Goal: Task Accomplishment & Management: Complete application form

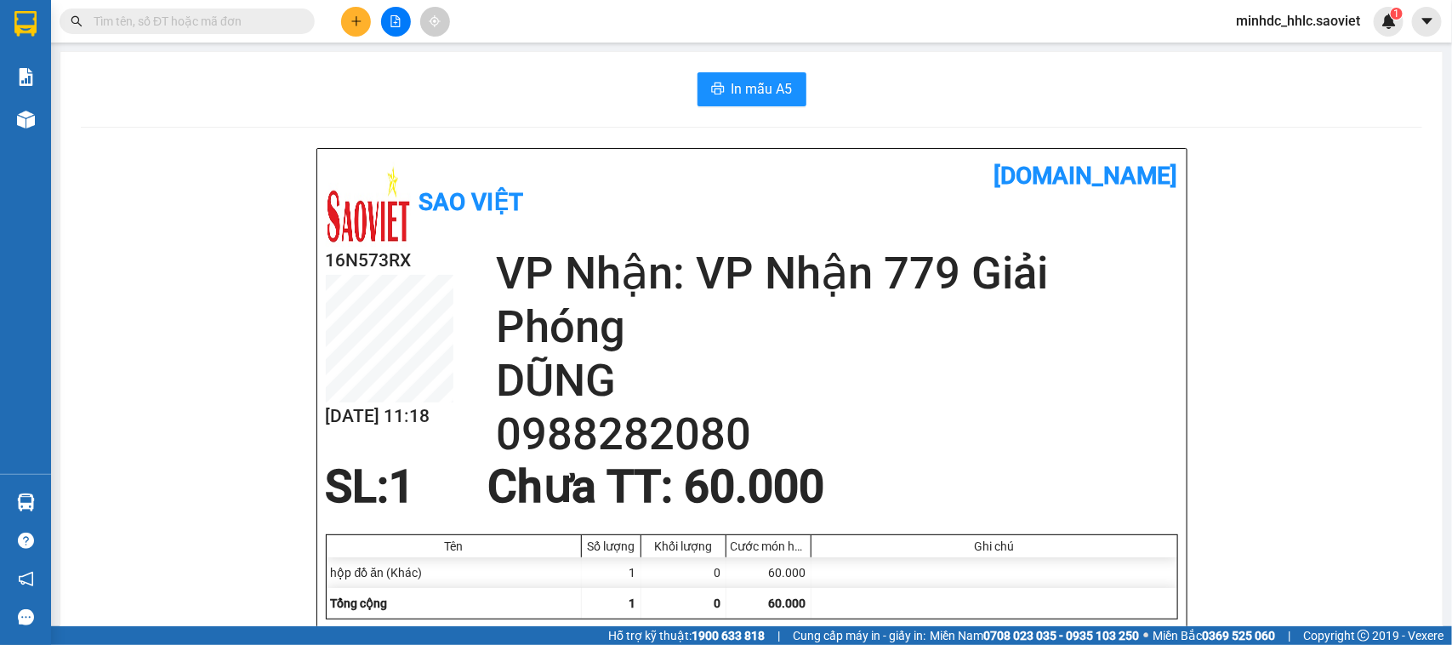
click at [345, 10] on button at bounding box center [356, 22] width 30 height 30
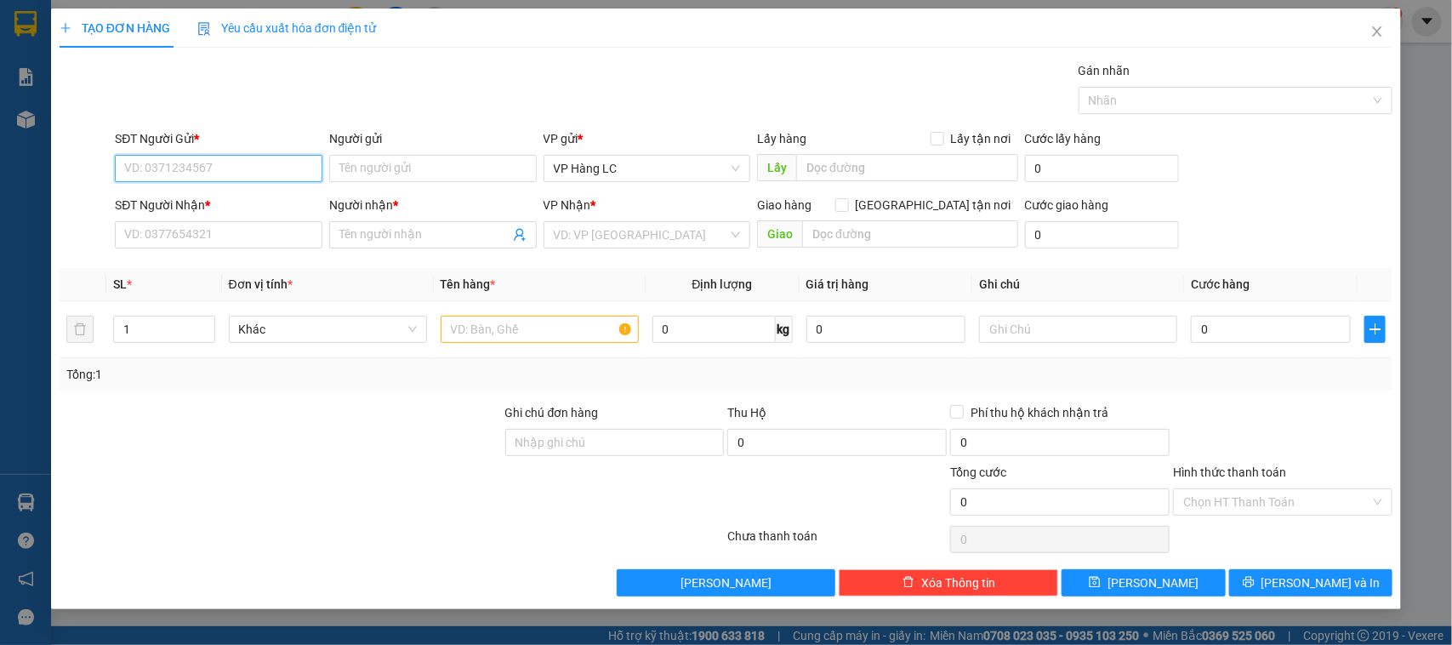
click at [185, 167] on input "SĐT Người Gửi *" at bounding box center [219, 168] width 208 height 27
type input "0355272107"
click at [236, 210] on div "0355272107 - O TEN" at bounding box center [218, 203] width 187 height 19
type input "O TEN"
type input "0966969578"
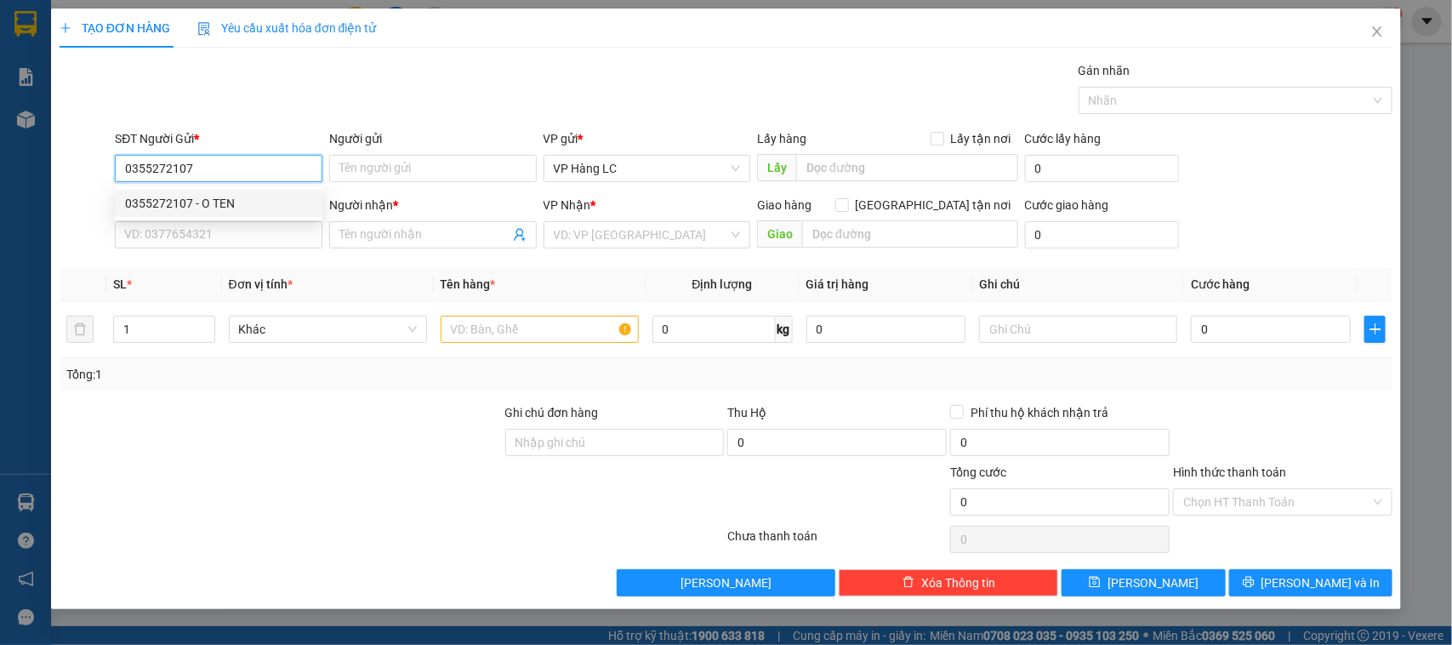
type input "KT"
type input "0355272107"
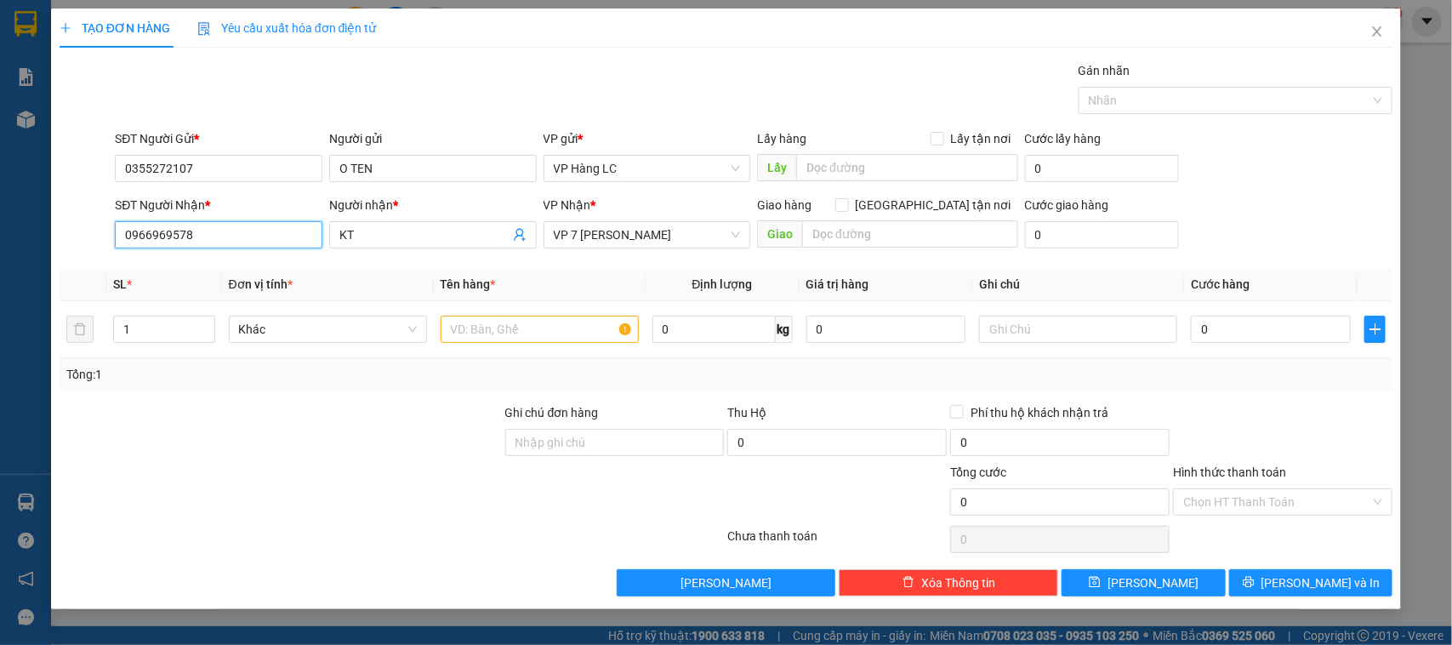
click at [204, 247] on input "0966969578" at bounding box center [219, 234] width 208 height 27
type input "0972952490"
click at [225, 272] on div "0972952490 - tám" at bounding box center [218, 269] width 187 height 19
type input "tám"
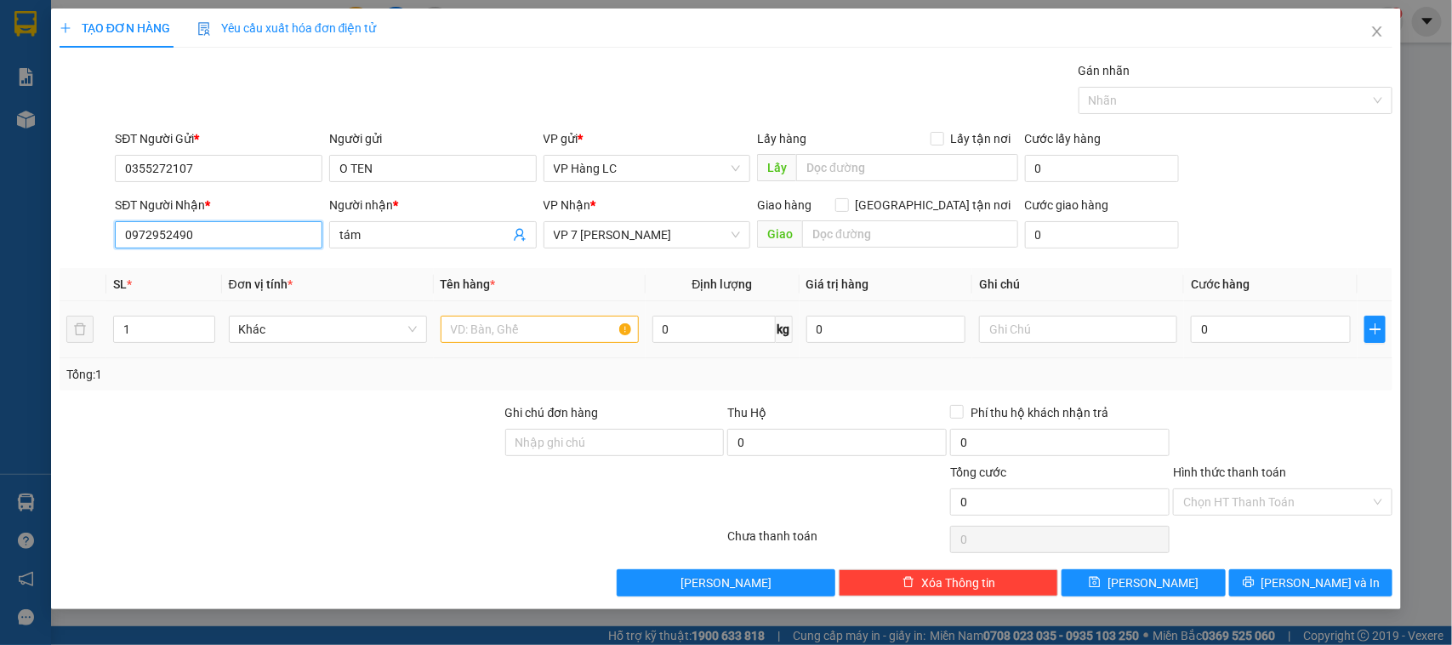
type input "0972952490"
click at [530, 339] on input "text" at bounding box center [540, 329] width 198 height 27
type input "hộp qao"
type input "4"
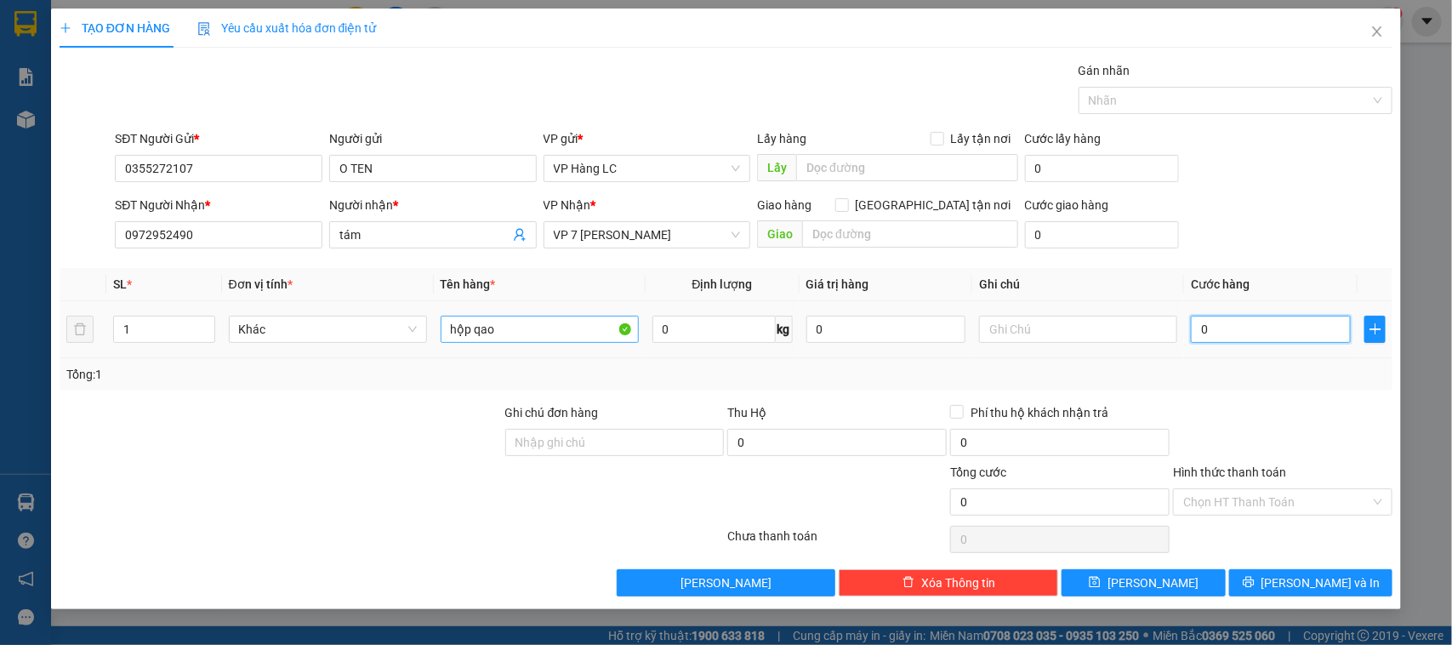
type input "4"
type input "40"
type input "40.000"
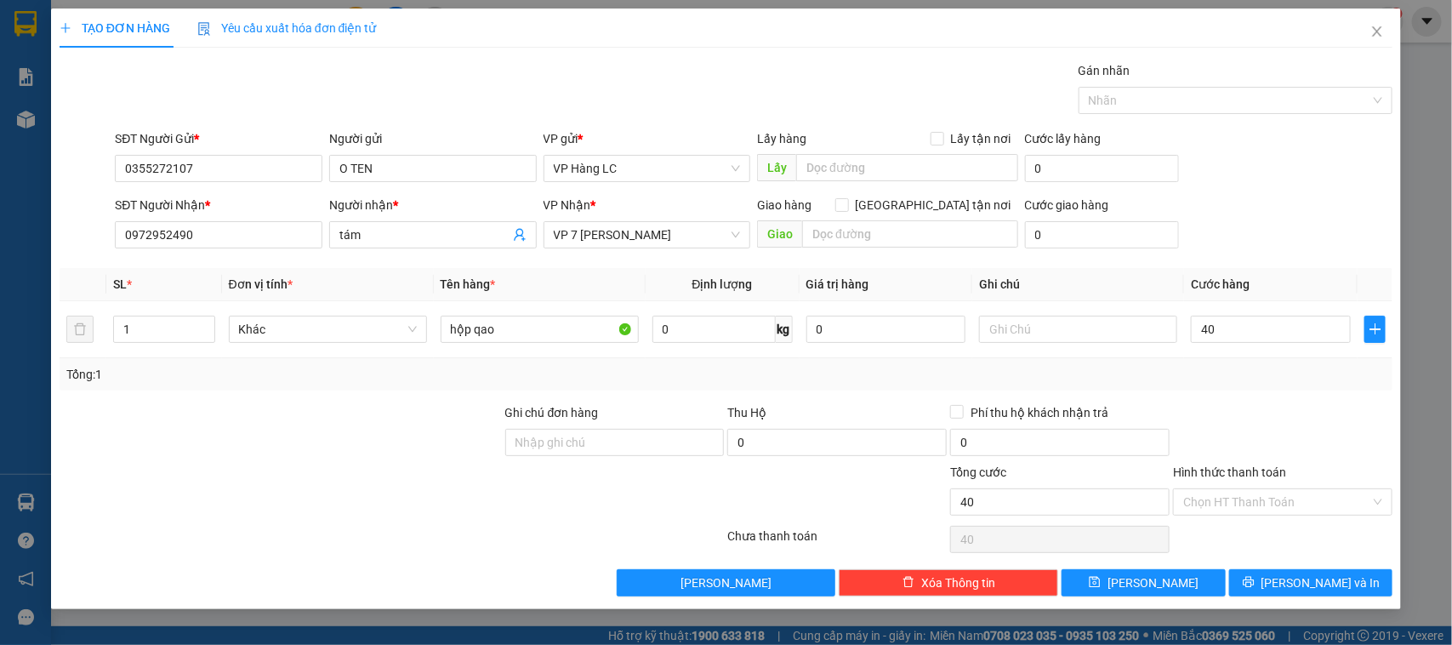
type input "40.000"
click at [1226, 205] on div "SĐT Người Nhận * 0972952490 Người nhận * tám VP Nhận * VP 7 [PERSON_NAME] Giao …" at bounding box center [753, 226] width 1285 height 60
click at [1285, 509] on input "Hình thức thanh toán" at bounding box center [1276, 502] width 187 height 26
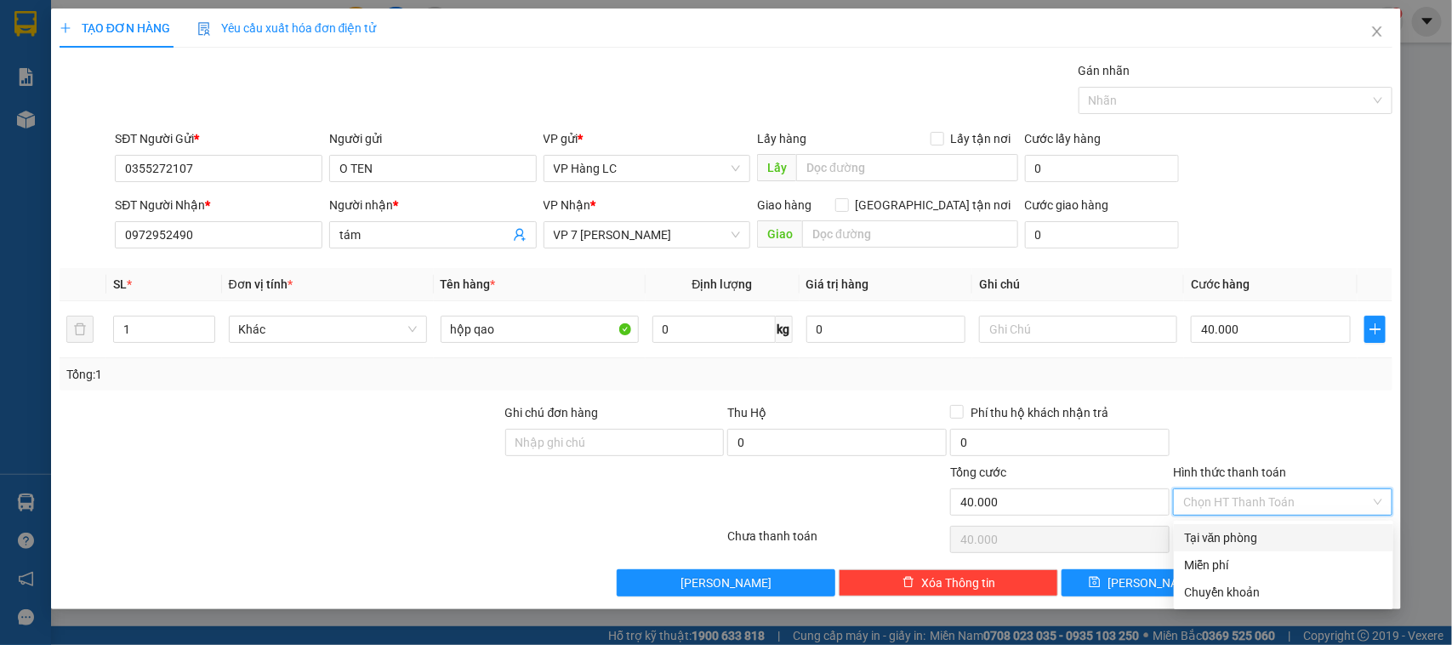
click at [1246, 543] on div "Tại văn phòng" at bounding box center [1283, 537] width 199 height 19
type input "0"
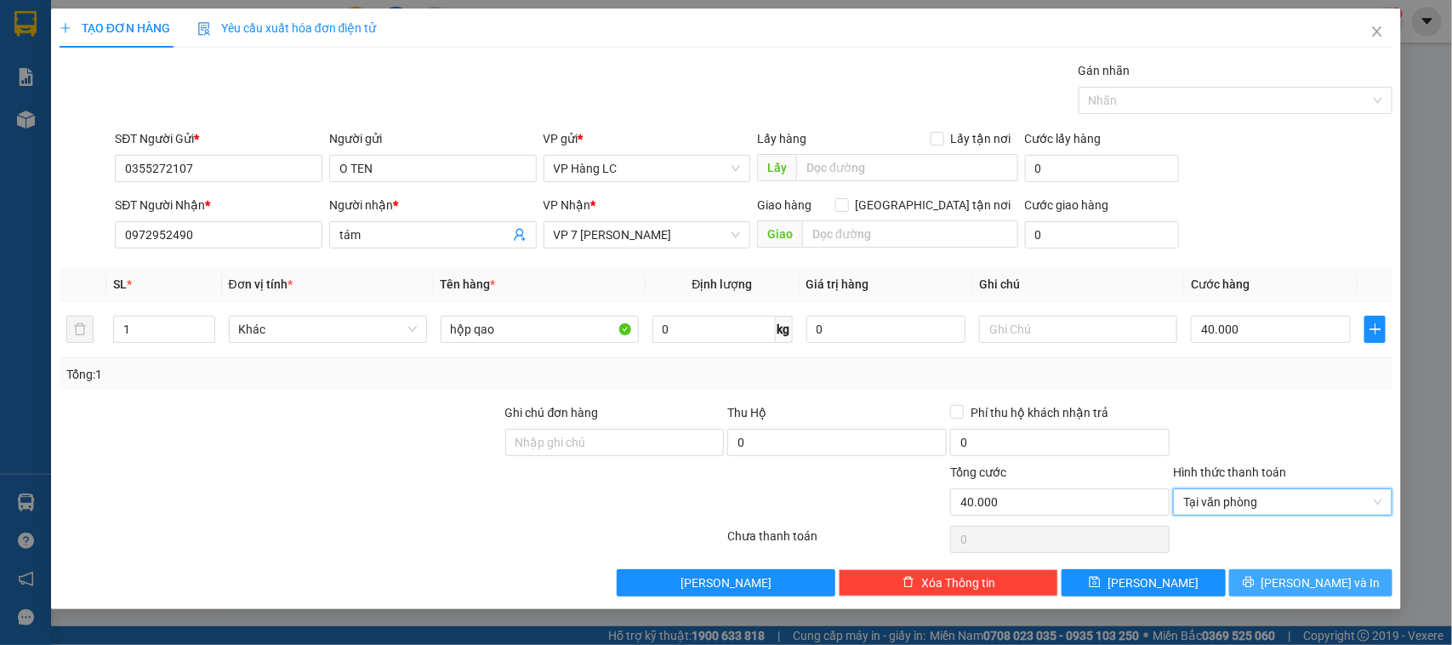
click at [1325, 583] on span "[PERSON_NAME] và In" at bounding box center [1321, 582] width 119 height 19
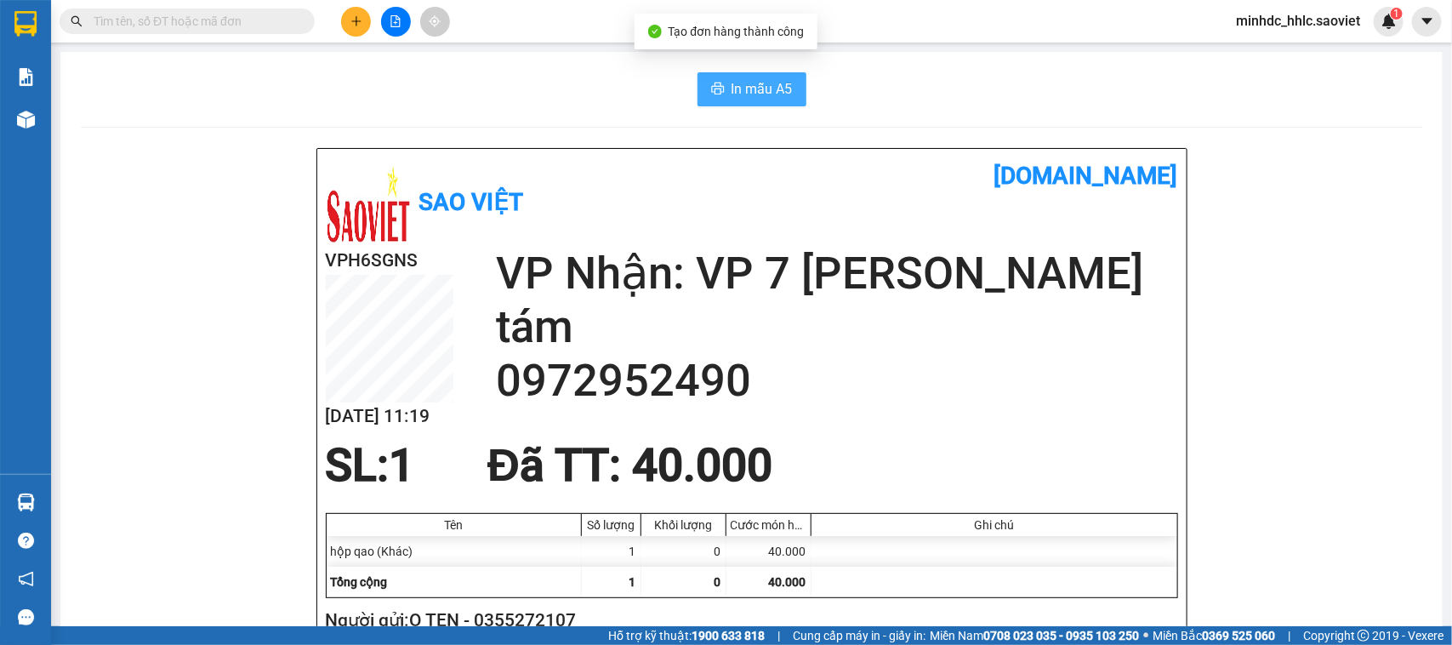
click at [754, 85] on span "In mẫu A5" at bounding box center [762, 88] width 61 height 21
click at [775, 78] on button "In mẫu A5" at bounding box center [752, 89] width 109 height 34
click at [349, 24] on button at bounding box center [356, 22] width 30 height 30
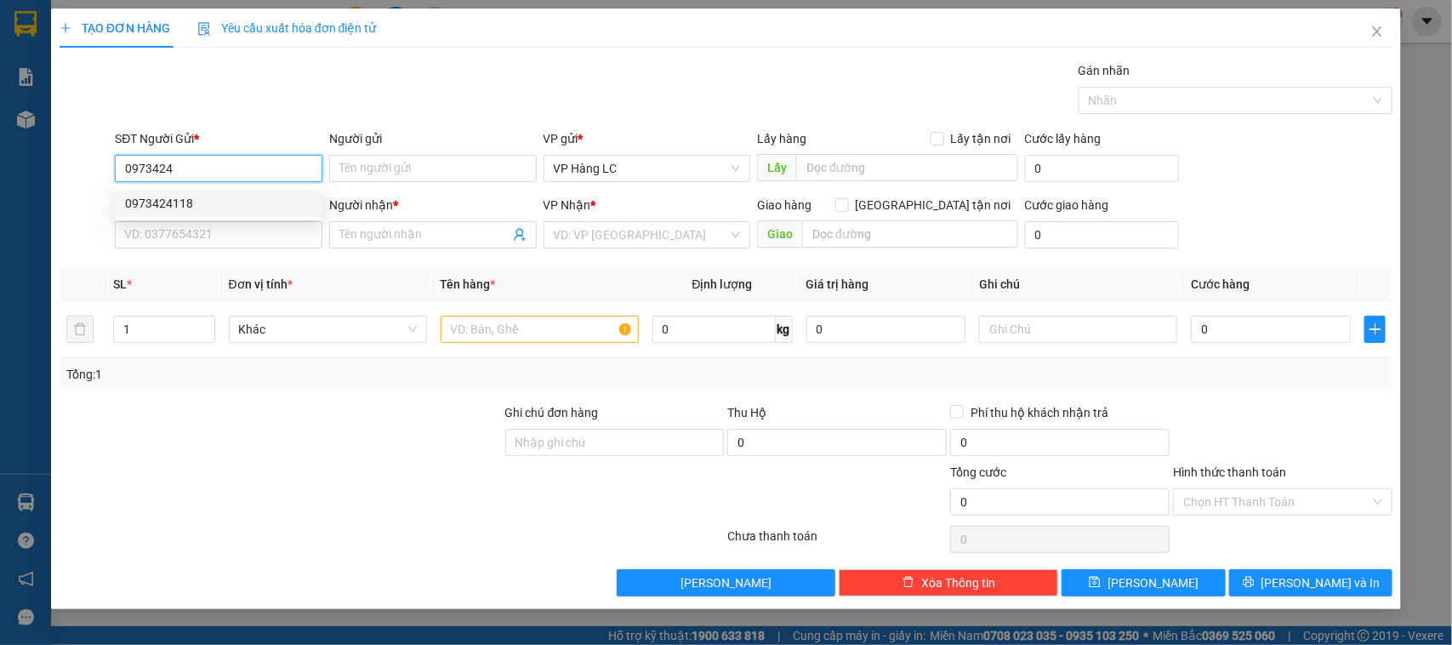
click at [183, 198] on div "0973424118" at bounding box center [218, 203] width 187 height 19
type input "0973424118"
type input "0332819760"
type input "ko tên"
type input "0973424118"
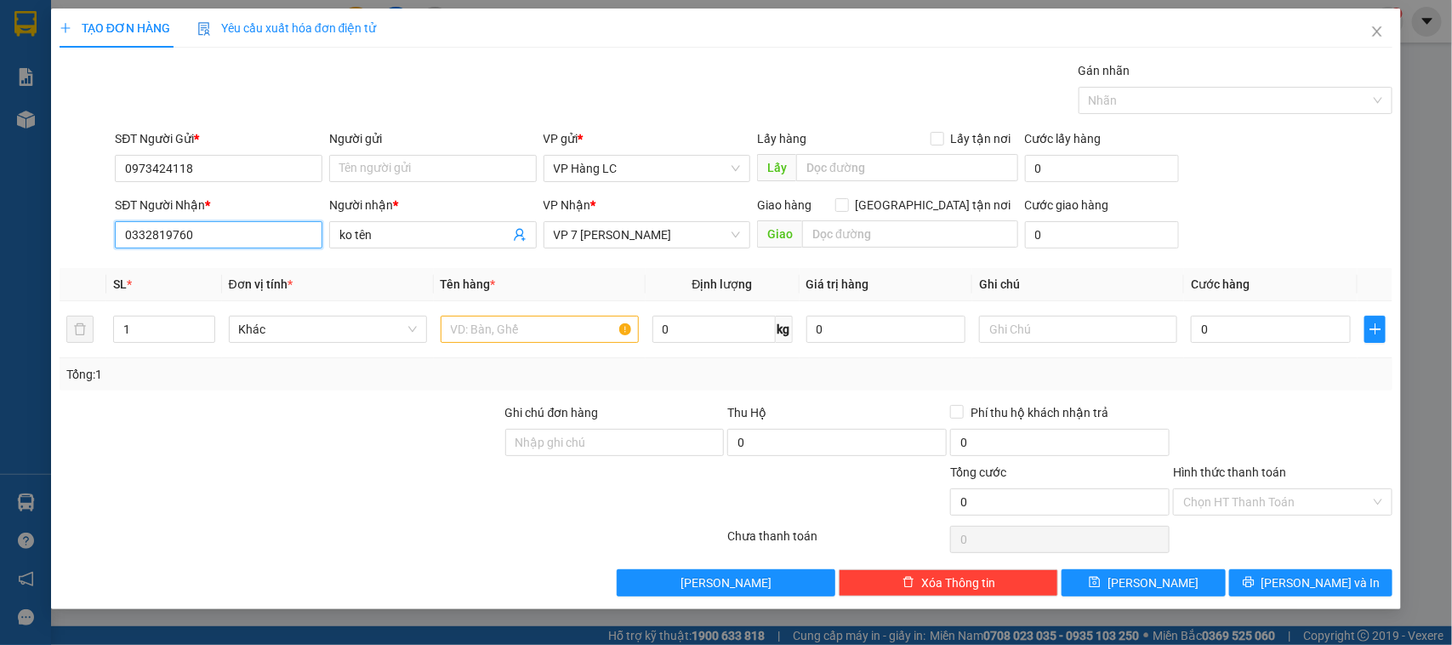
drag, startPoint x: 168, startPoint y: 235, endPoint x: 0, endPoint y: 252, distance: 169.3
click at [0, 251] on div "TẠO ĐƠN HÀNG Yêu cầu xuất hóa đơn điện tử Transit Pickup Surcharge Ids Transit …" at bounding box center [726, 322] width 1452 height 645
click at [222, 227] on input "SĐT Người Nhận *" at bounding box center [219, 234] width 208 height 27
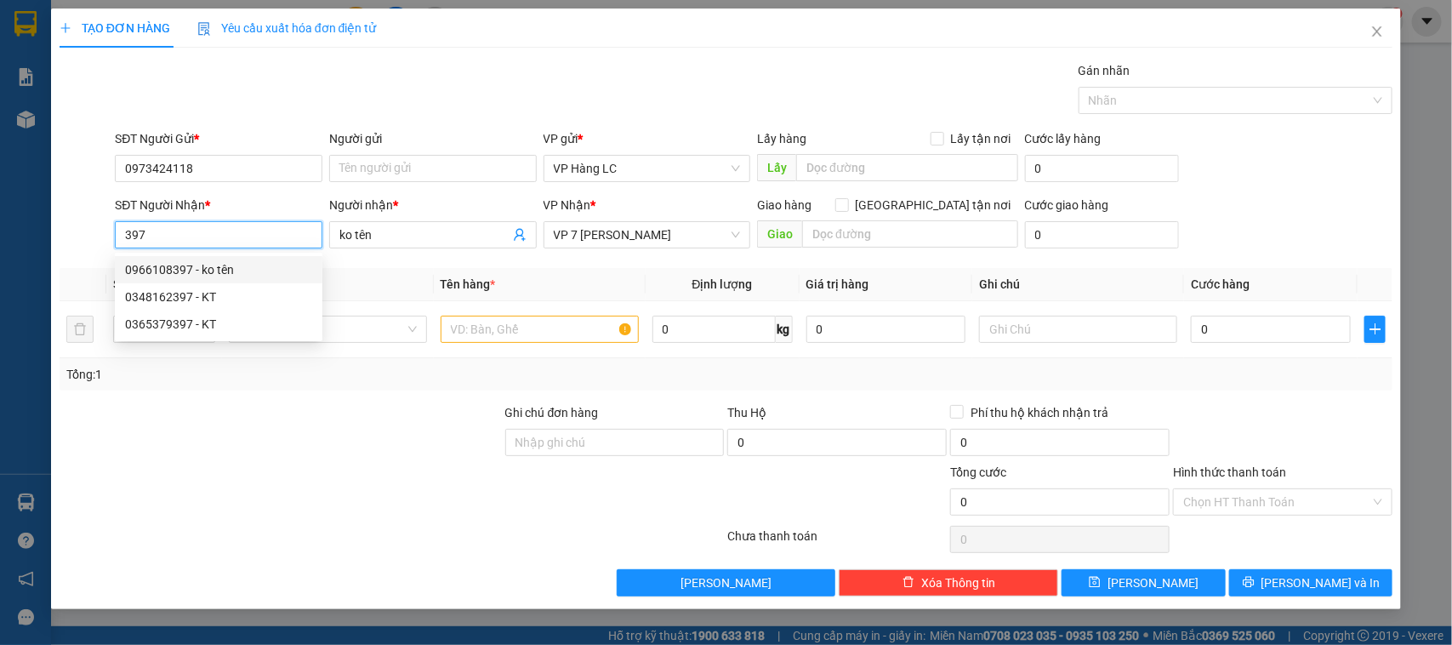
click at [215, 276] on div "0966108397 - ko tên" at bounding box center [218, 269] width 187 height 19
type input "0966108397"
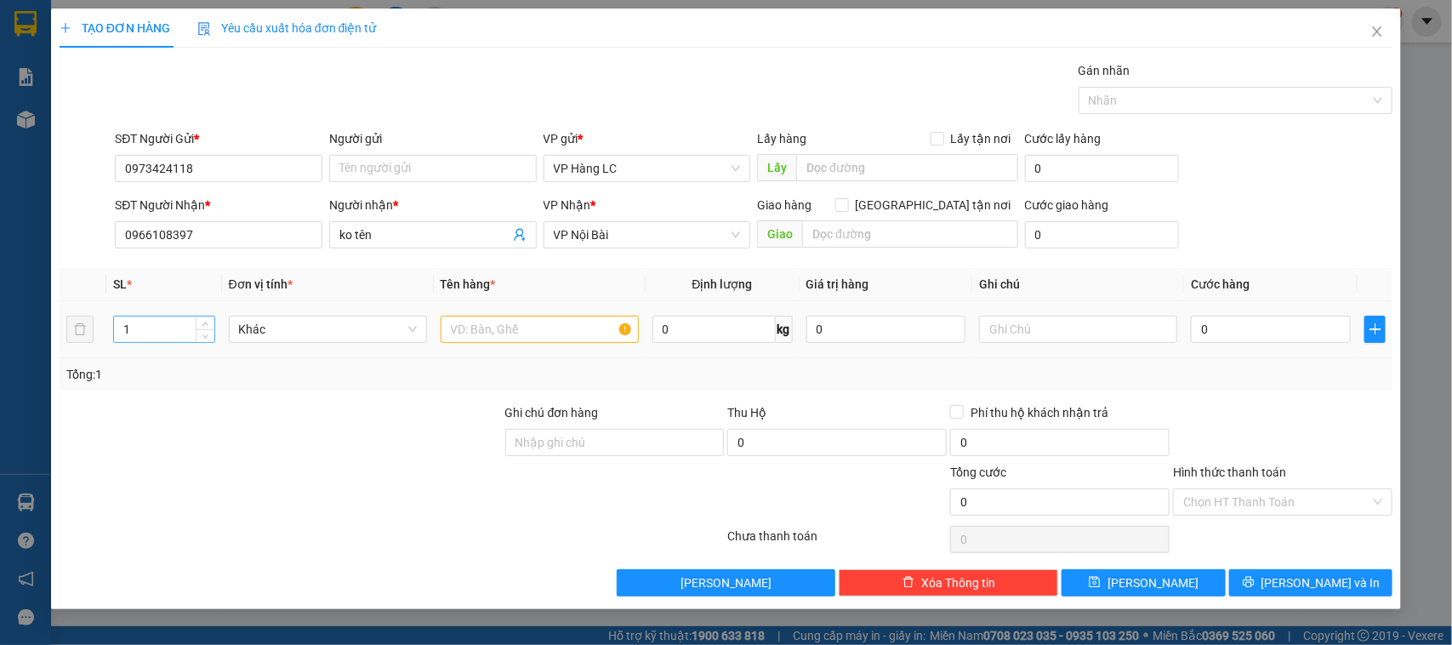
click at [185, 332] on input "1" at bounding box center [164, 329] width 100 height 26
type input "2"
click at [491, 326] on input "text" at bounding box center [540, 329] width 198 height 27
type input "hộp quả"
click at [1263, 333] on input "0" at bounding box center [1271, 329] width 160 height 27
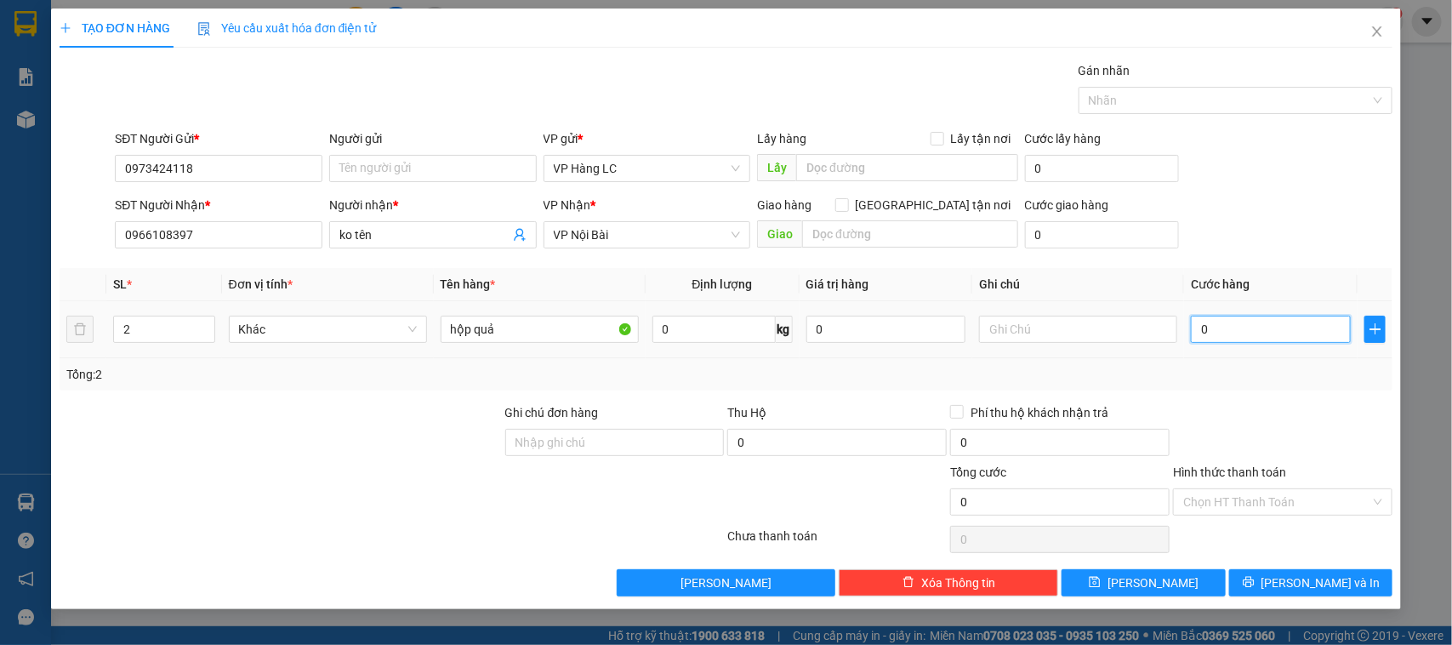
type input "7"
type input "70"
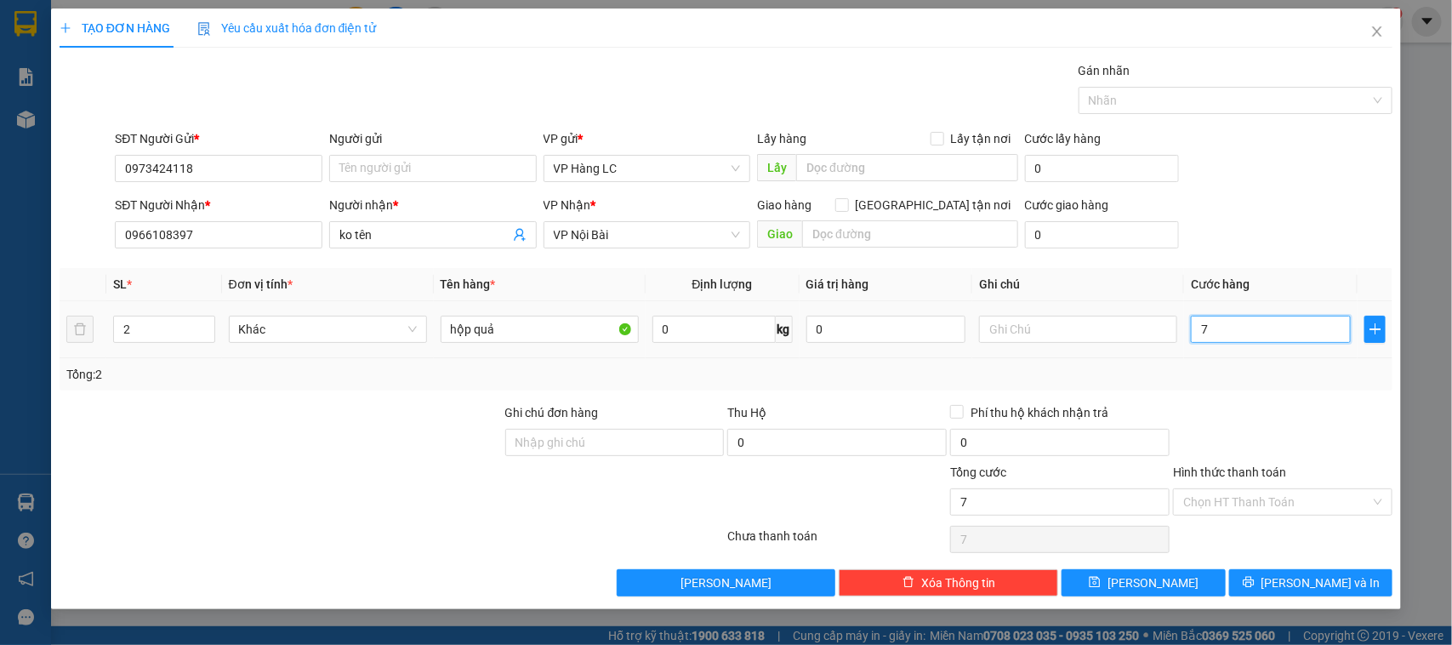
type input "70"
type input "700"
type input "7.000"
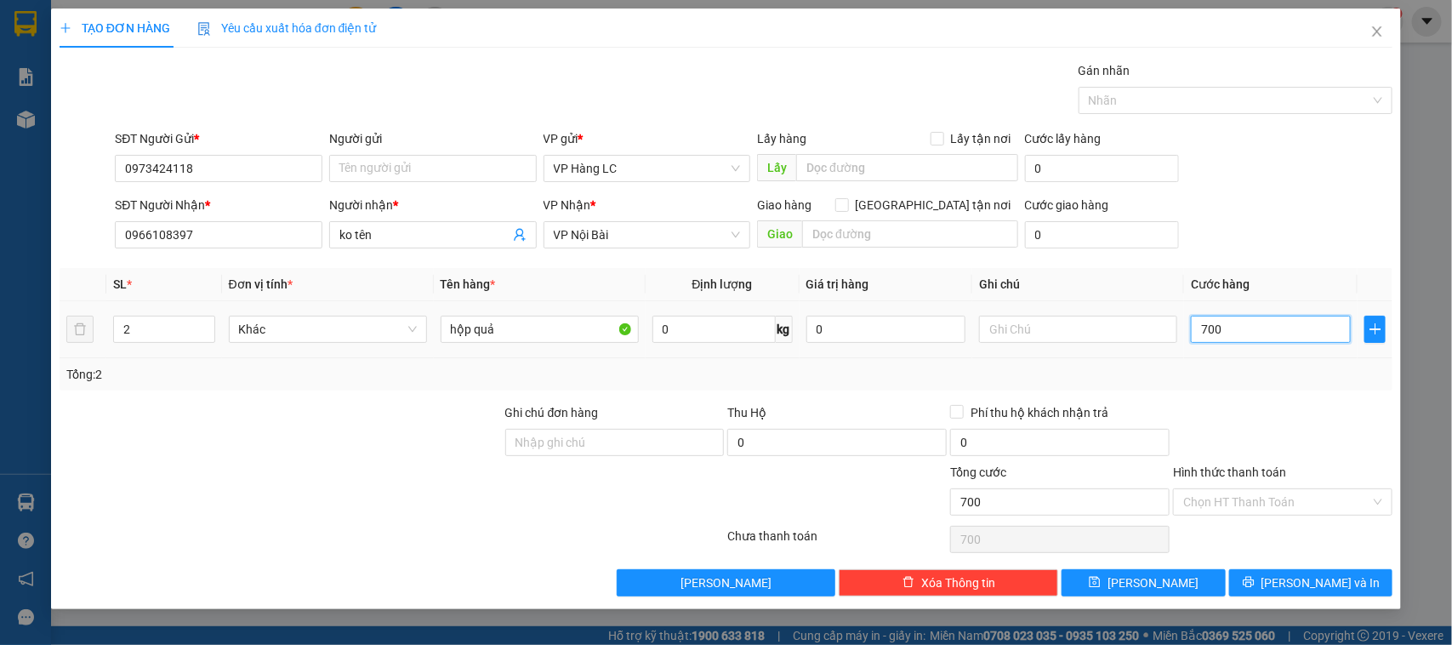
type input "7.000"
type input "70.000"
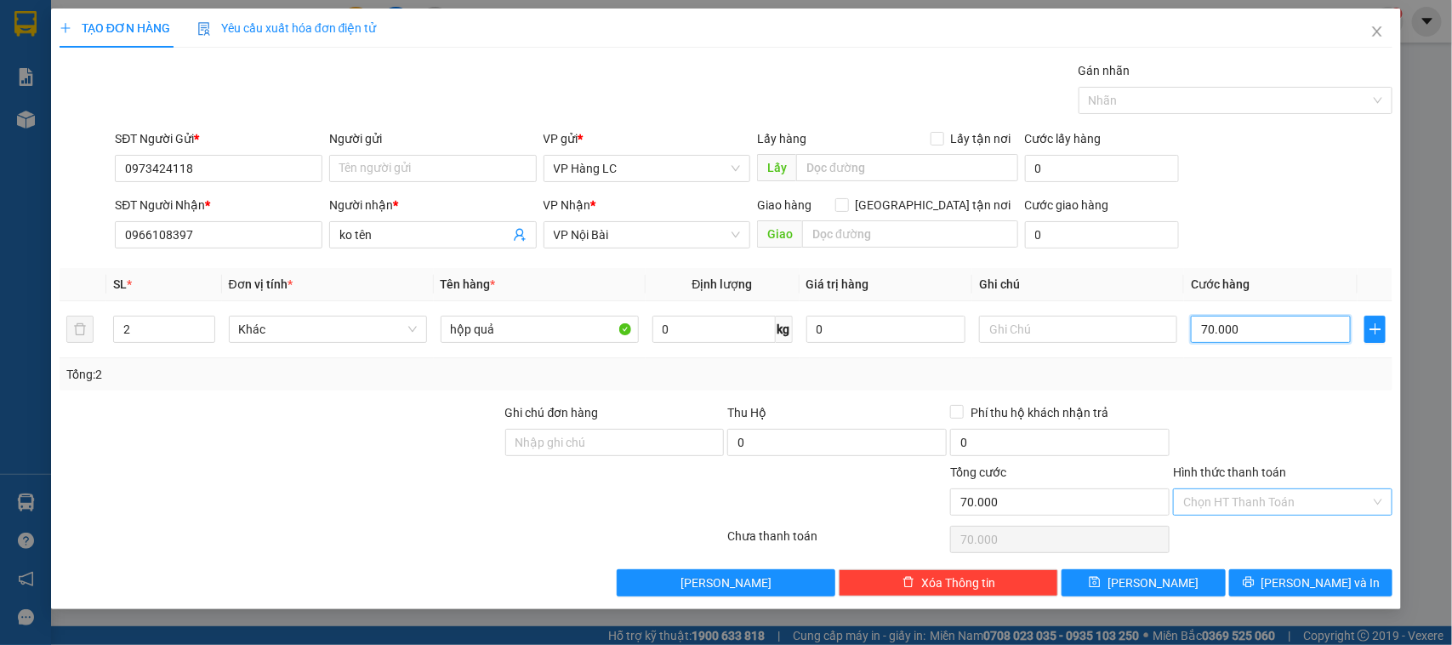
type input "70.000"
drag, startPoint x: 1248, startPoint y: 503, endPoint x: 1259, endPoint y: 495, distance: 13.5
click at [1257, 498] on input "Hình thức thanh toán" at bounding box center [1276, 502] width 187 height 26
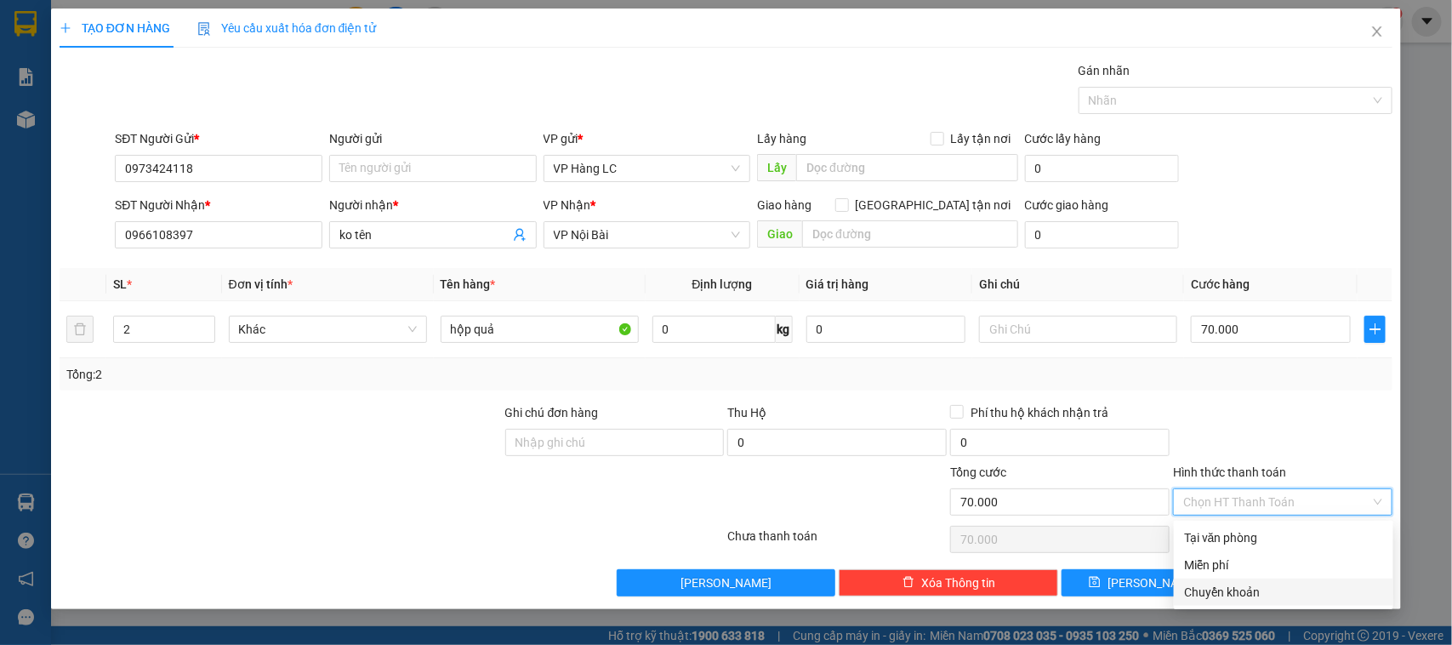
click at [1231, 585] on div "Chuyển khoản" at bounding box center [1283, 592] width 199 height 19
type input "0"
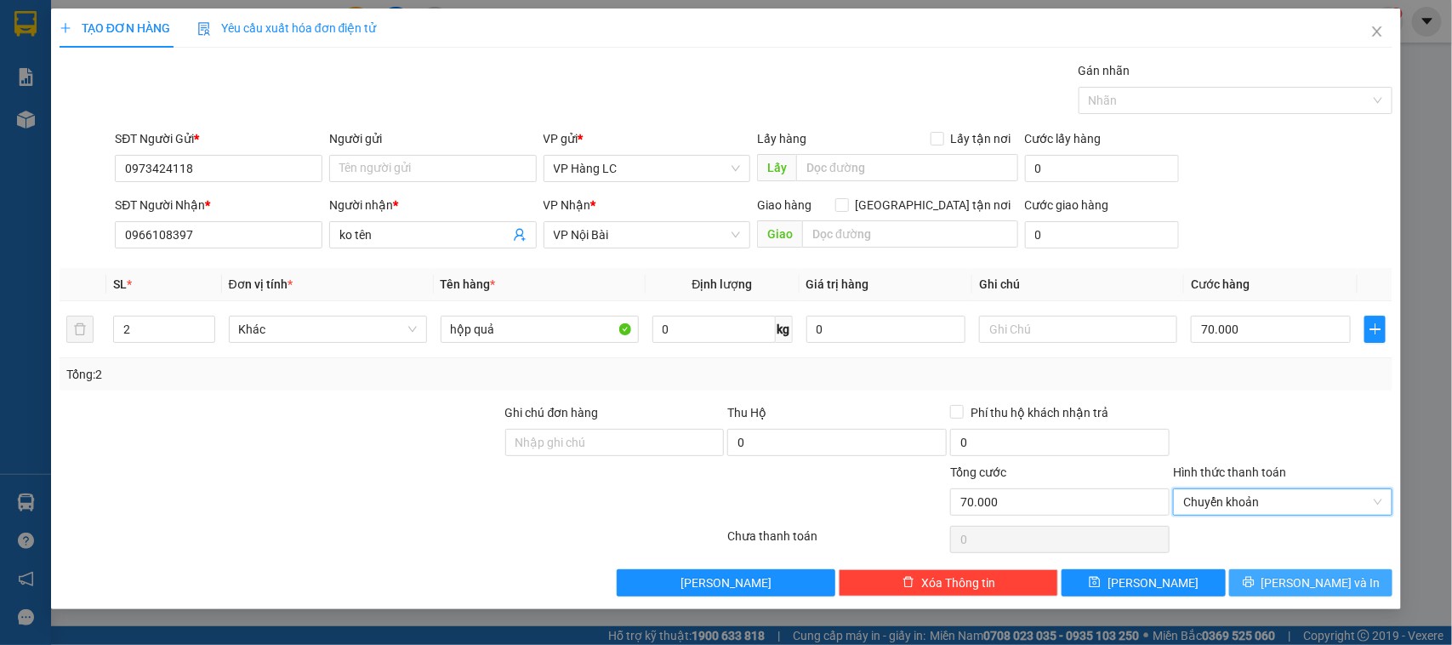
click at [1294, 584] on button "[PERSON_NAME] và In" at bounding box center [1310, 582] width 163 height 27
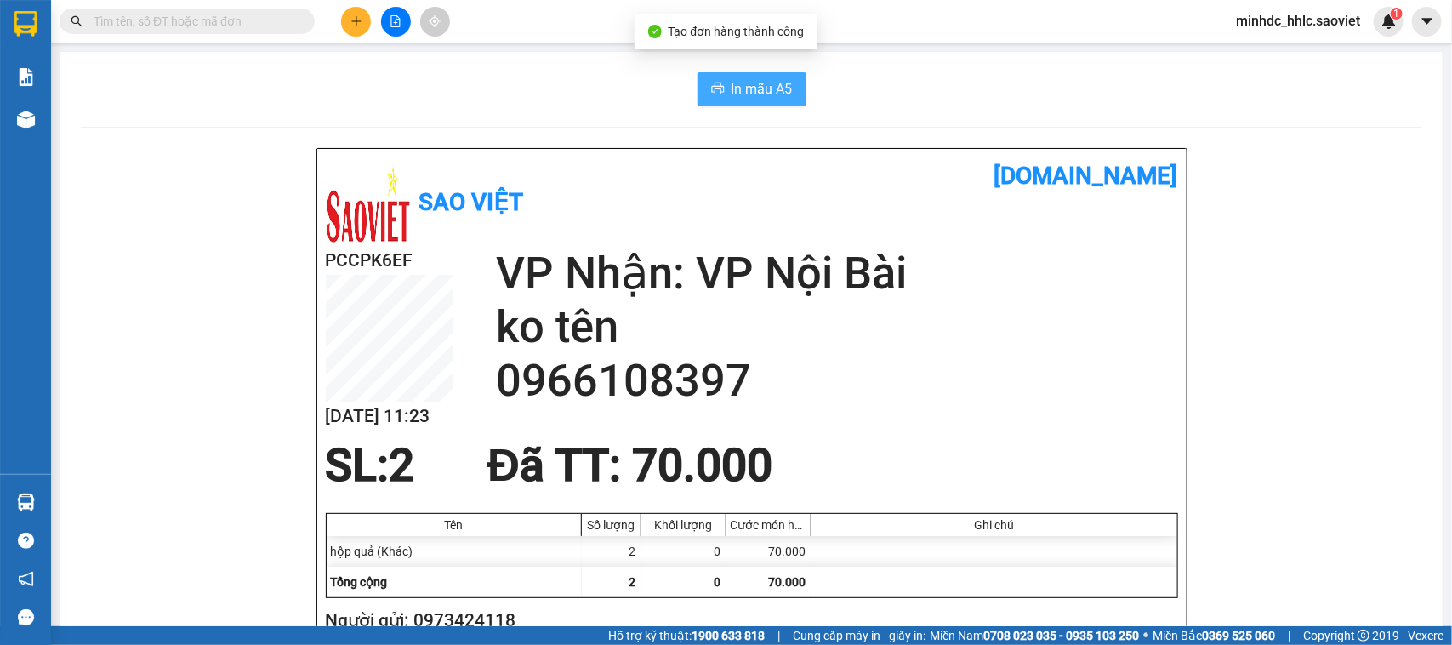
click at [732, 87] on span "In mẫu A5" at bounding box center [762, 88] width 61 height 21
drag, startPoint x: 967, startPoint y: 608, endPoint x: 774, endPoint y: 499, distance: 222.1
click at [774, 499] on div at bounding box center [752, 504] width 852 height 18
click at [356, 19] on icon "plus" at bounding box center [356, 20] width 1 height 9
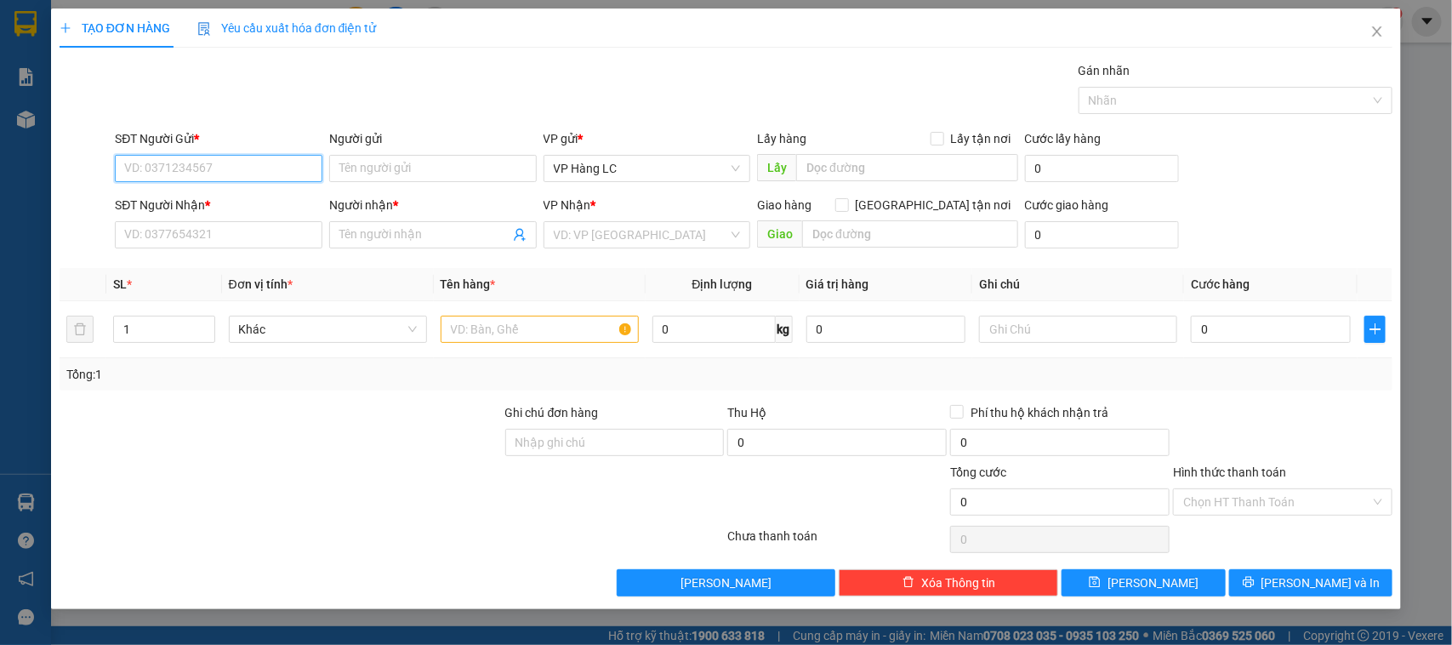
click at [260, 174] on input "SĐT Người Gửi *" at bounding box center [219, 168] width 208 height 27
click at [255, 208] on div "0852779999 - tiệp" at bounding box center [218, 203] width 187 height 19
type input "0852779999"
type input "tiệp"
type input "0343473371"
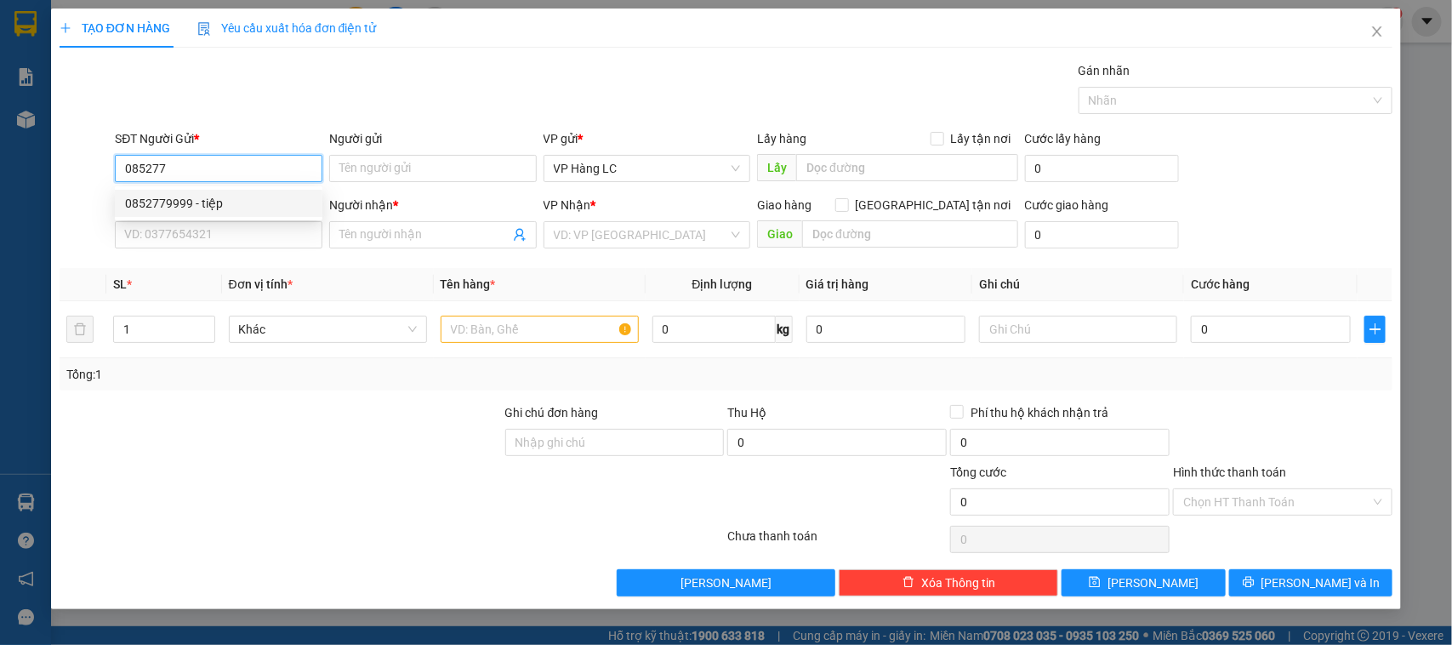
type input "HÀ"
type input "0852779999"
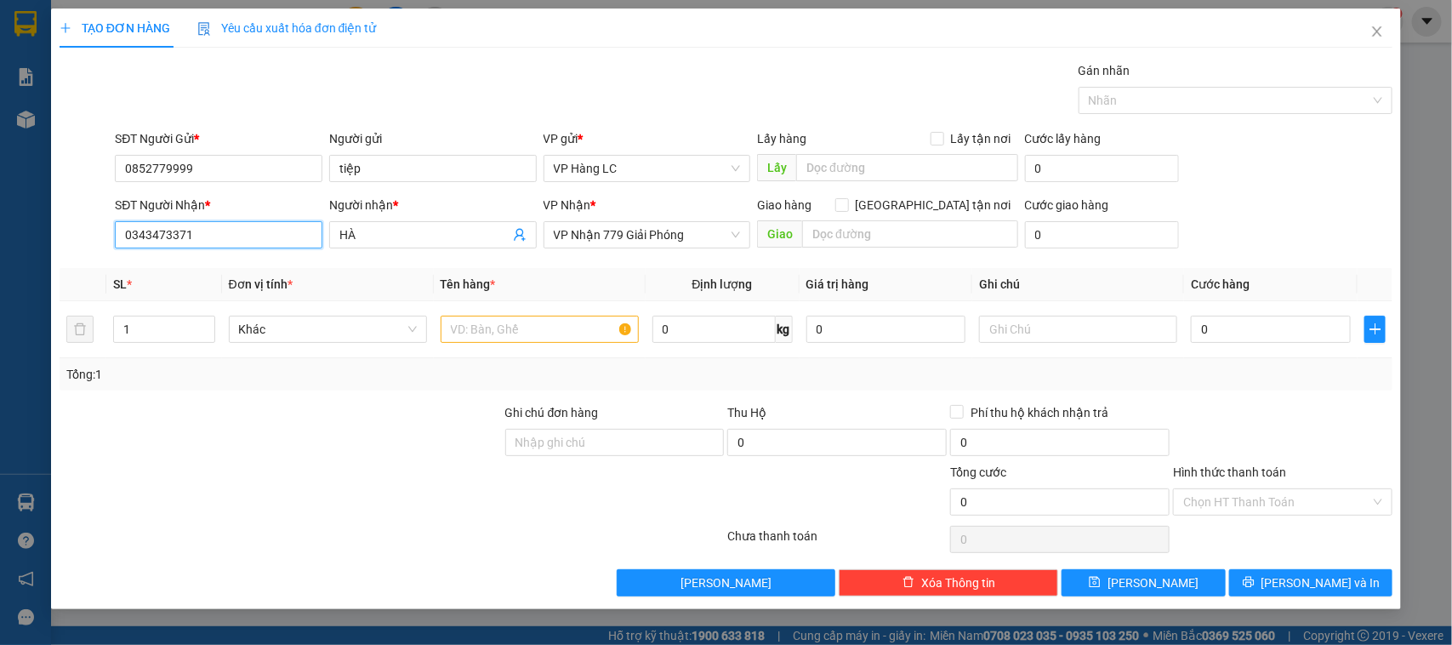
click at [249, 228] on input "0343473371" at bounding box center [219, 234] width 208 height 27
type input "0"
click at [196, 299] on div "0974004515 - KT" at bounding box center [218, 297] width 187 height 19
type input "0974004515"
type input "KT"
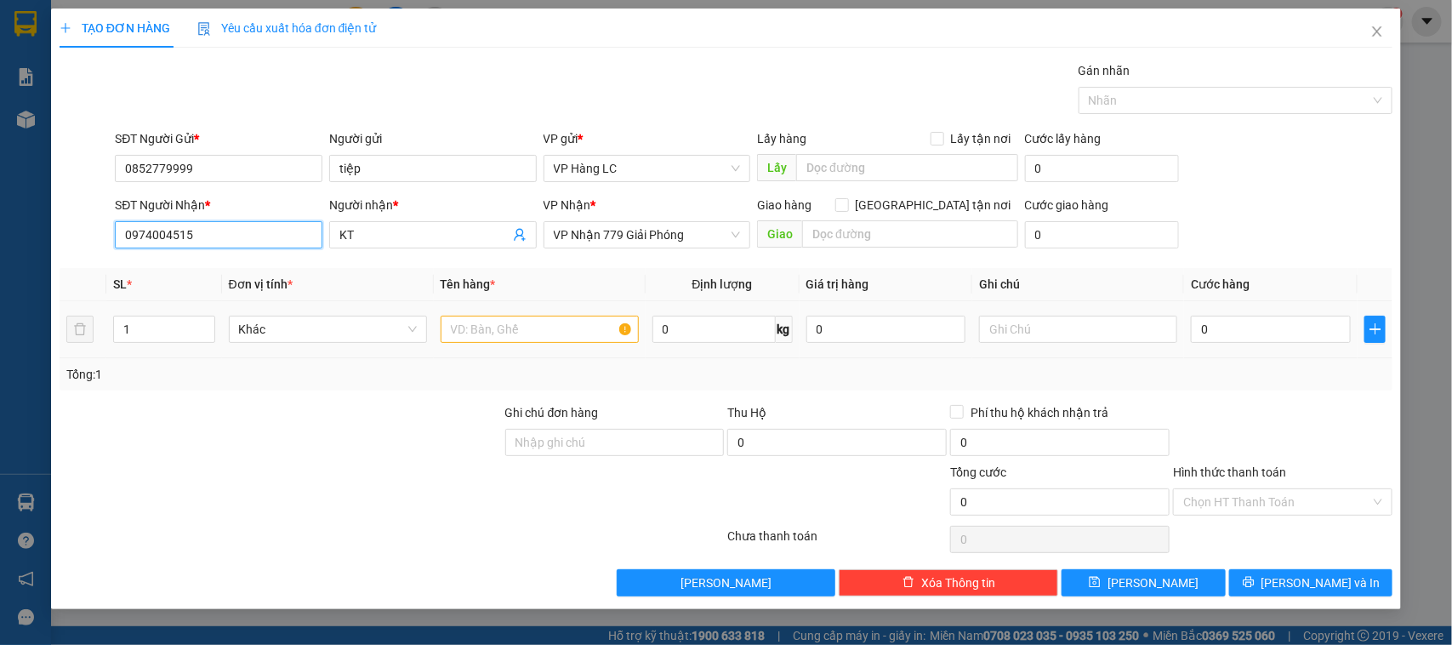
type input "0974004515"
click at [522, 328] on input "text" at bounding box center [540, 329] width 198 height 27
type input "1 sọt 1 hộp"
type input "2"
click at [206, 328] on icon "up" at bounding box center [205, 325] width 6 height 6
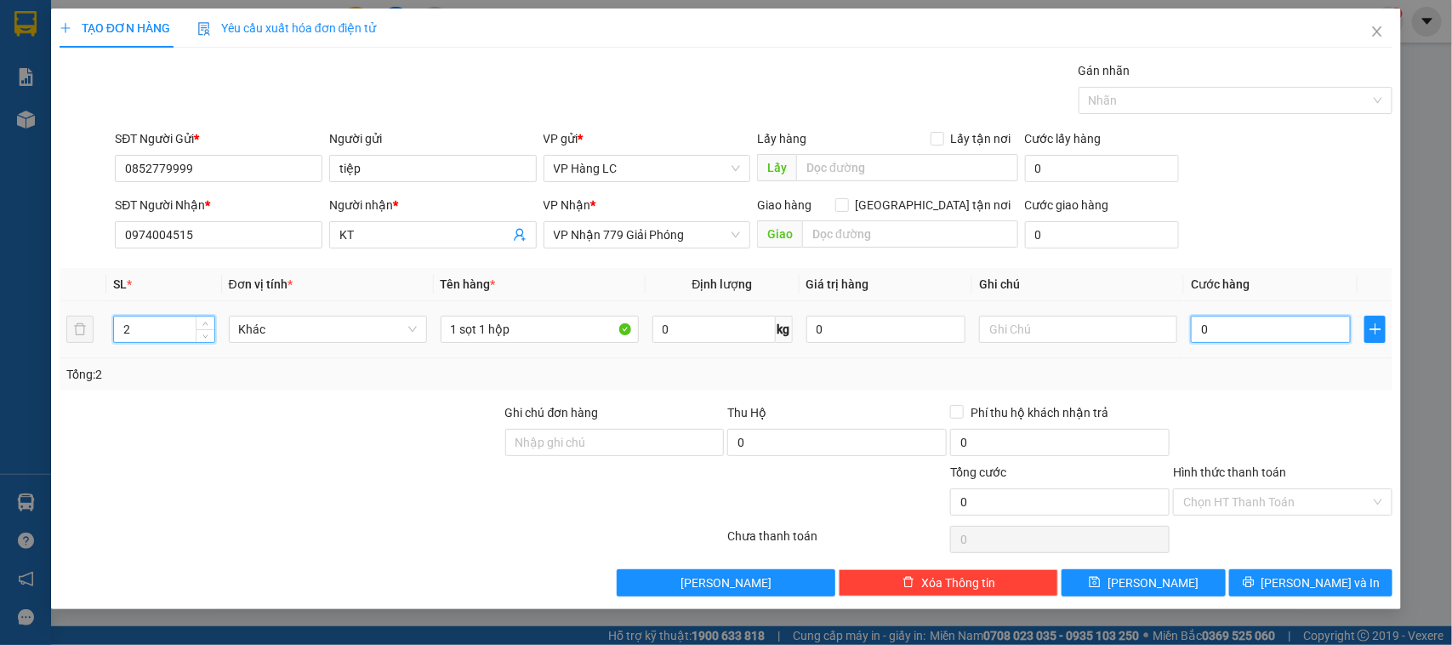
click at [1245, 329] on input "0" at bounding box center [1271, 329] width 160 height 27
type input "6"
type input "60"
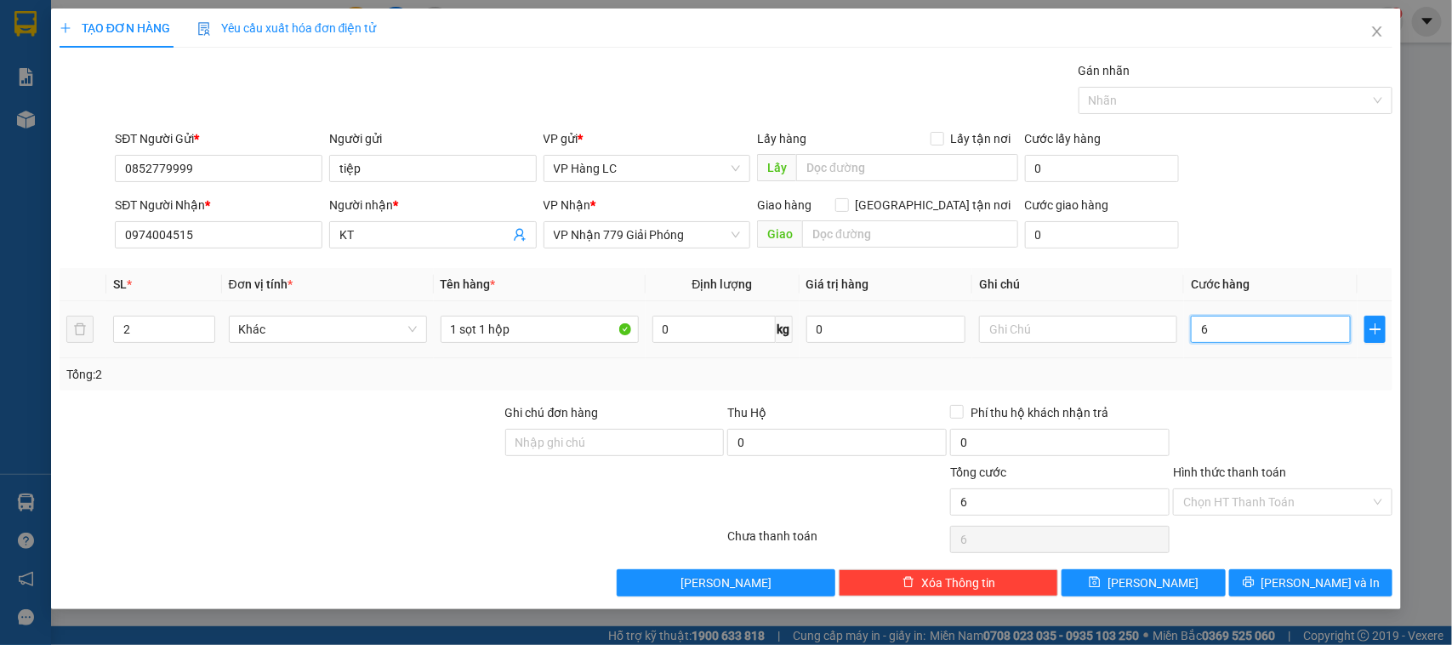
type input "60"
type input "600"
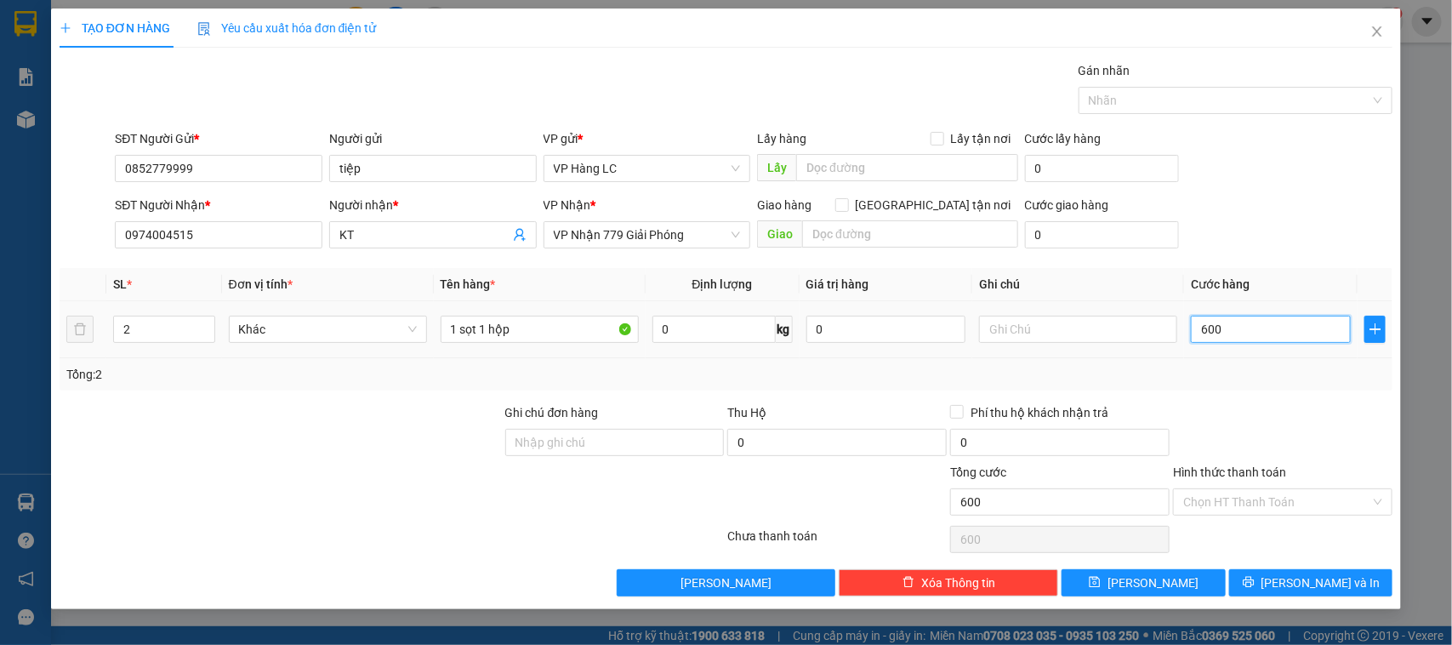
type input "6.000"
type input "60.000"
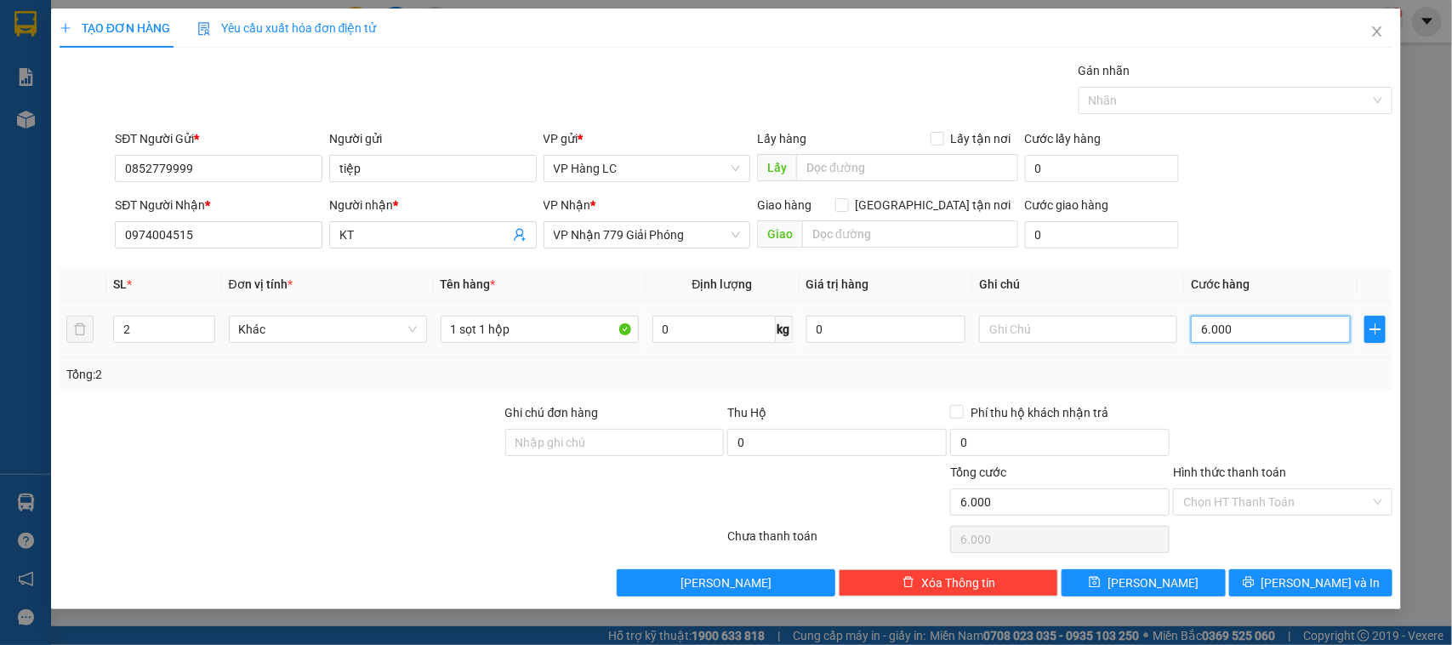
type input "60.000"
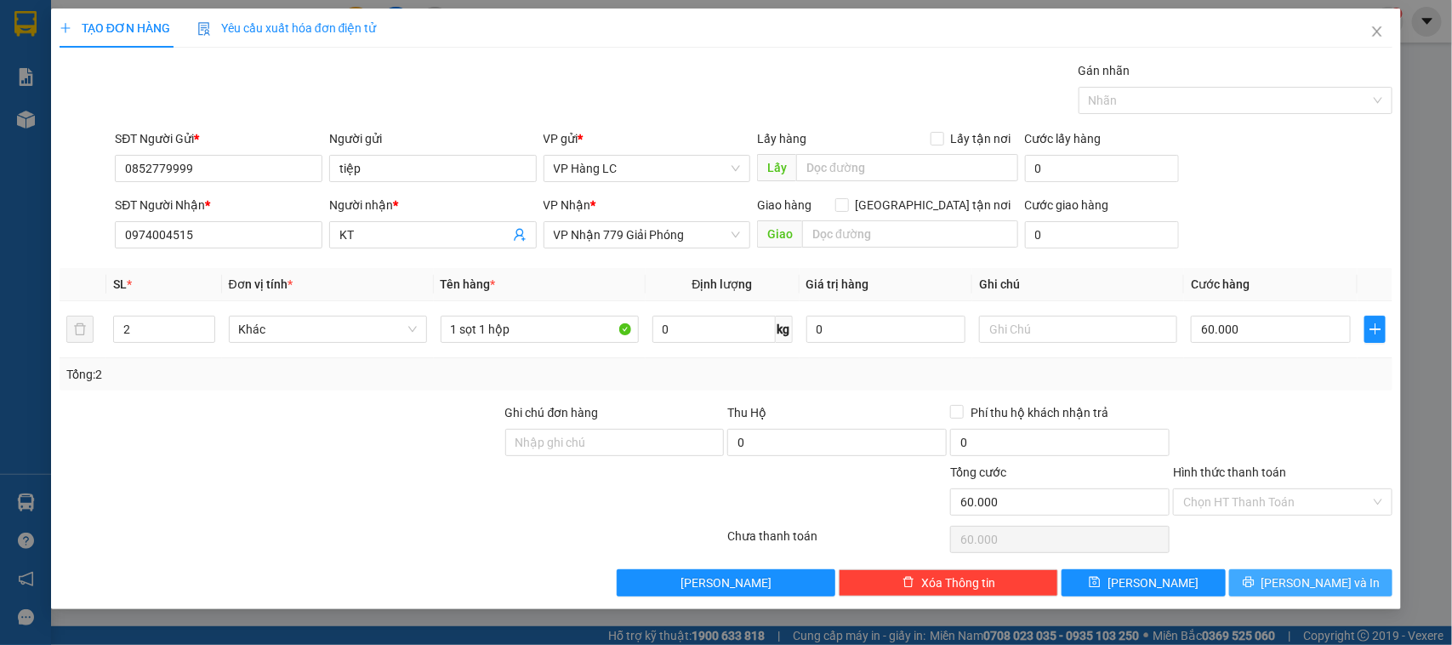
click at [1308, 589] on span "[PERSON_NAME] và In" at bounding box center [1321, 582] width 119 height 19
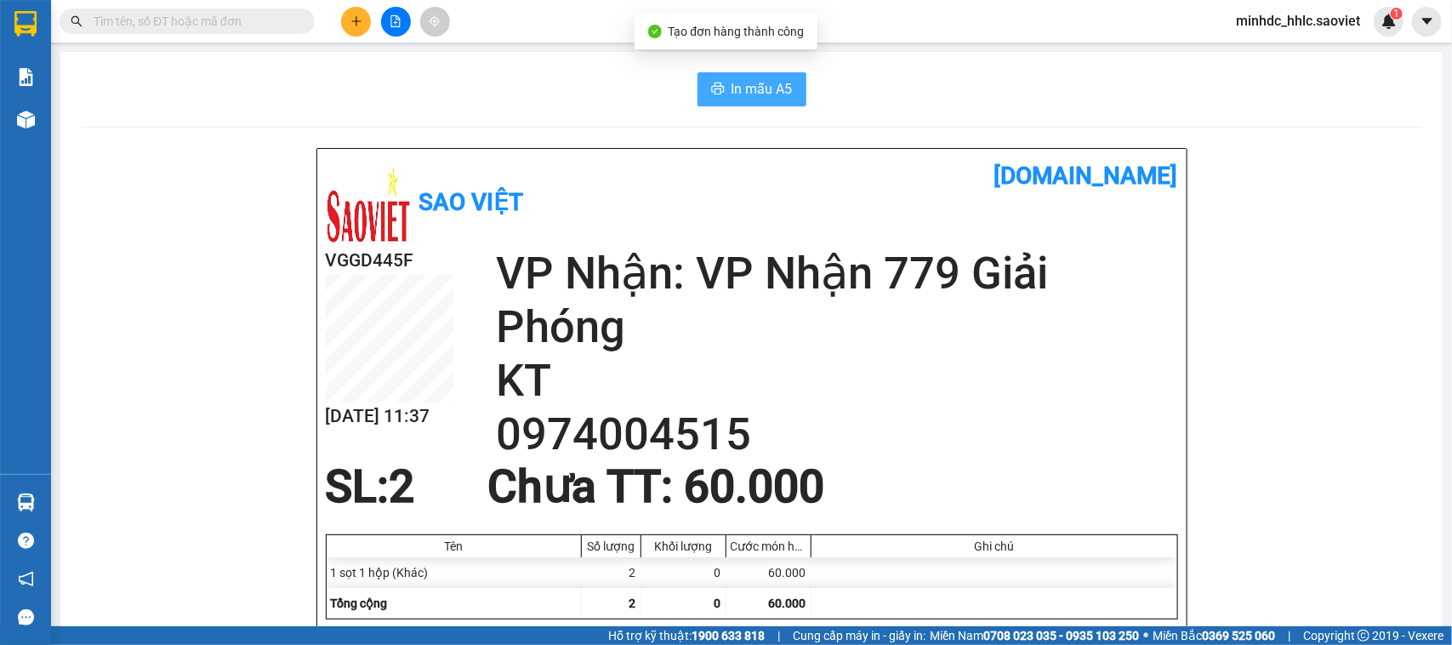
click at [734, 98] on span "In mẫu A5" at bounding box center [762, 88] width 61 height 21
click at [351, 18] on icon "plus" at bounding box center [357, 21] width 12 height 12
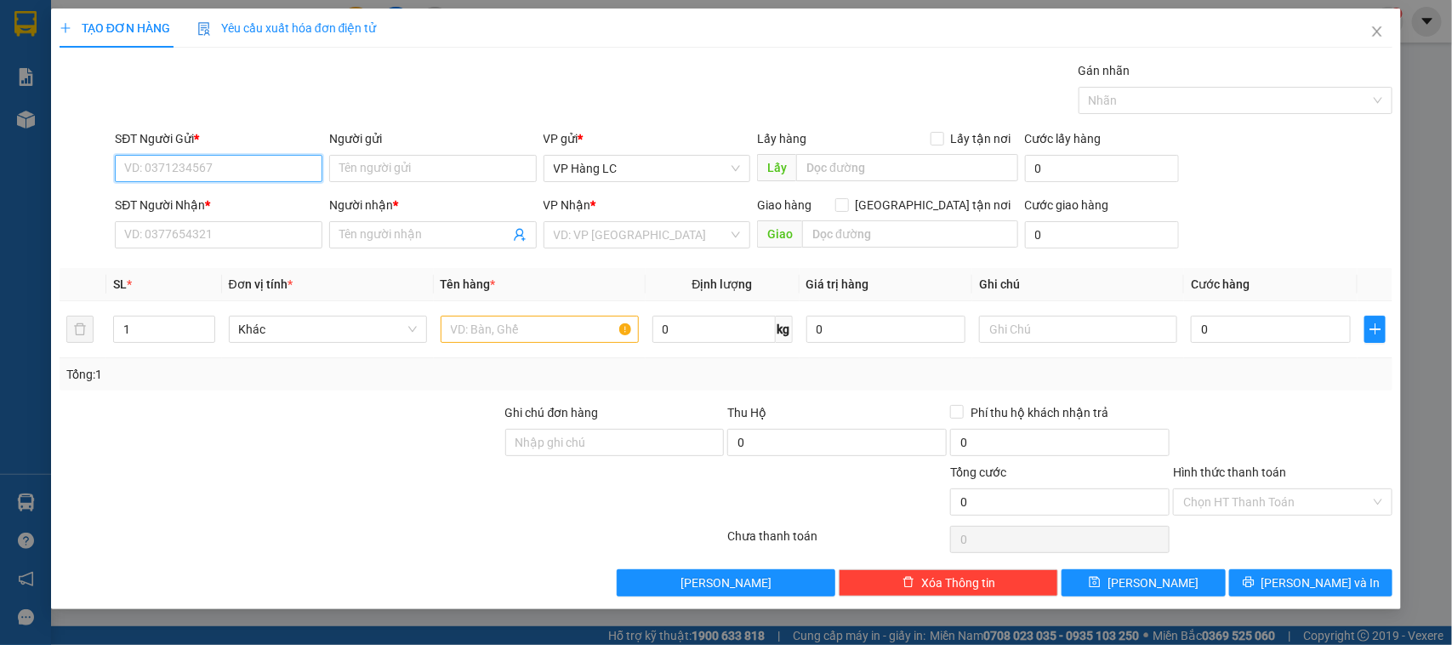
click at [218, 174] on input "SĐT Người Gửi *" at bounding box center [219, 168] width 208 height 27
click at [204, 236] on input "SĐT Người Nhận *" at bounding box center [219, 234] width 208 height 27
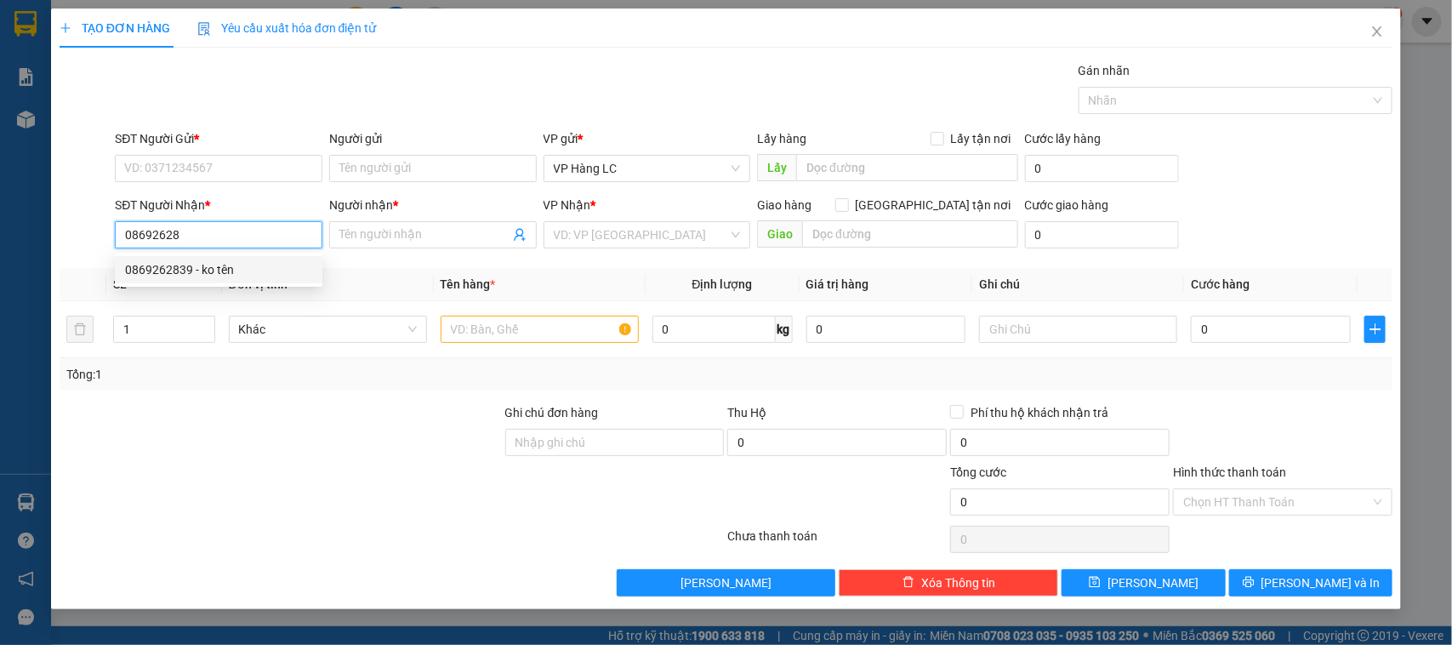
click at [210, 274] on div "0869262839 - ko tên" at bounding box center [218, 269] width 187 height 19
type input "0869262839"
type input "ko tên"
type input "0869262839"
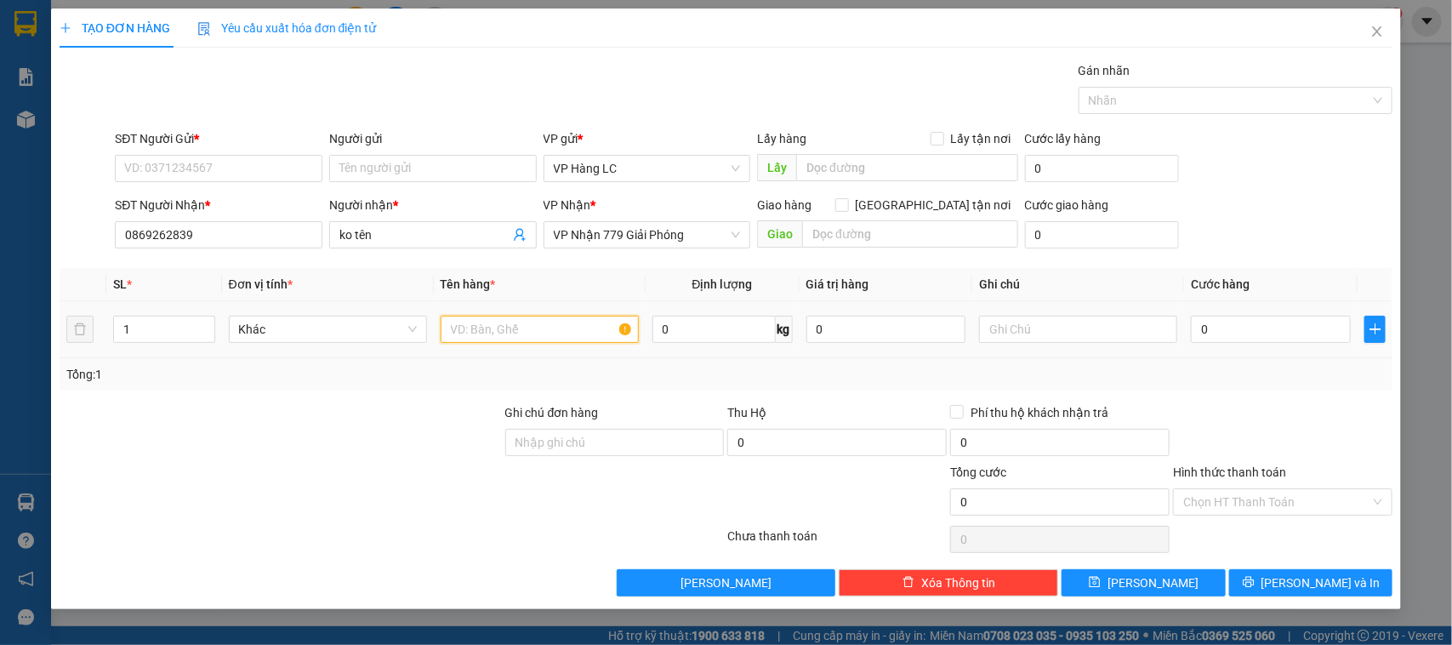
click at [577, 321] on input "text" at bounding box center [540, 329] width 198 height 27
type input "2 xốp dâu"
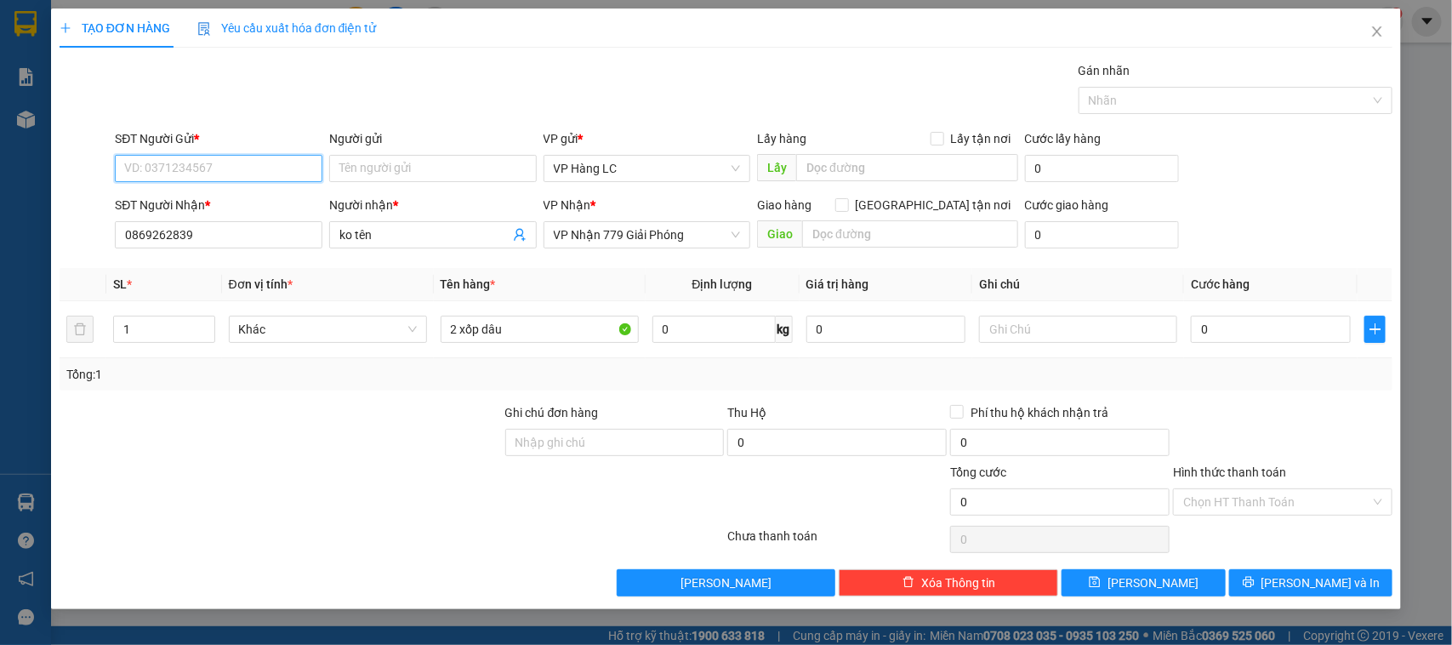
click at [260, 164] on input "SĐT Người Gửi *" at bounding box center [219, 168] width 208 height 27
click at [252, 225] on div "0869810669 - kt" at bounding box center [218, 230] width 187 height 19
type input "0869810669"
type input "kt"
type input "cong so 3 cho mo"
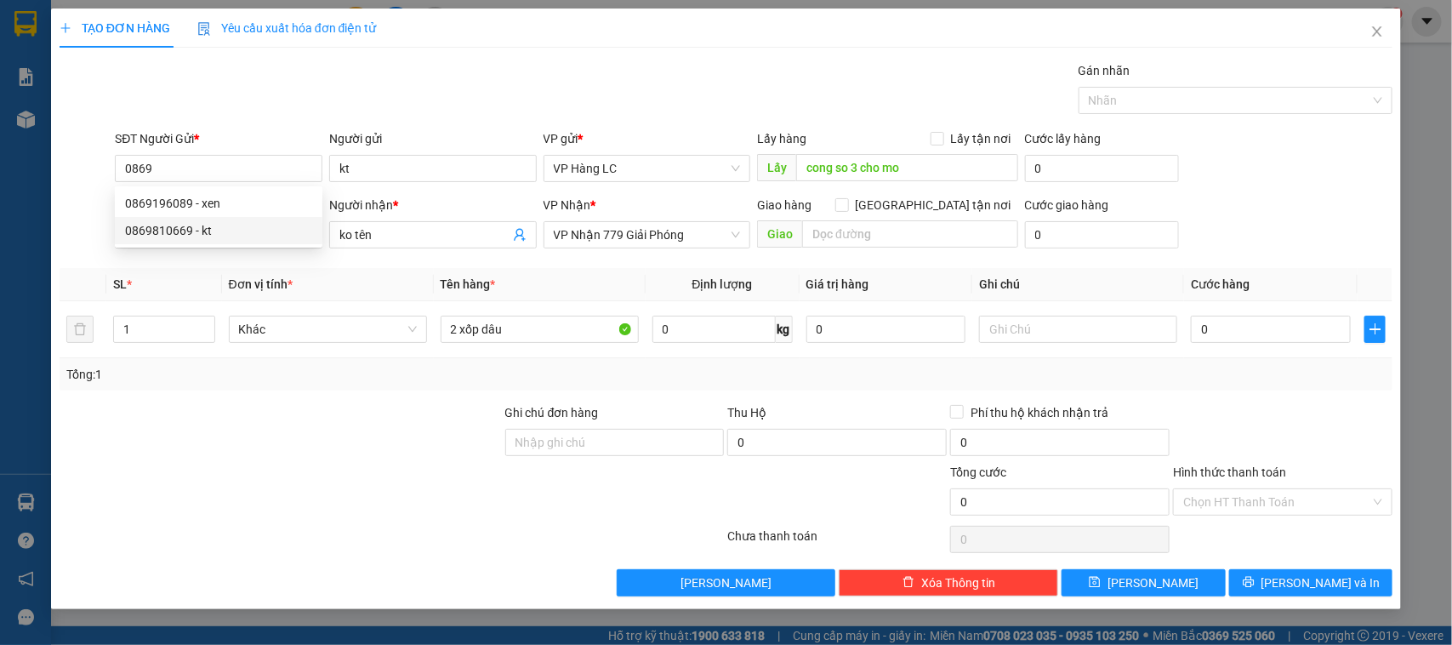
click at [413, 264] on div "Transit Pickup Surcharge Ids Transit Deliver Surcharge Ids Transit Deliver Surc…" at bounding box center [727, 328] width 1334 height 535
click at [208, 156] on input "0869" at bounding box center [219, 168] width 208 height 27
type input "0869262839"
type input "2"
click at [205, 328] on icon "up" at bounding box center [205, 325] width 6 height 6
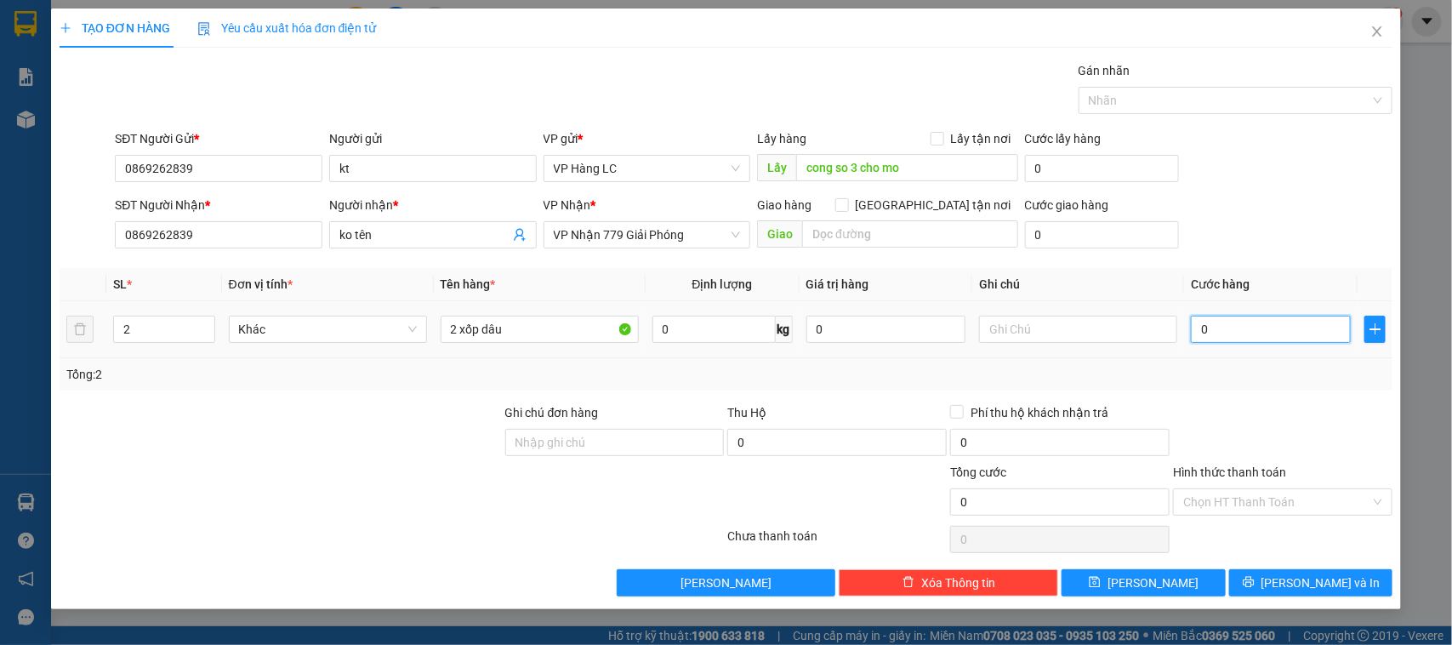
click at [1291, 337] on input "0" at bounding box center [1271, 329] width 160 height 27
type input "1"
type input "12"
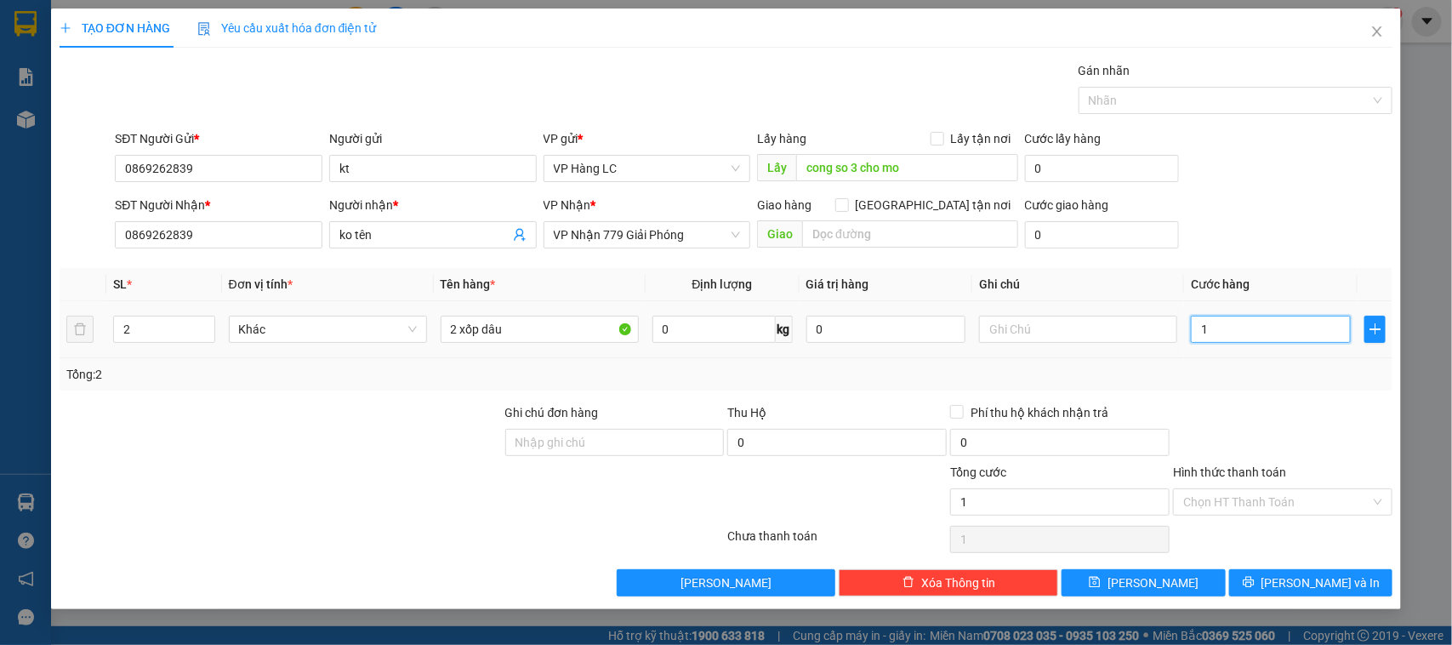
type input "12"
type input "120"
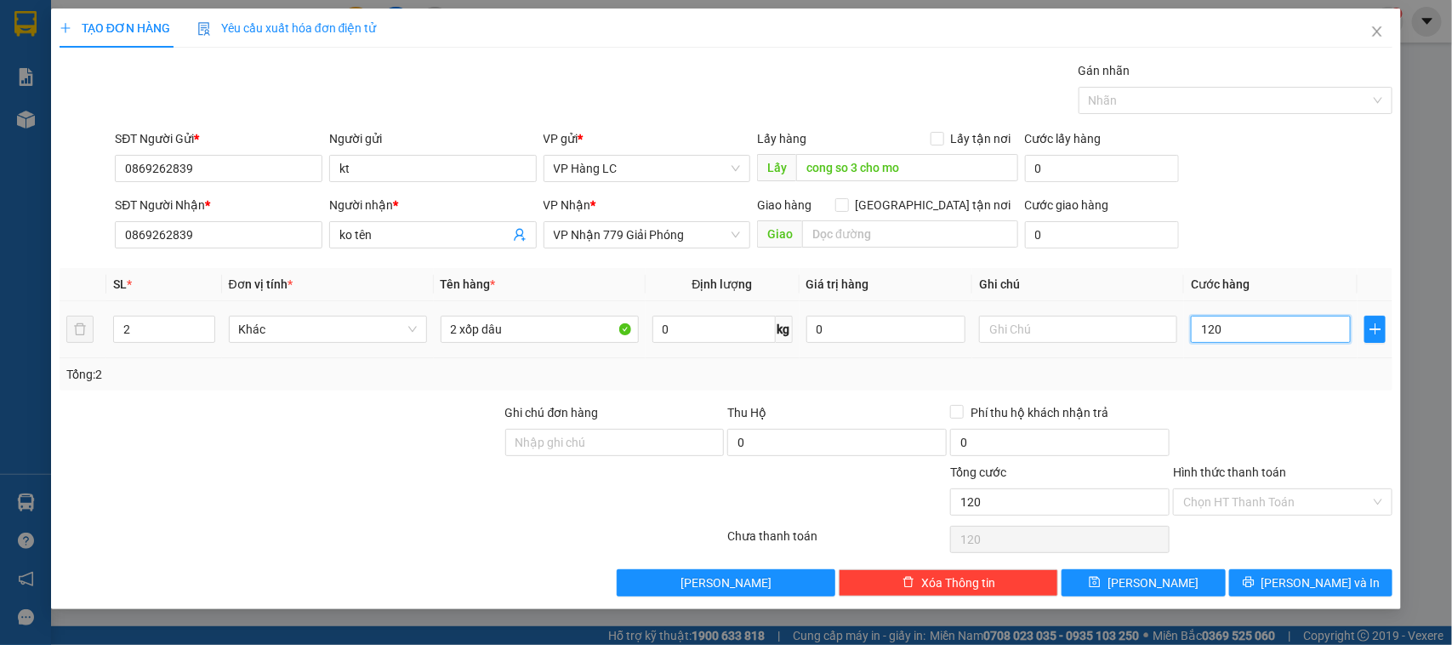
type input "1.200"
type input "12.000"
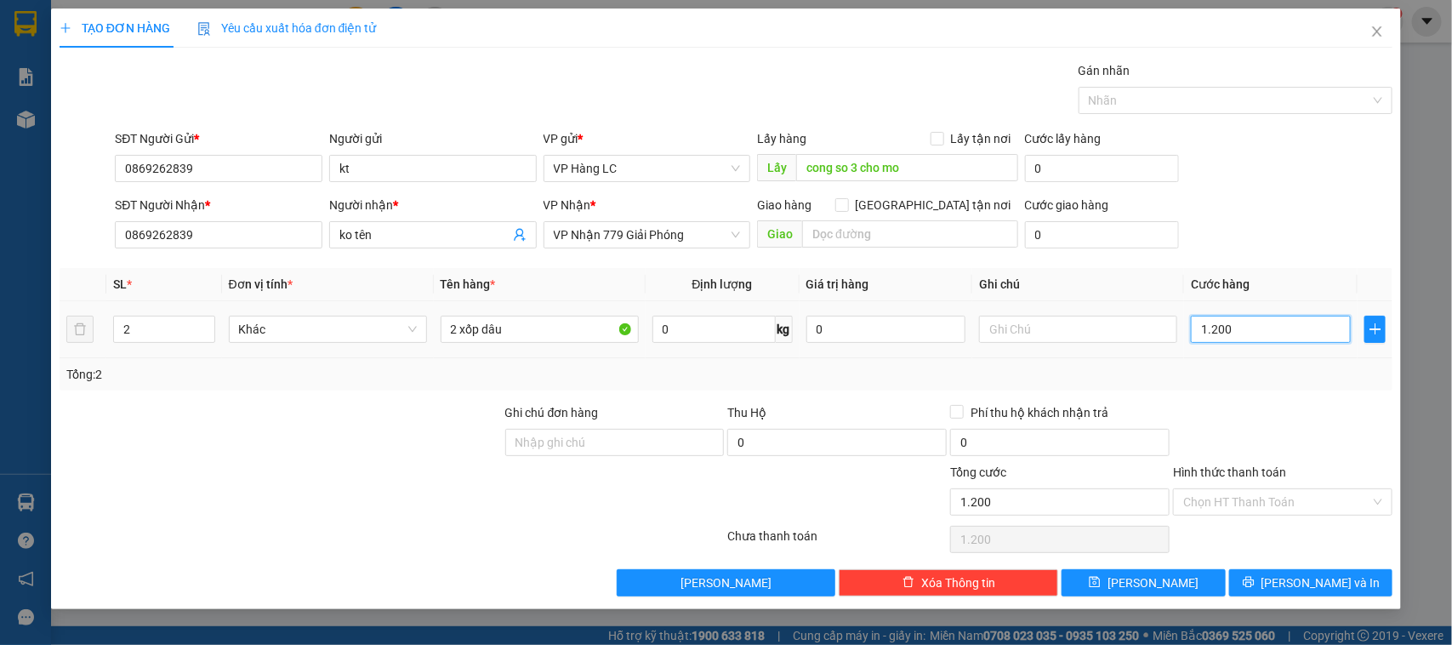
type input "12.000"
type input "120.000"
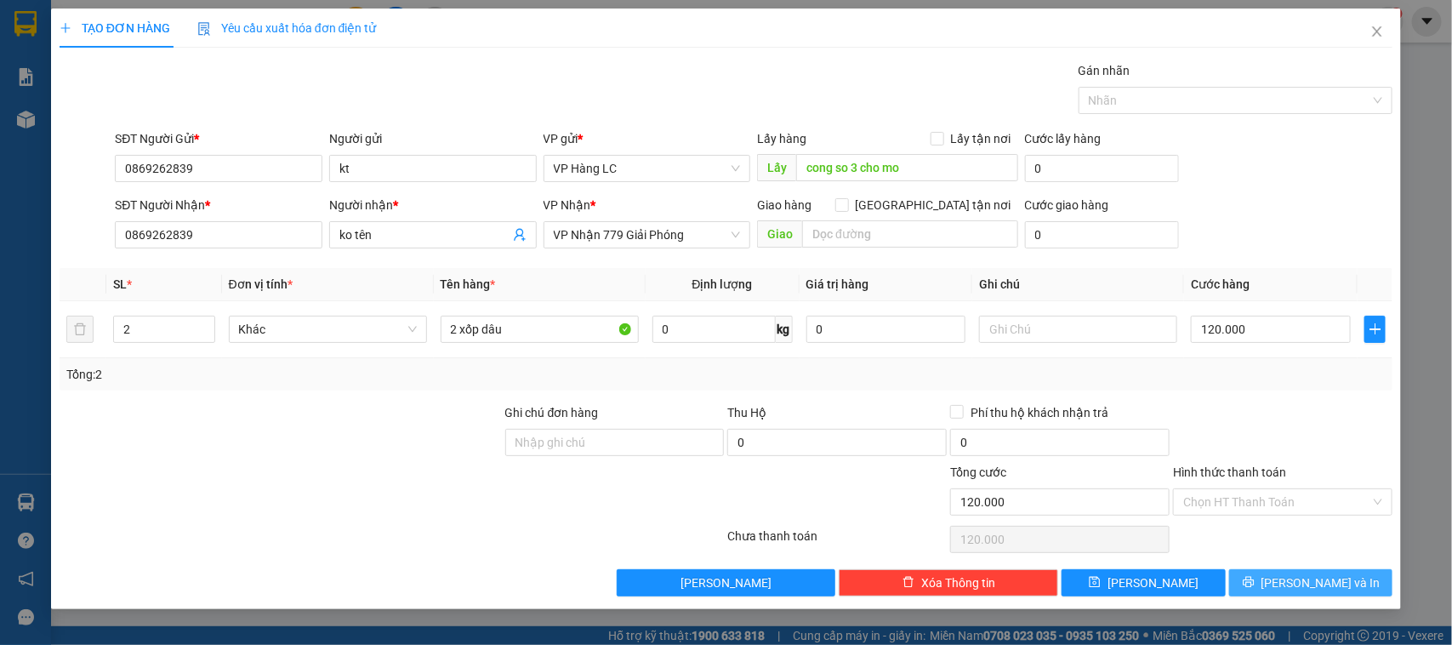
click at [1320, 584] on span "[PERSON_NAME] và In" at bounding box center [1321, 582] width 119 height 19
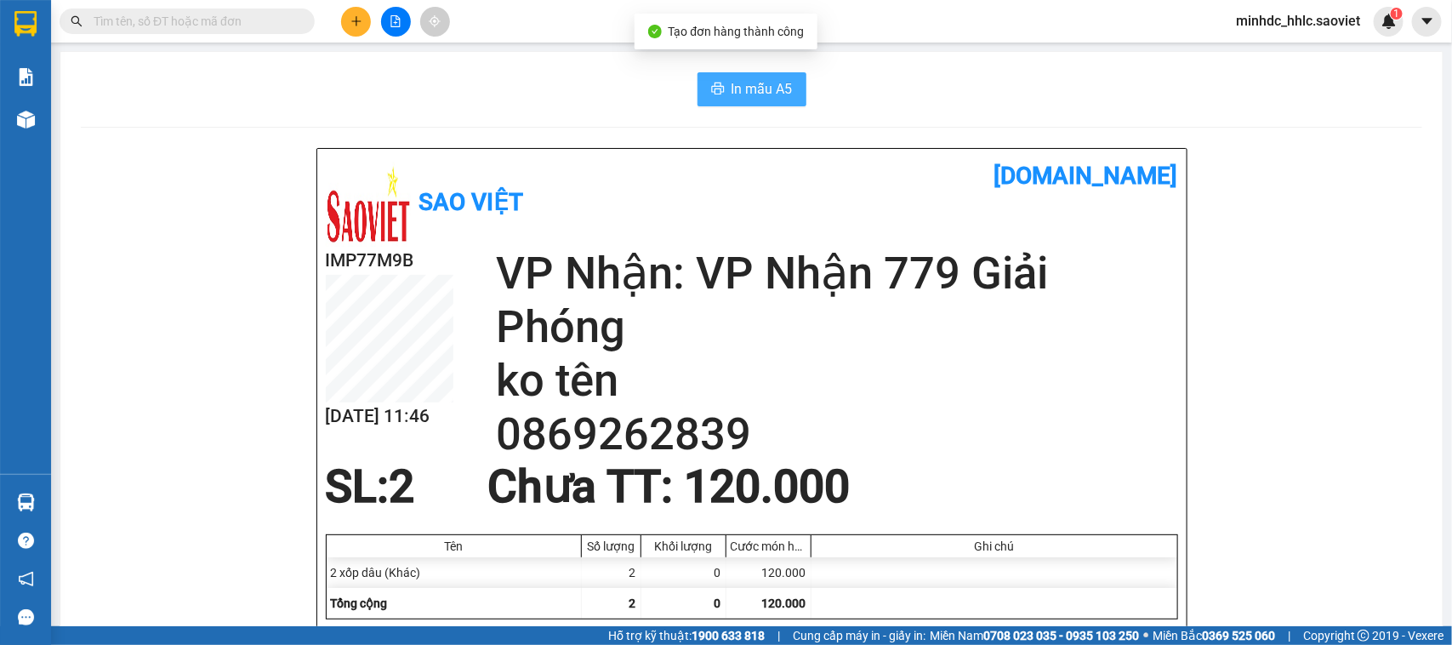
click at [764, 95] on span "In mẫu A5" at bounding box center [762, 88] width 61 height 21
click at [354, 30] on button at bounding box center [356, 22] width 30 height 30
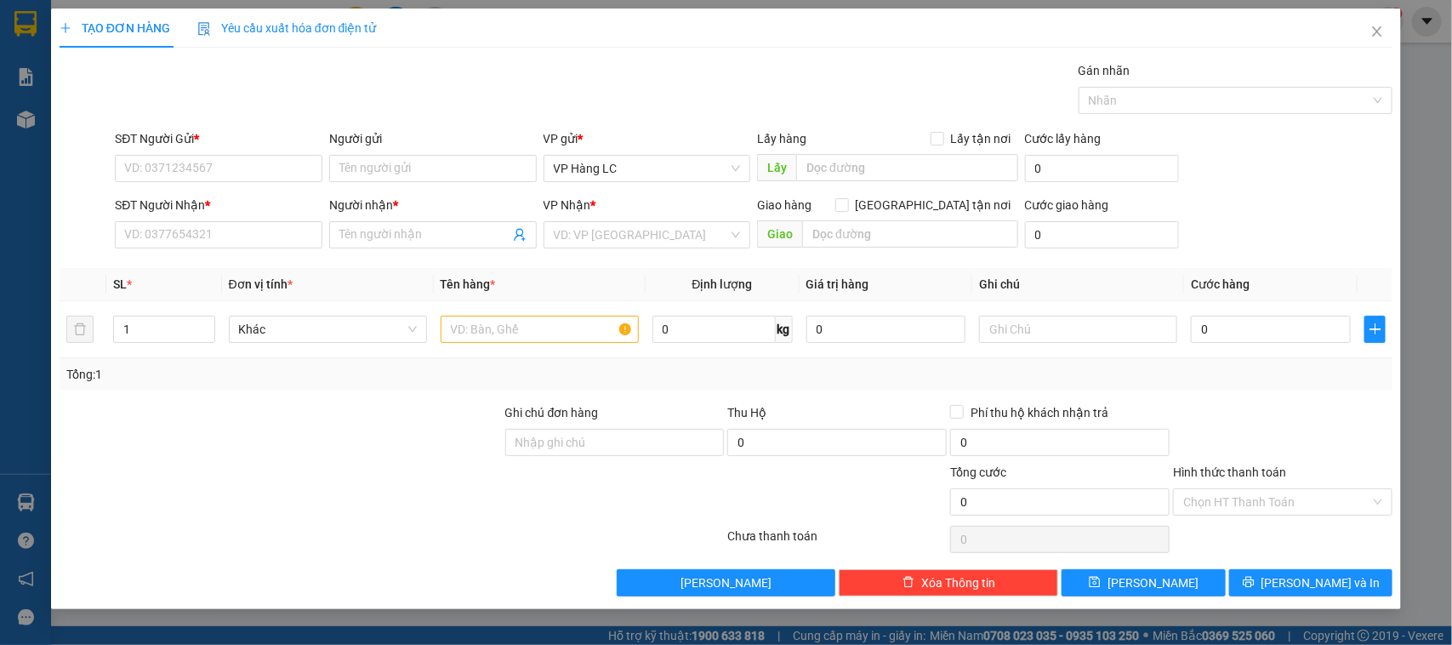
click at [228, 150] on div "SĐT Người Gửi *" at bounding box center [219, 142] width 208 height 26
click at [137, 231] on input "SĐT Người Nhận *" at bounding box center [219, 234] width 208 height 27
type input "0985193233"
click at [619, 231] on input "search" at bounding box center [641, 235] width 175 height 26
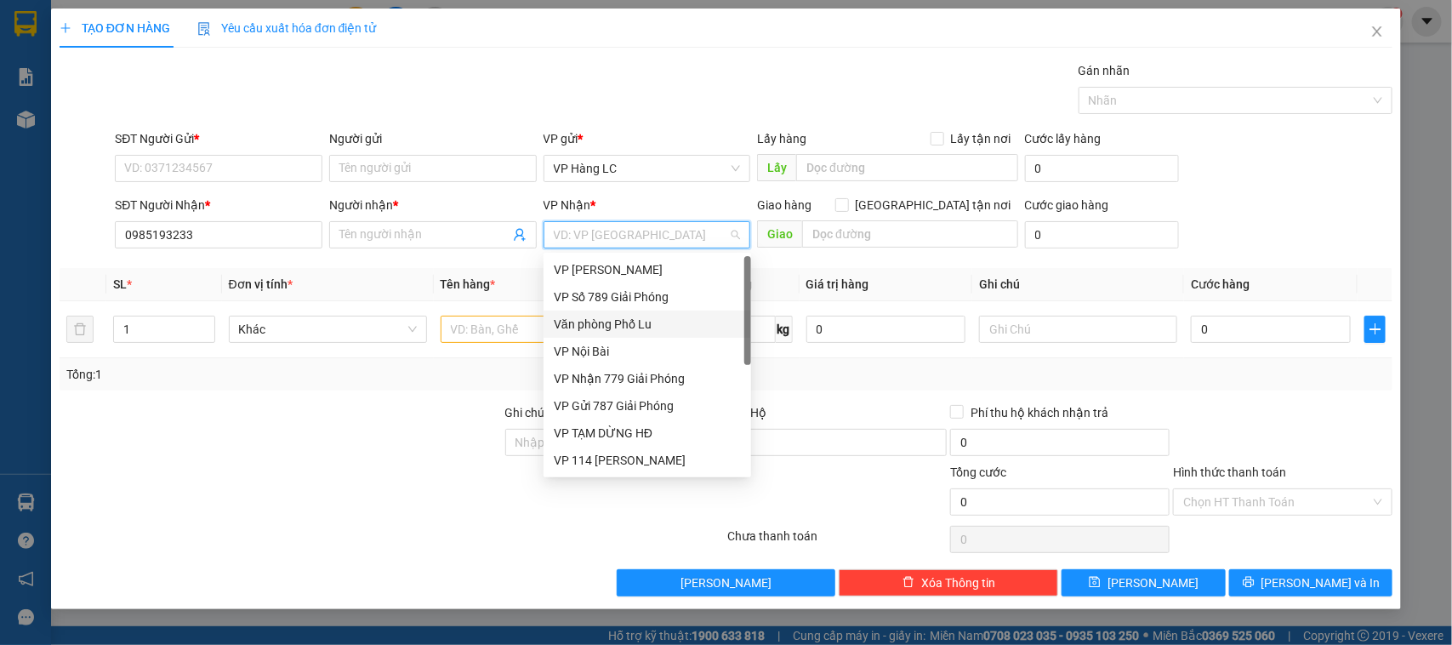
type input "7"
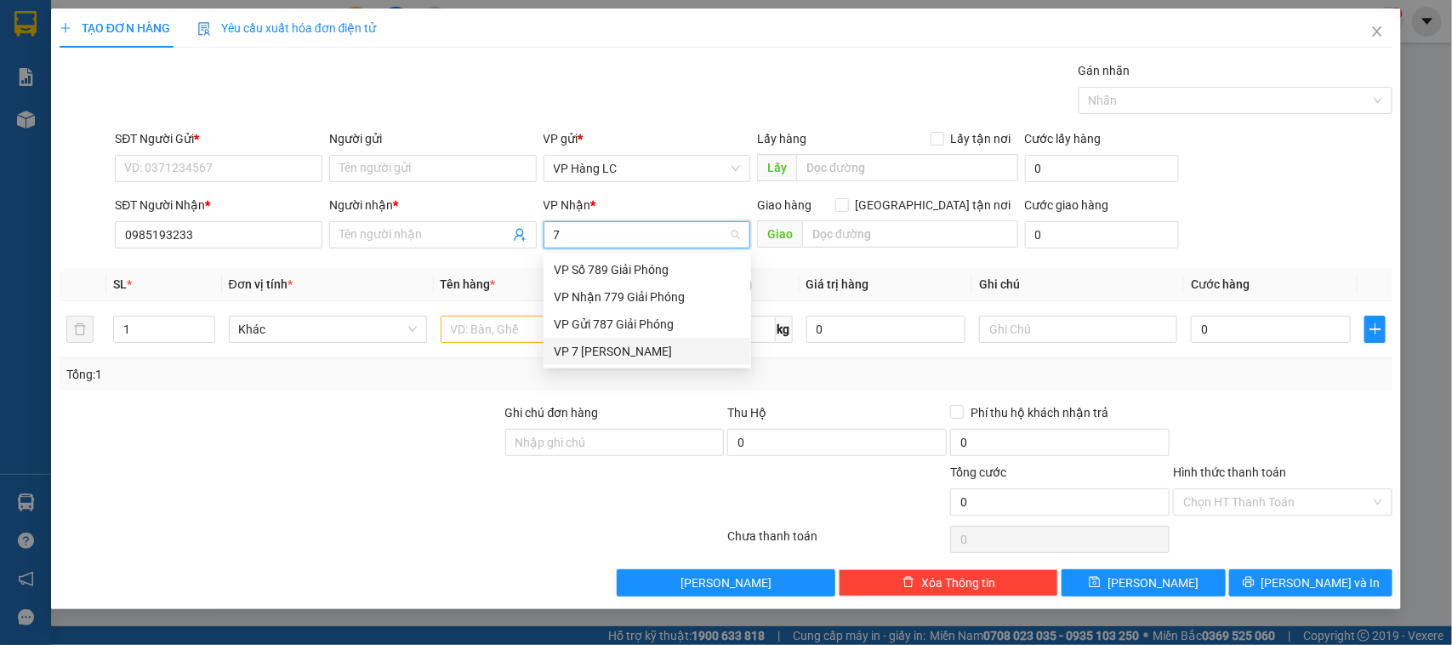
click at [706, 359] on div "VP 7 [PERSON_NAME]" at bounding box center [647, 351] width 187 height 19
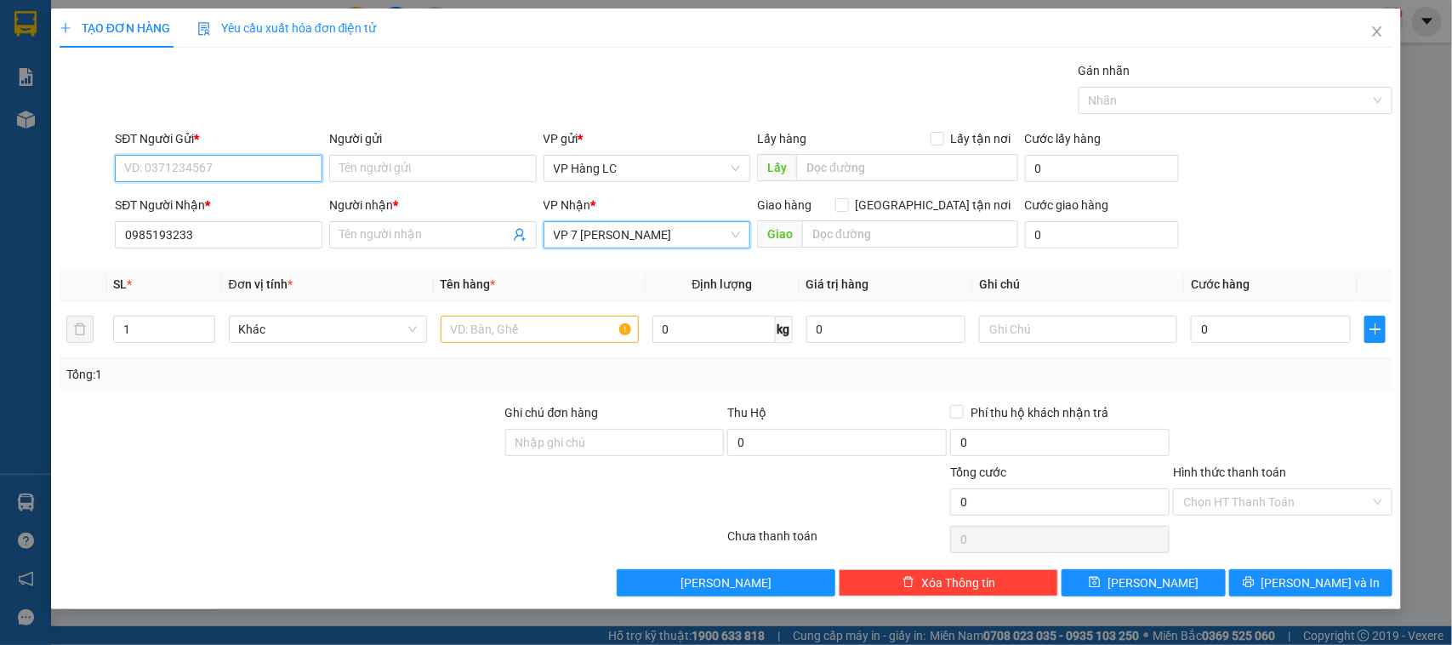
click at [251, 160] on input "SĐT Người Gửi *" at bounding box center [219, 168] width 208 height 27
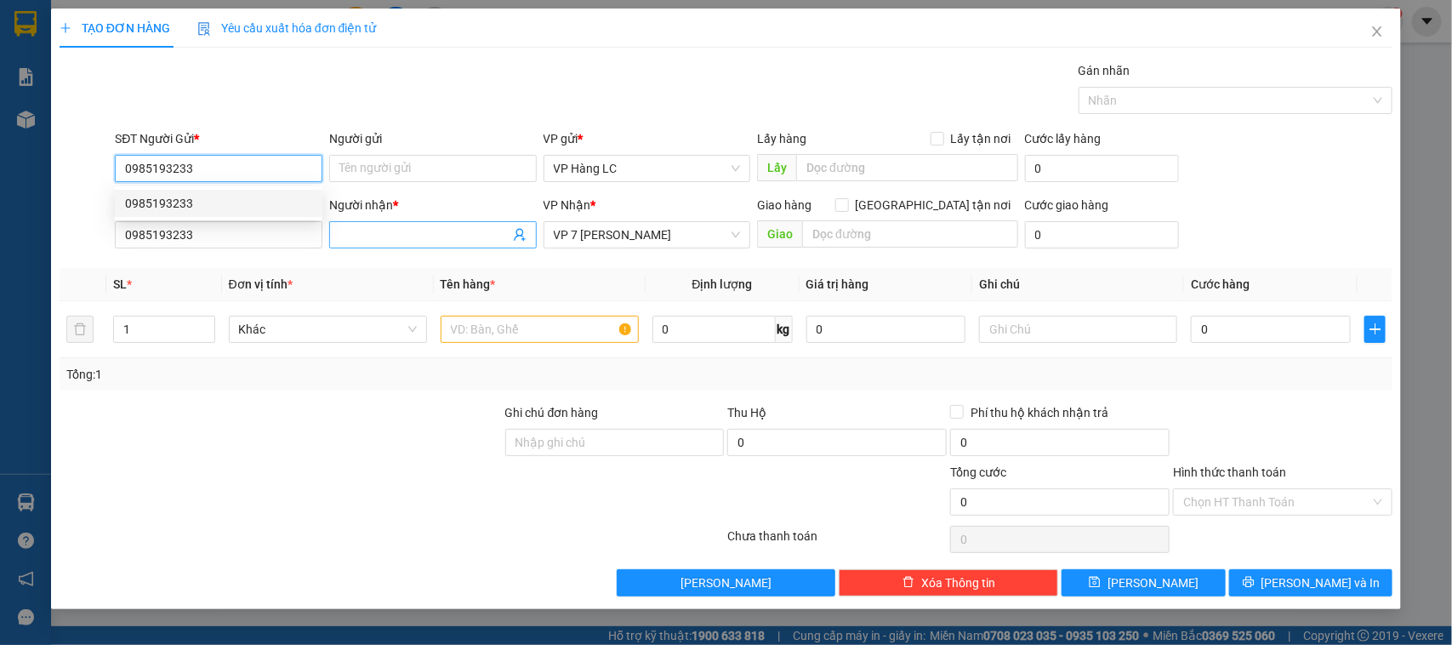
type input "0985193233"
click at [427, 243] on input "Người nhận *" at bounding box center [424, 234] width 170 height 19
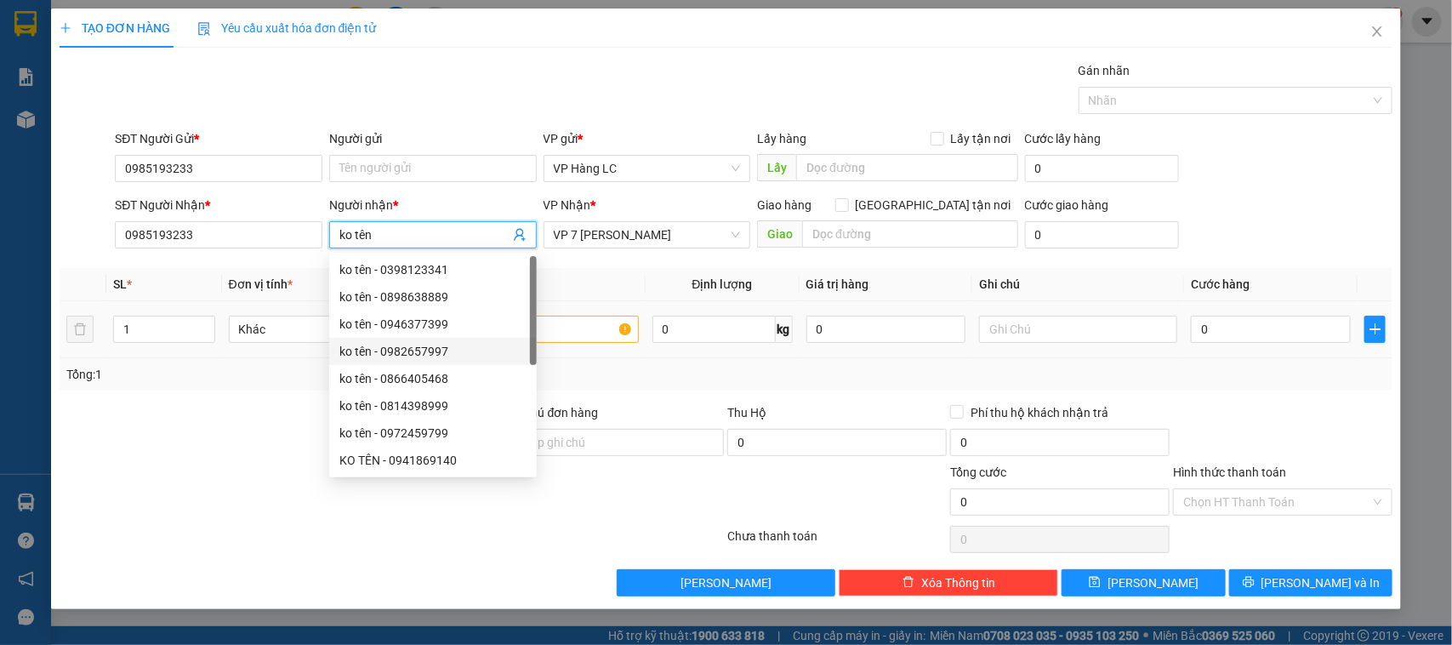
type input "ko tên"
click at [600, 324] on input "text" at bounding box center [540, 329] width 198 height 27
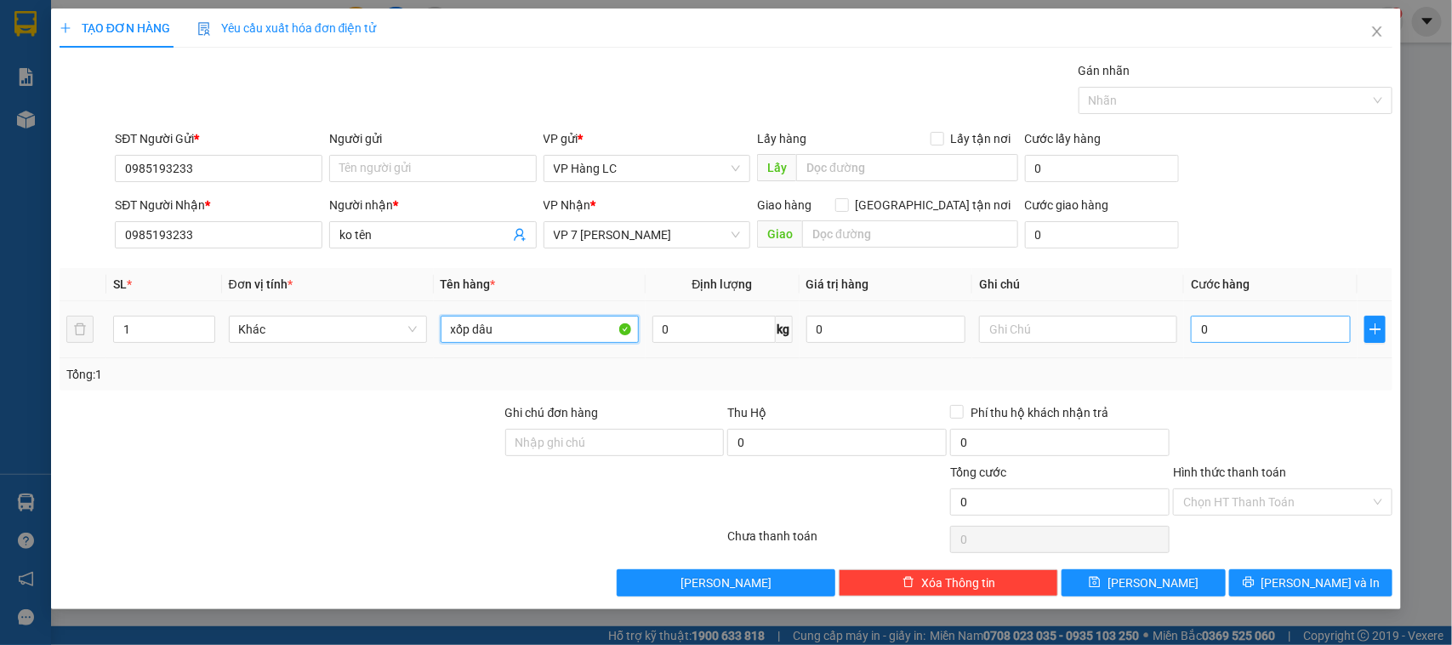
type input "xốp dâu"
click at [1245, 334] on input "0" at bounding box center [1271, 329] width 160 height 27
type input "6"
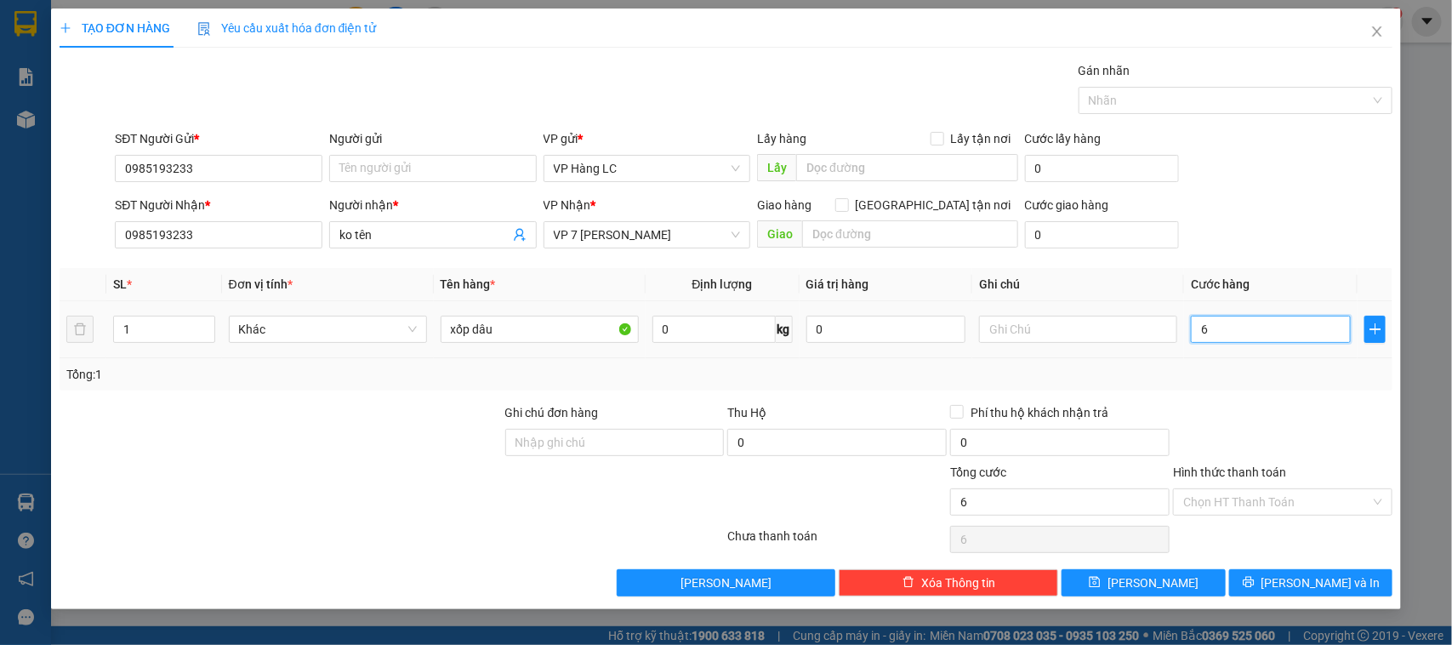
type input "60"
type input "600"
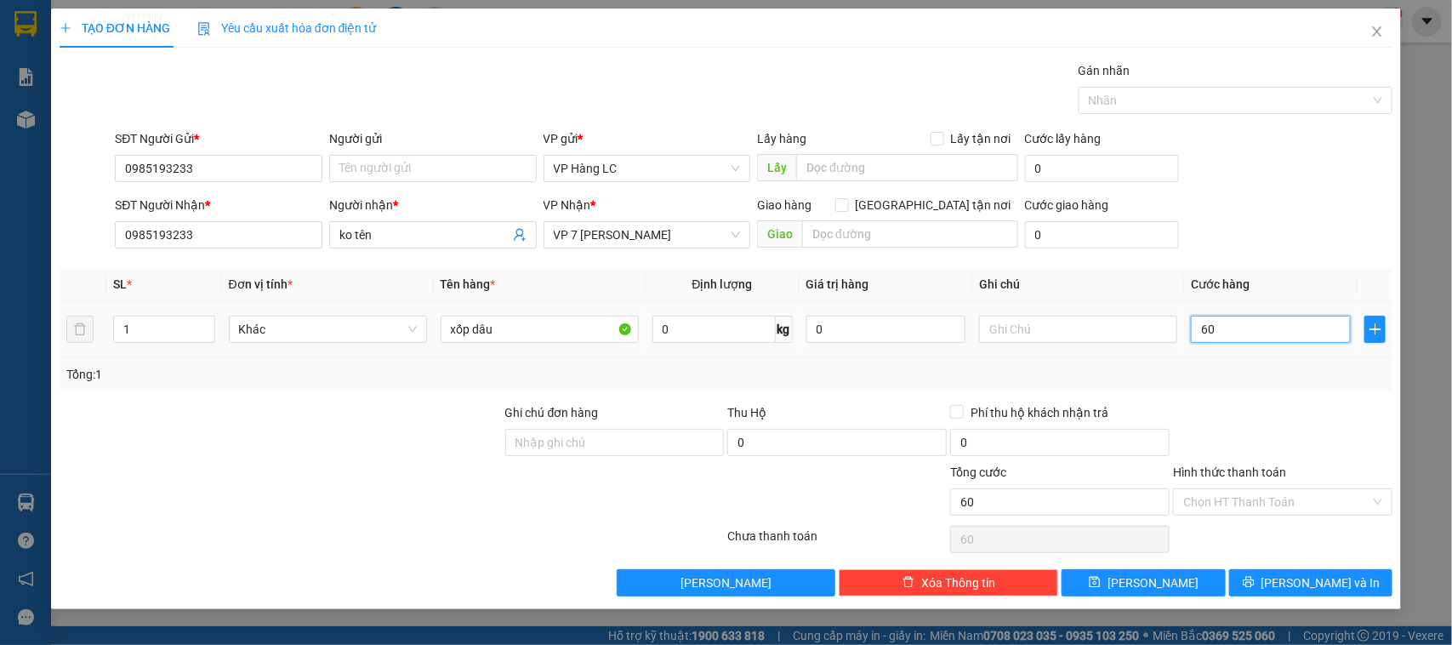
type input "600"
type input "6.000"
type input "60.000"
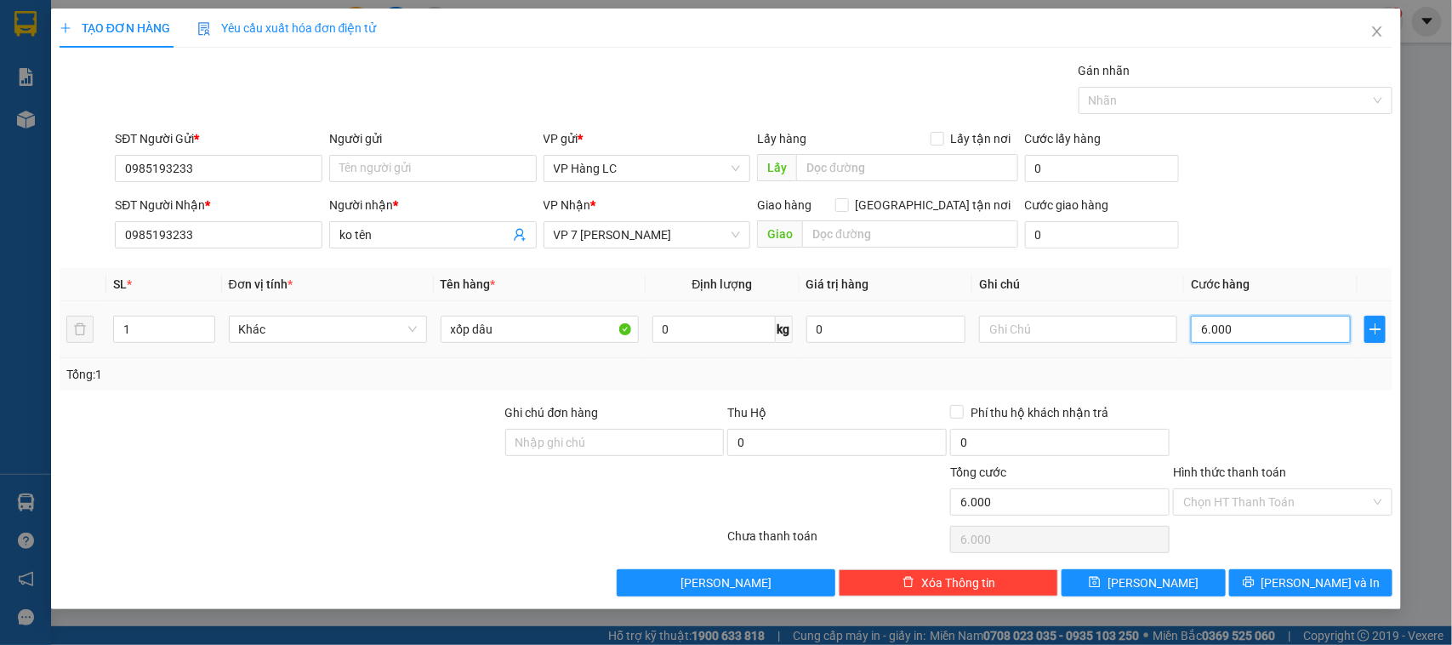
type input "60.000"
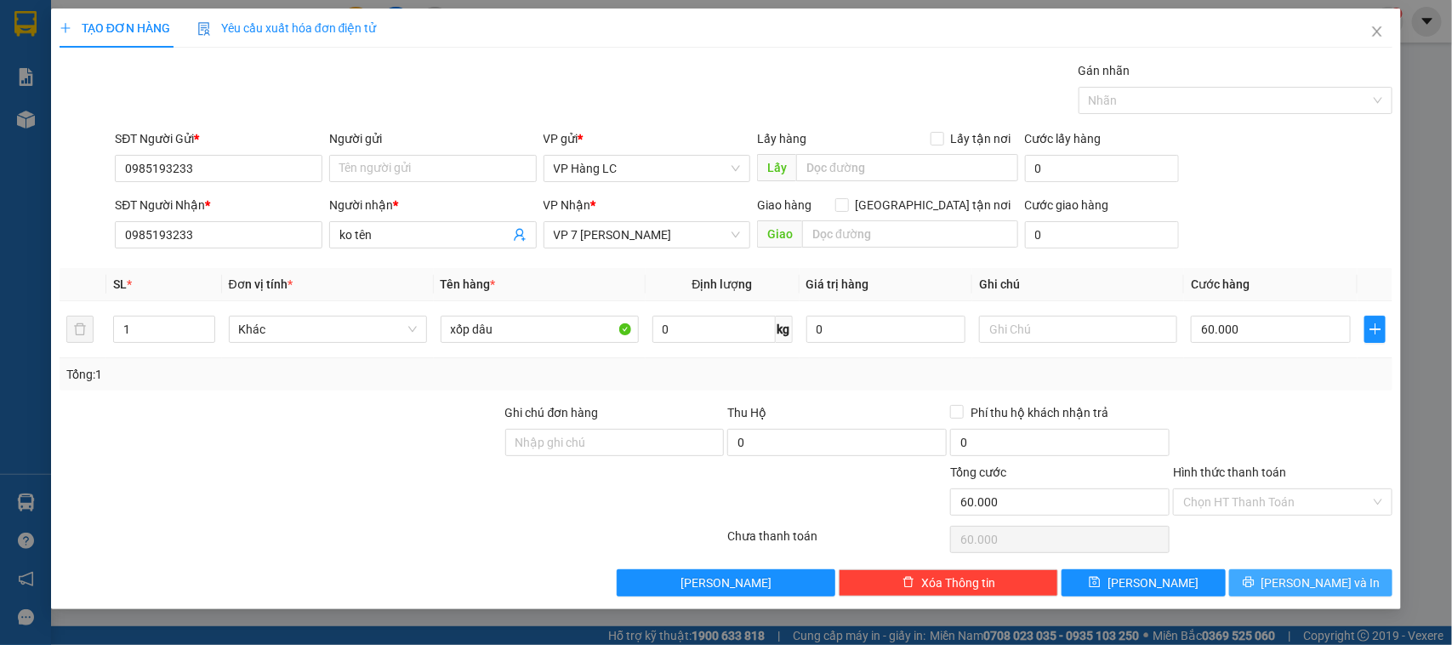
click at [1317, 575] on span "[PERSON_NAME] và In" at bounding box center [1321, 582] width 119 height 19
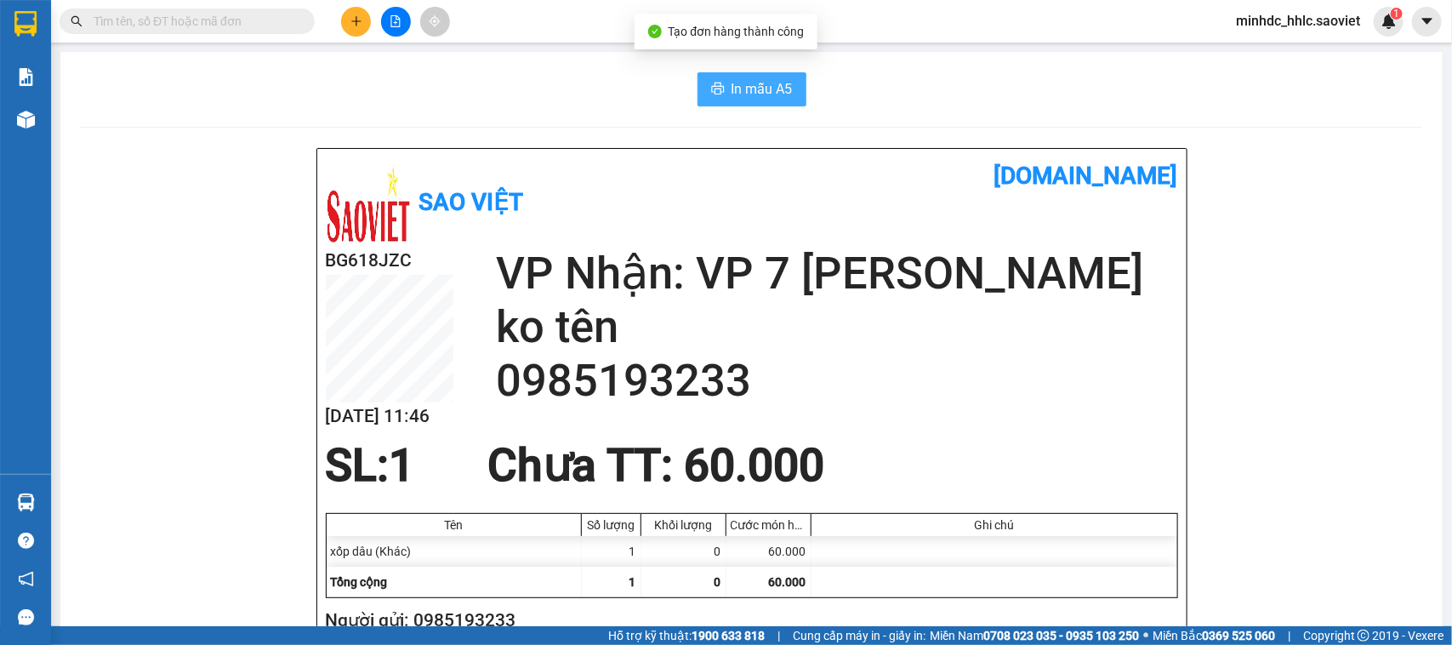
click at [737, 95] on span "In mẫu A5" at bounding box center [762, 88] width 61 height 21
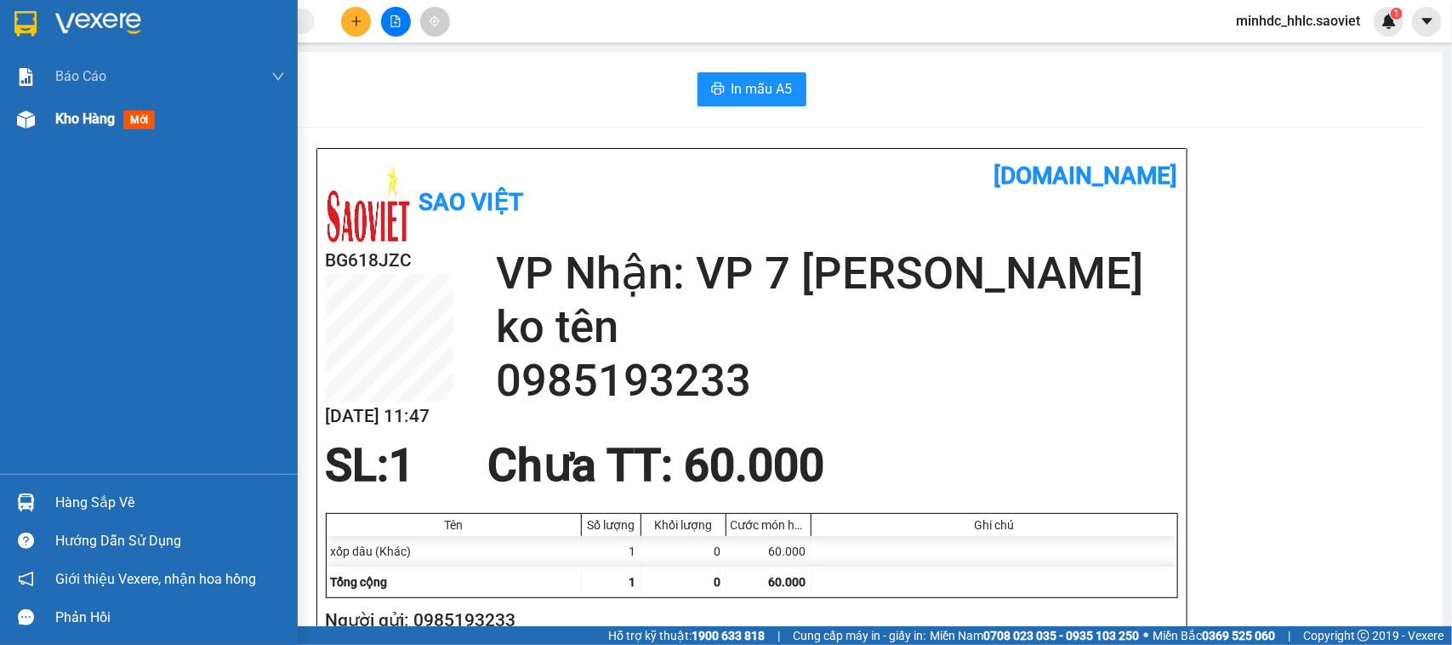
click at [69, 111] on span "Kho hàng" at bounding box center [85, 119] width 60 height 16
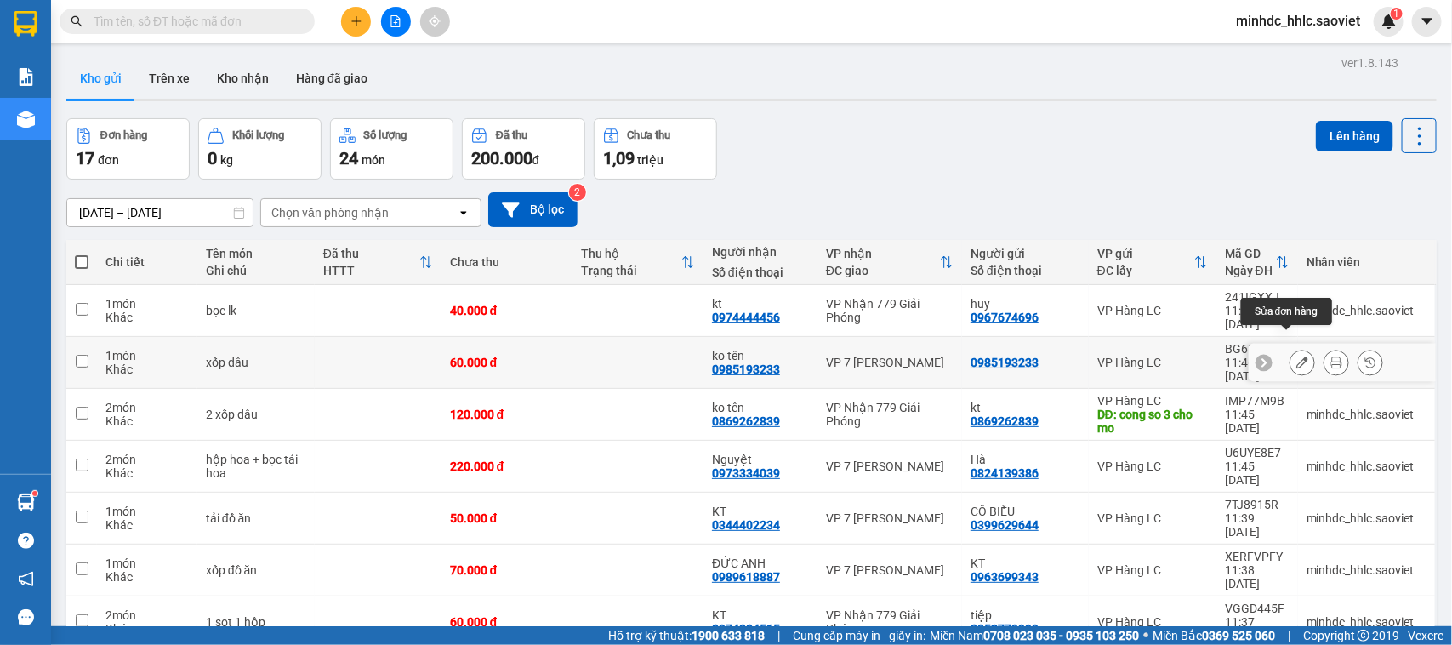
click at [1297, 356] on icon at bounding box center [1303, 362] width 12 height 12
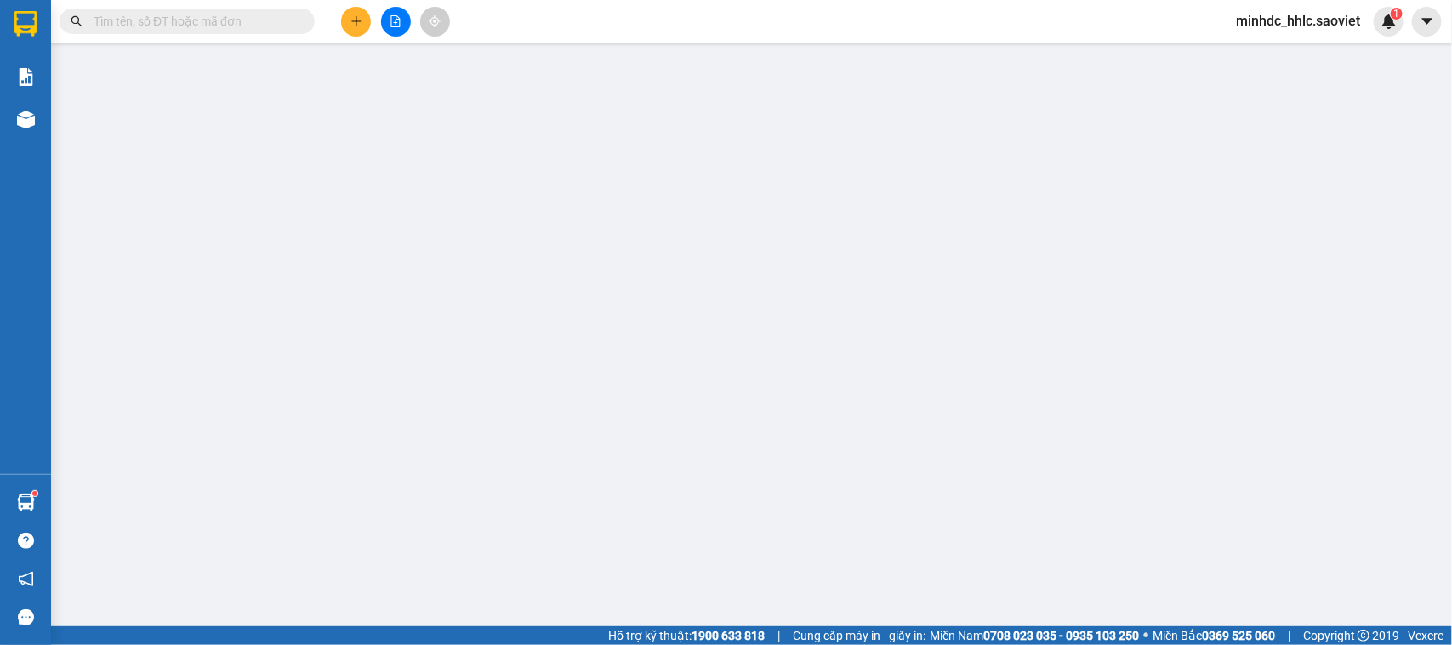
type input "0985193233"
type input "ko tên"
type input "60.000"
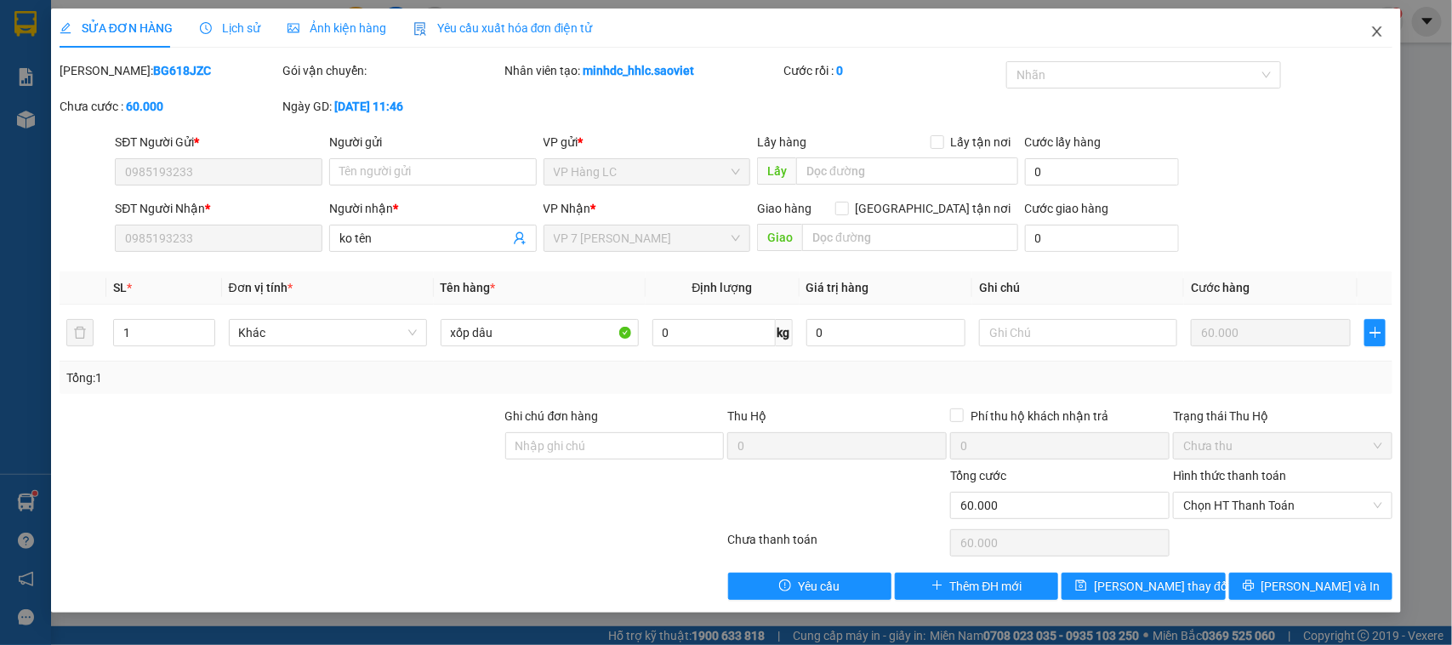
click at [1372, 35] on icon "close" at bounding box center [1378, 32] width 14 height 14
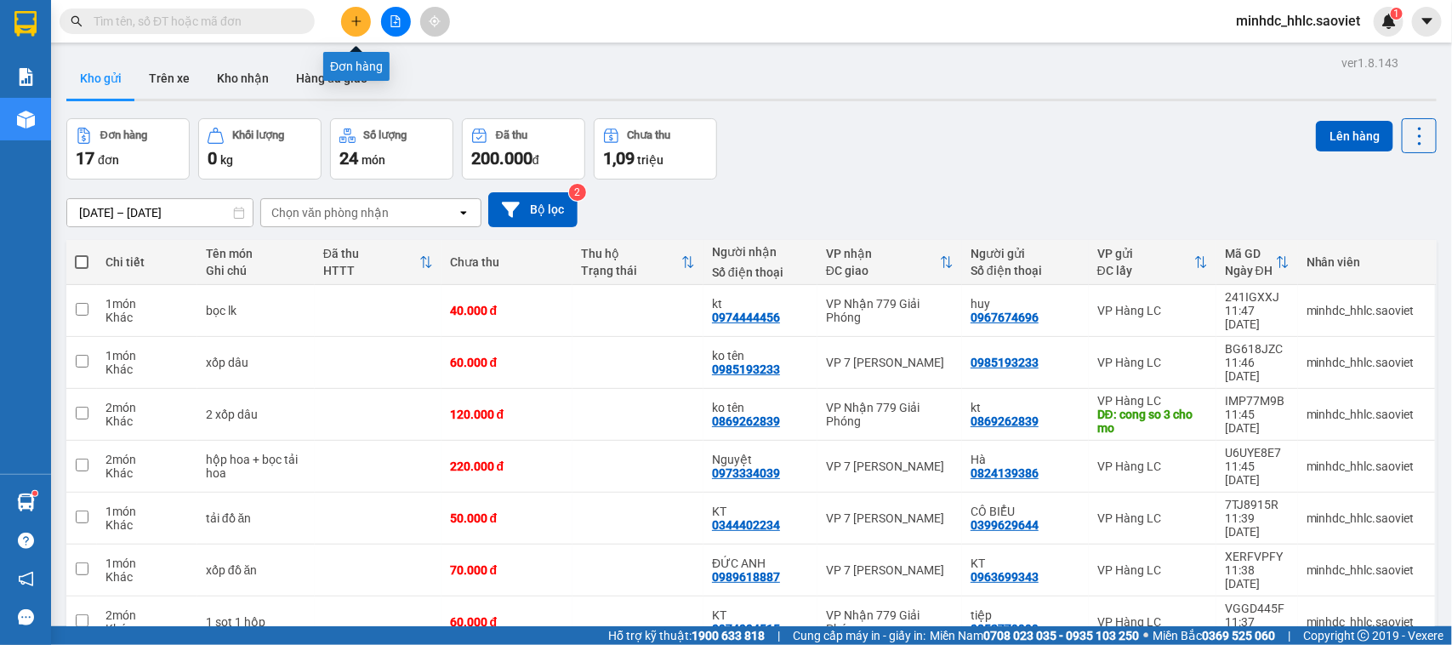
click at [357, 24] on icon "plus" at bounding box center [357, 21] width 12 height 12
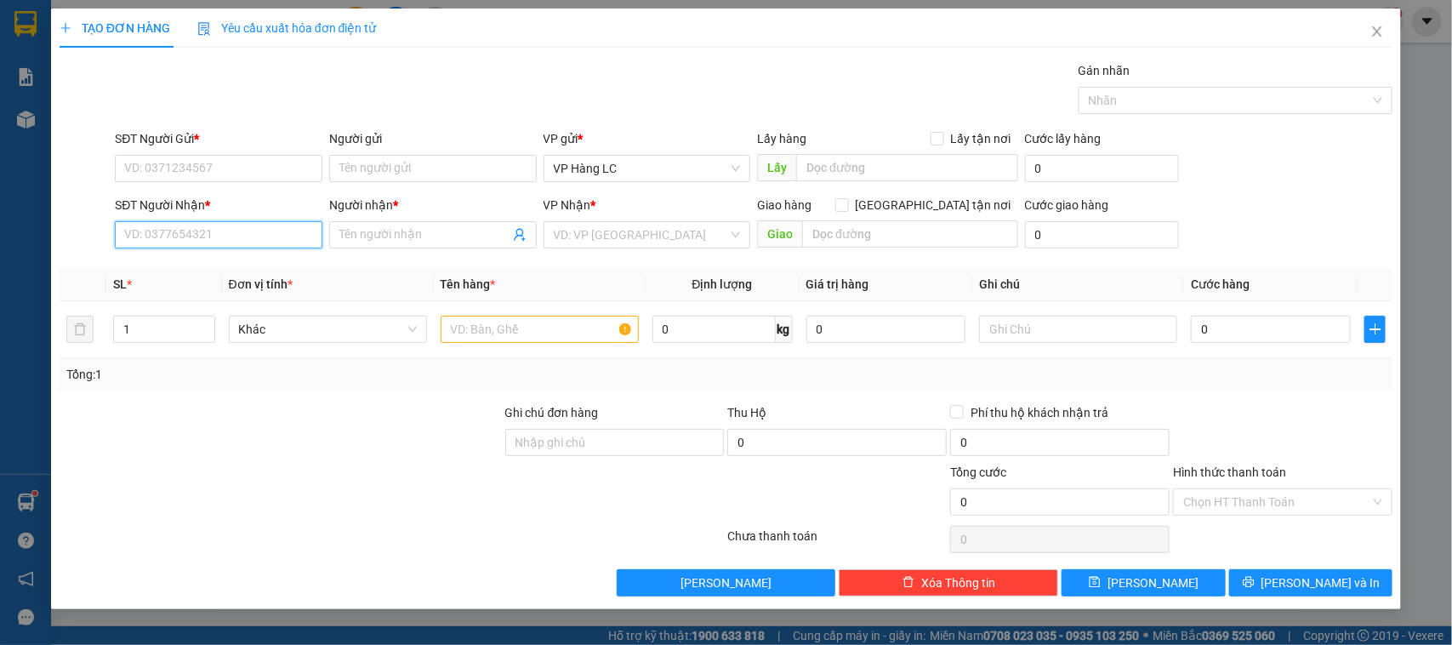
click at [187, 232] on input "SĐT Người Nhận *" at bounding box center [219, 234] width 208 height 27
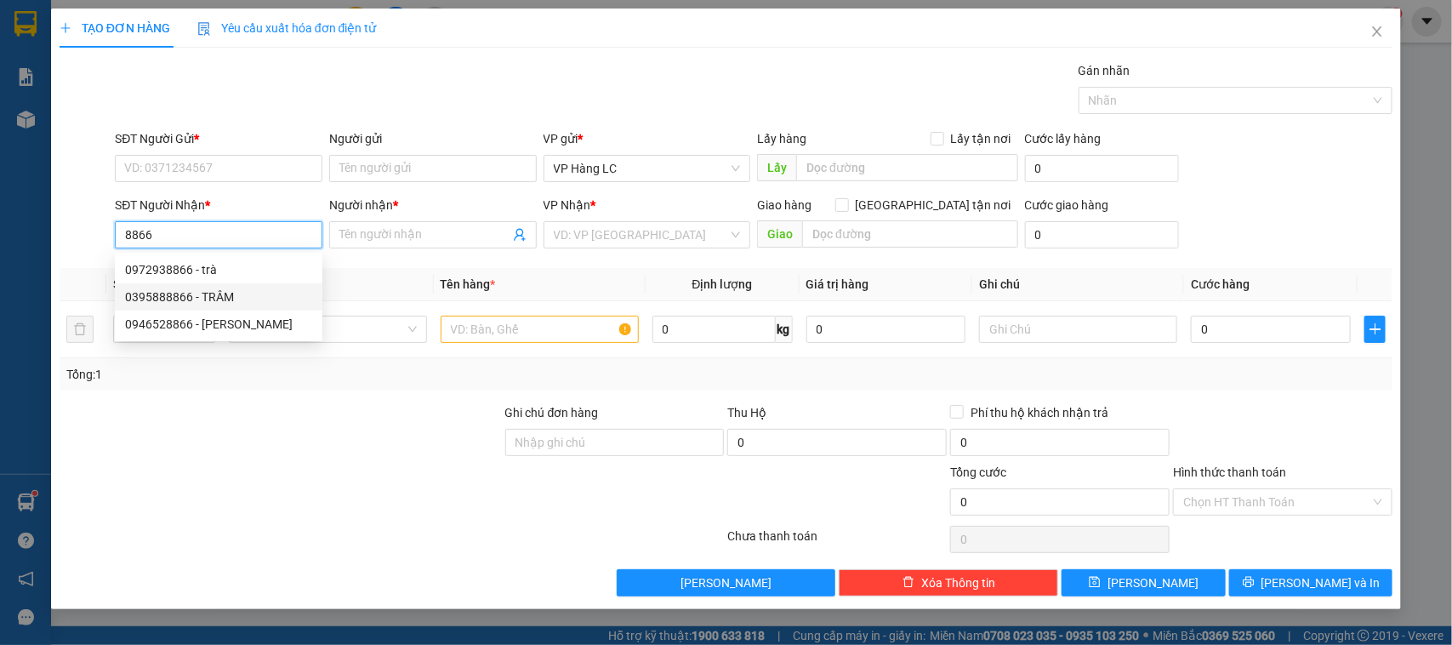
click at [202, 289] on div "0395888866 - TRÂM" at bounding box center [218, 297] width 187 height 19
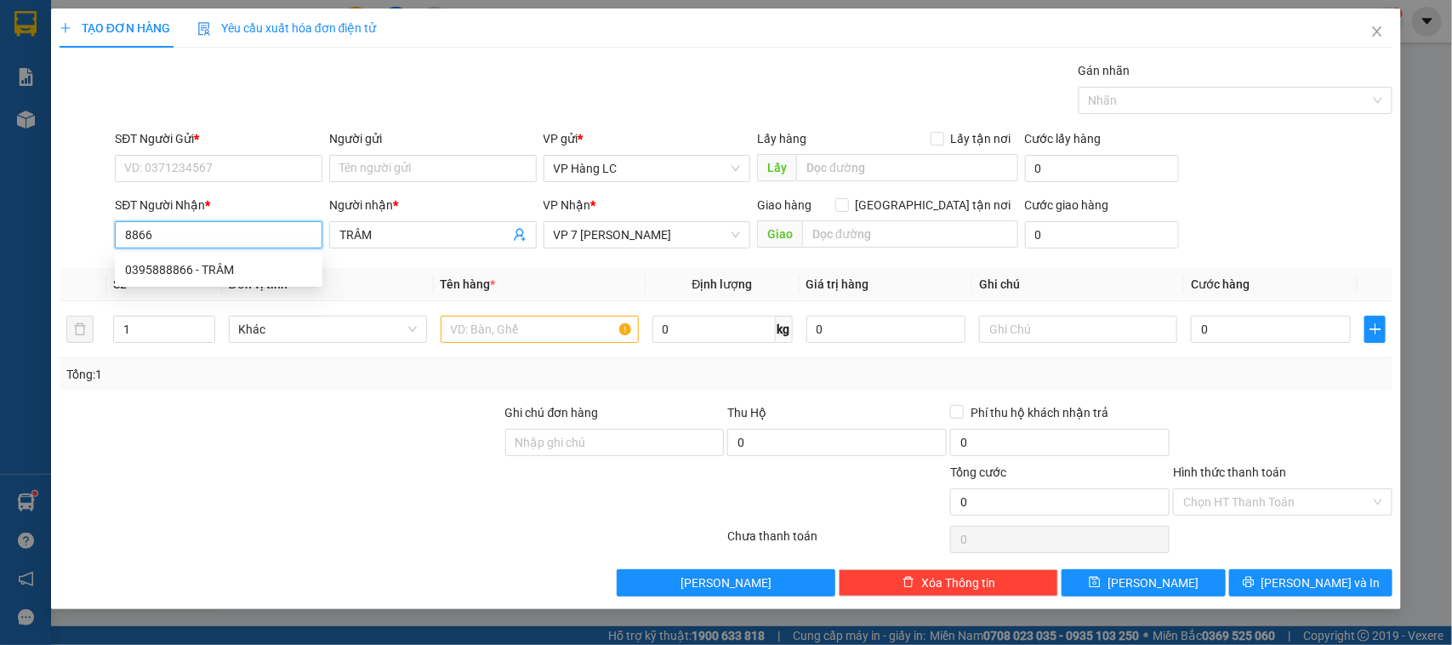
type input "0395888866"
type input "TRÂM"
type input "0395888866"
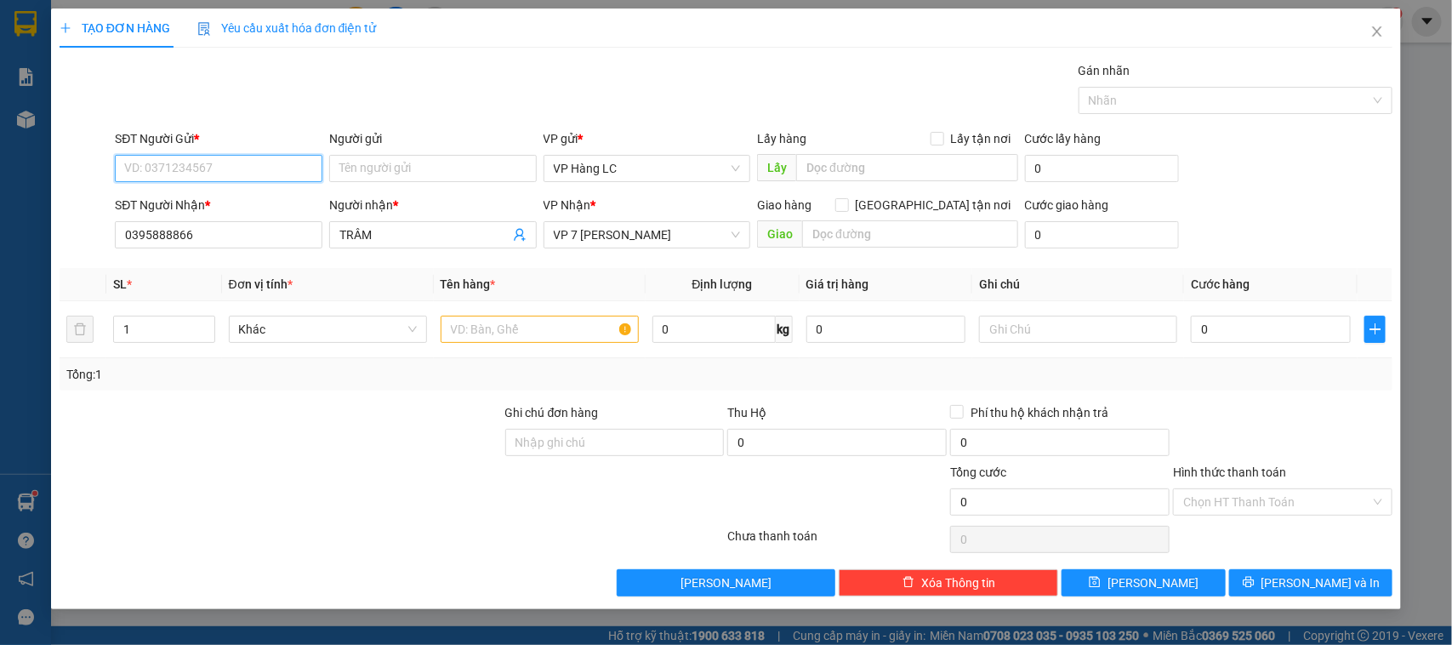
click at [217, 168] on input "SĐT Người Gửi *" at bounding box center [219, 168] width 208 height 27
type input "0985193233"
click at [495, 334] on input "text" at bounding box center [540, 329] width 198 height 27
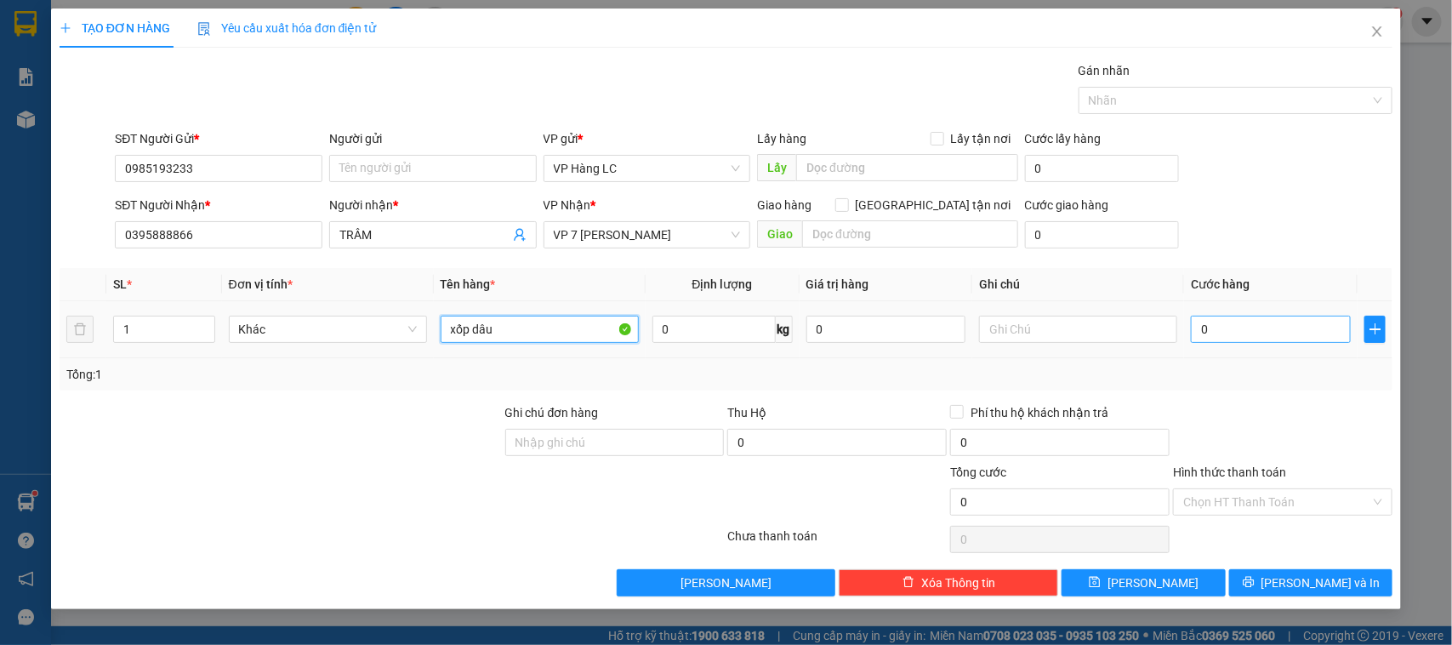
type input "xốp dâu"
click at [1289, 332] on input "0" at bounding box center [1271, 329] width 160 height 27
type input "6"
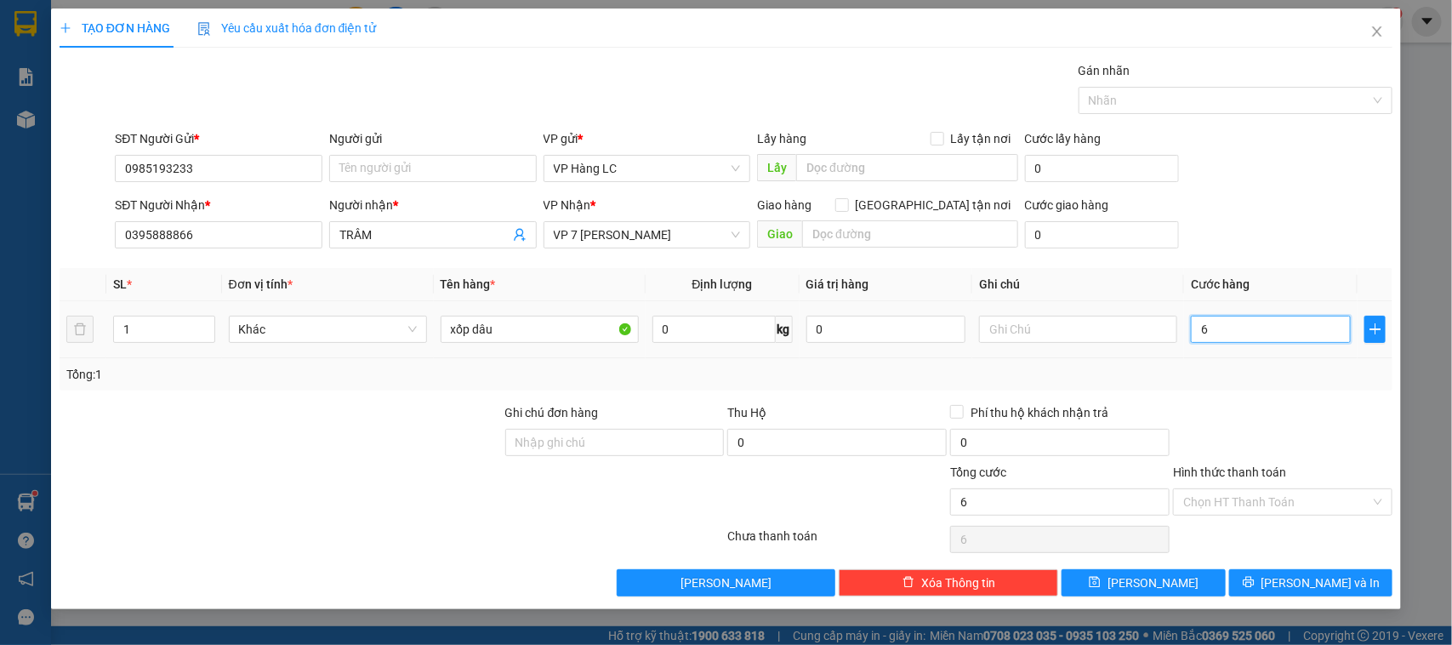
type input "60"
type input "600"
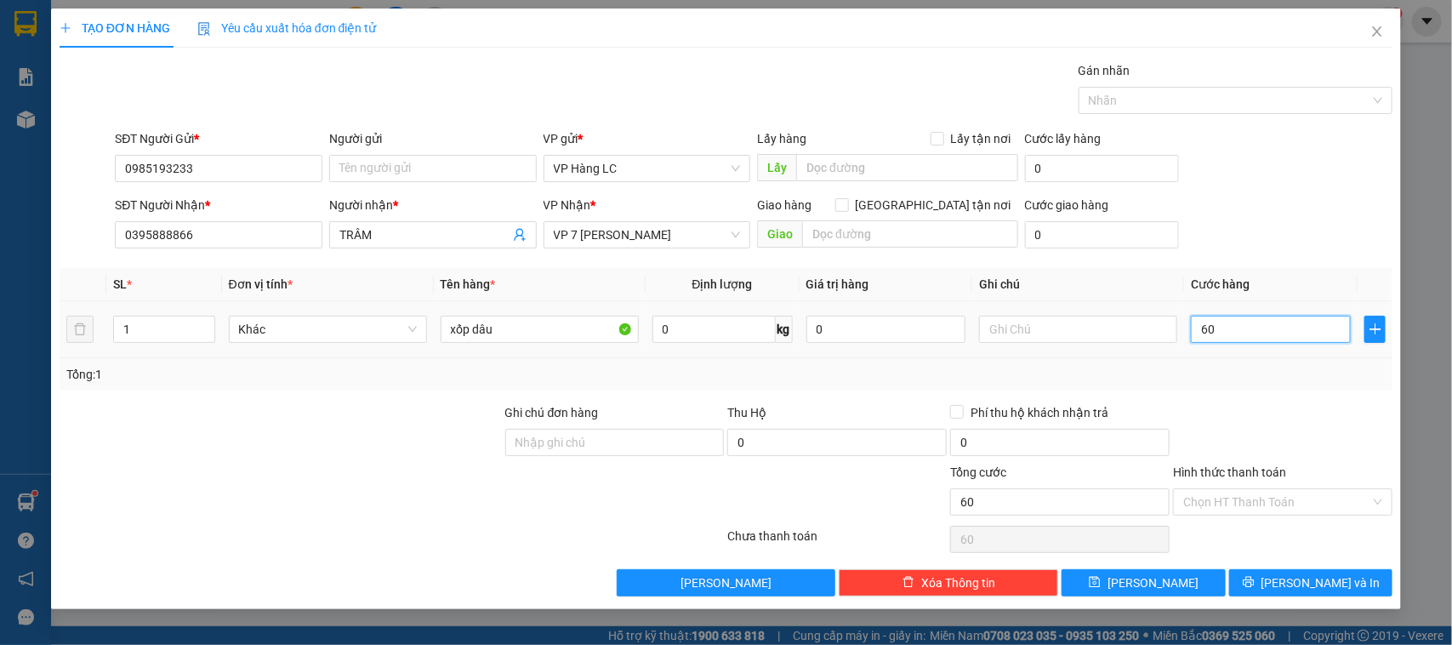
type input "600"
type input "6.000"
type input "60.000"
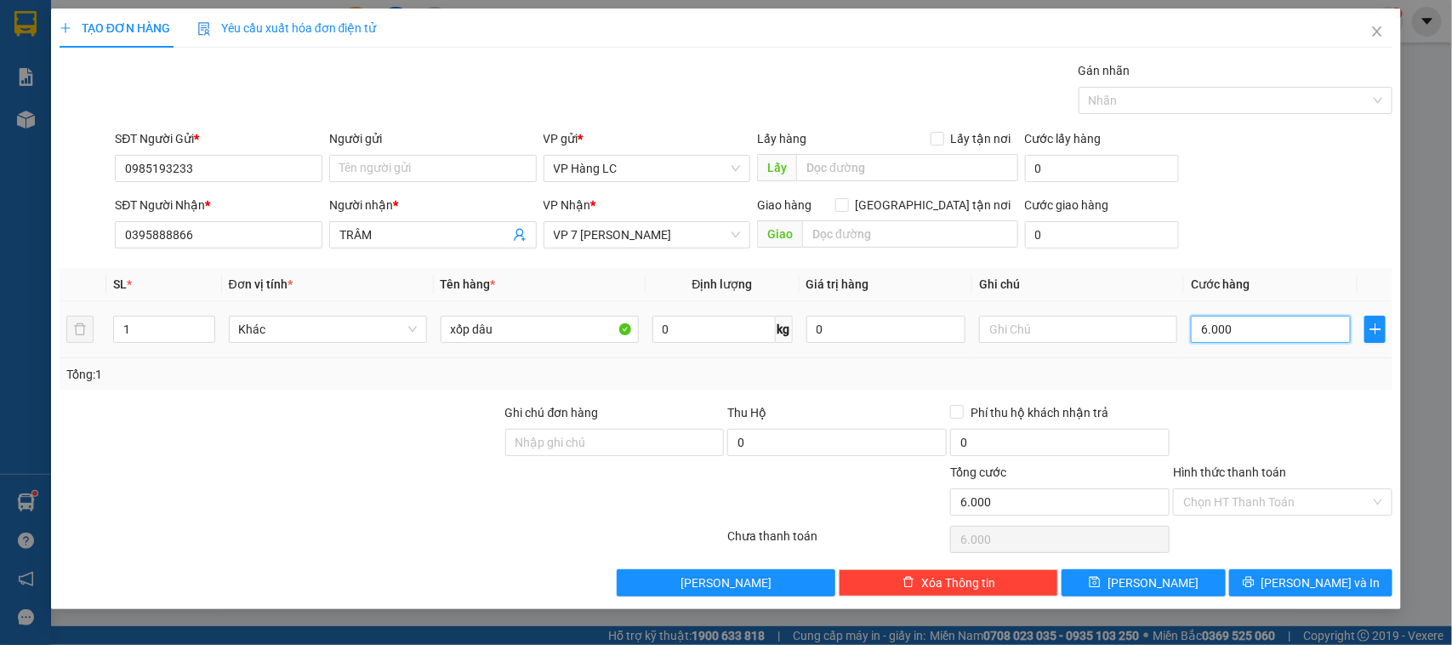
type input "60.000"
click at [1302, 600] on div "TẠO ĐƠN HÀNG Yêu cầu xuất hóa đơn điện tử Transit Pickup Surcharge Ids Transit …" at bounding box center [726, 309] width 1351 height 601
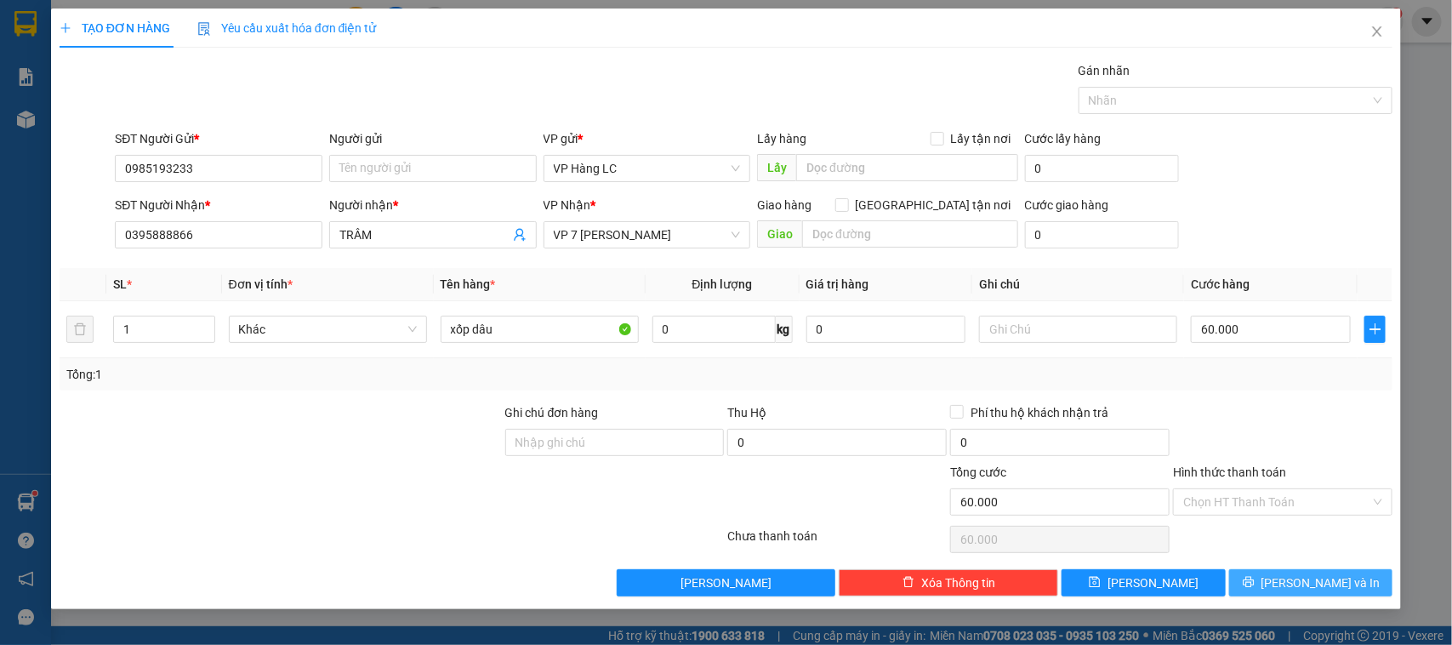
click at [1302, 585] on span "[PERSON_NAME] và In" at bounding box center [1321, 582] width 119 height 19
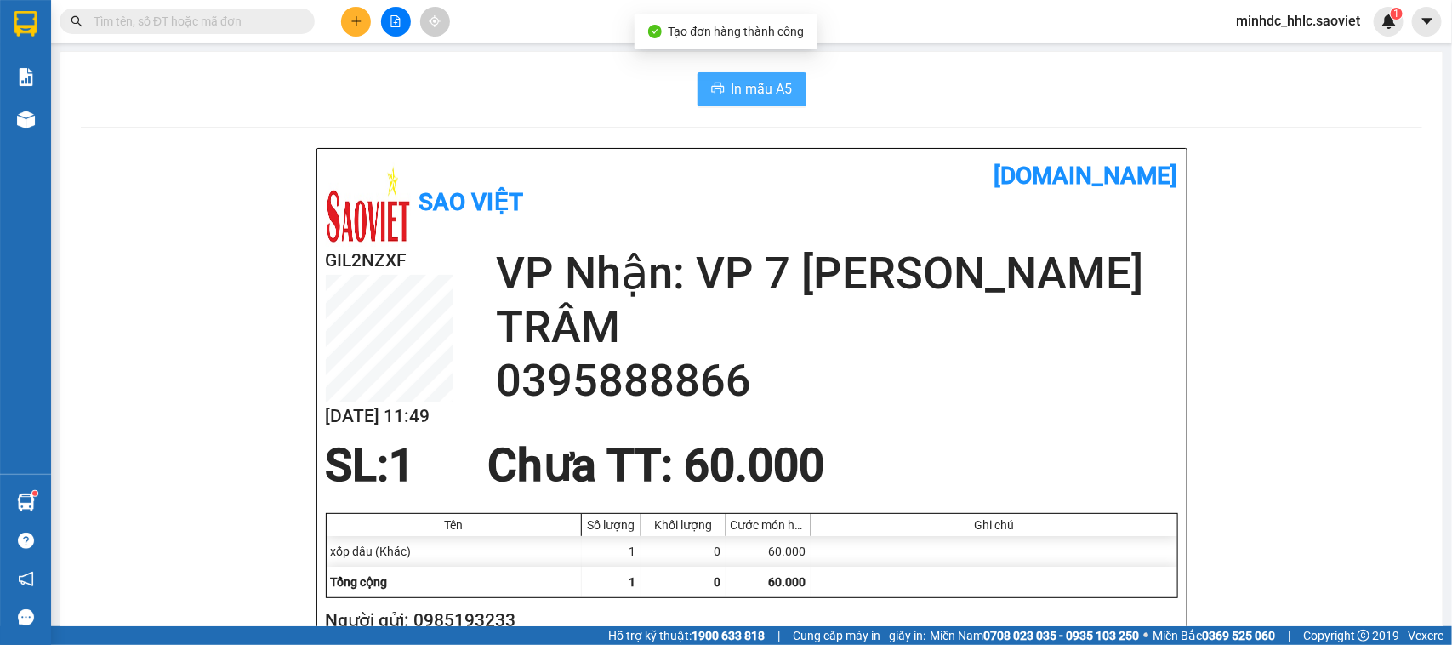
click at [732, 92] on span "In mẫu A5" at bounding box center [762, 88] width 61 height 21
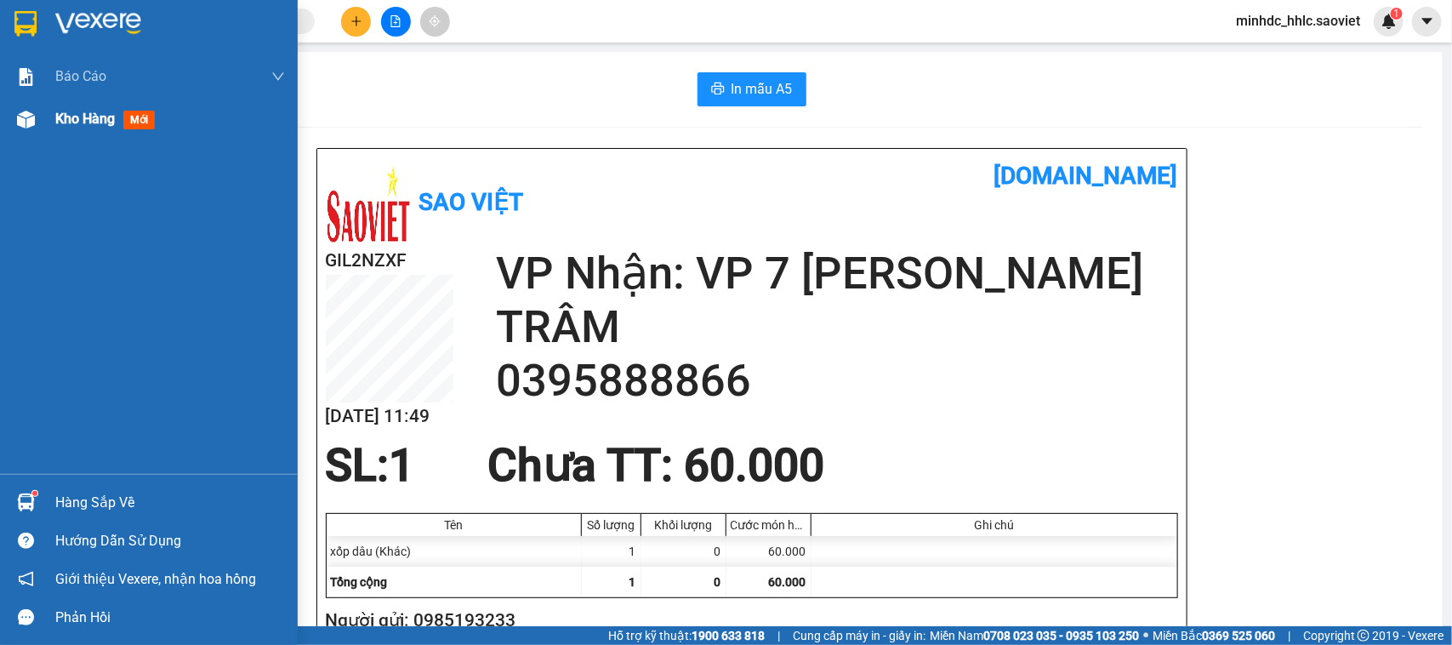
click at [77, 125] on span "Kho hàng" at bounding box center [85, 119] width 60 height 16
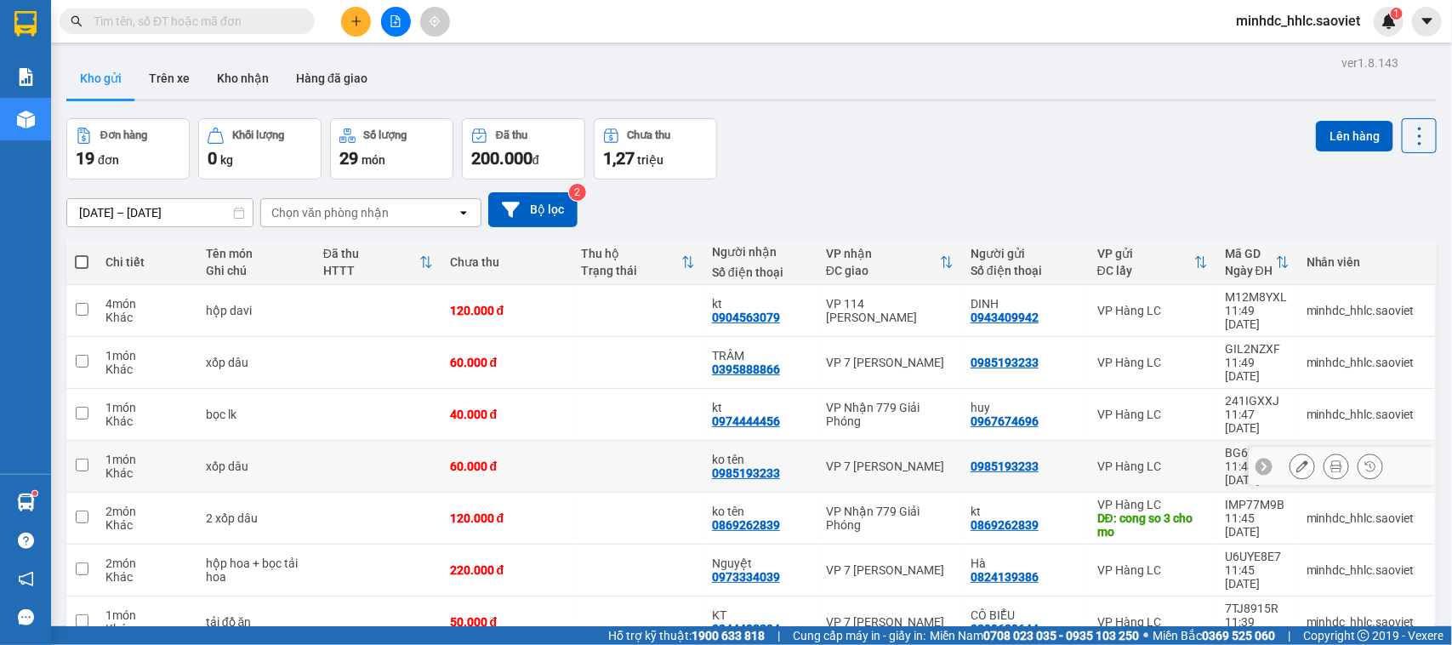
click at [1166, 459] on div "VP Hàng LC" at bounding box center [1152, 466] width 111 height 14
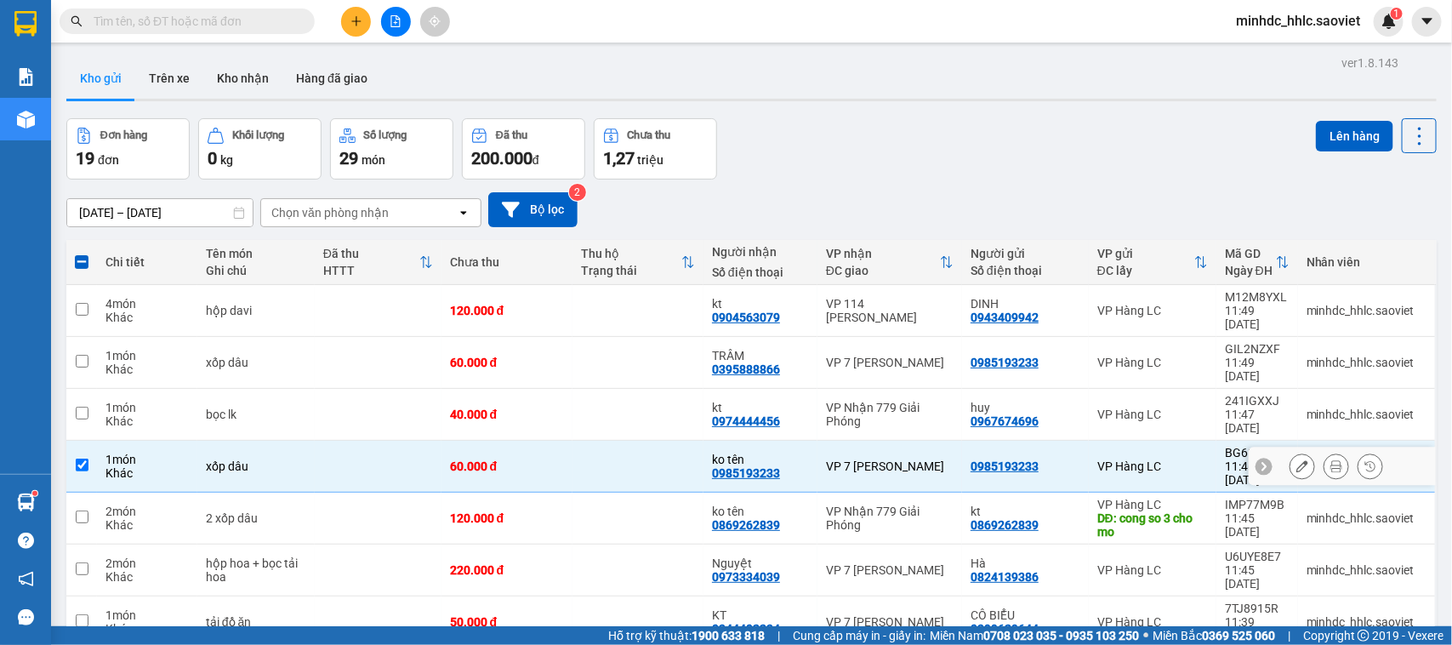
click at [1225, 459] on div "11:46 [DATE]" at bounding box center [1257, 472] width 65 height 27
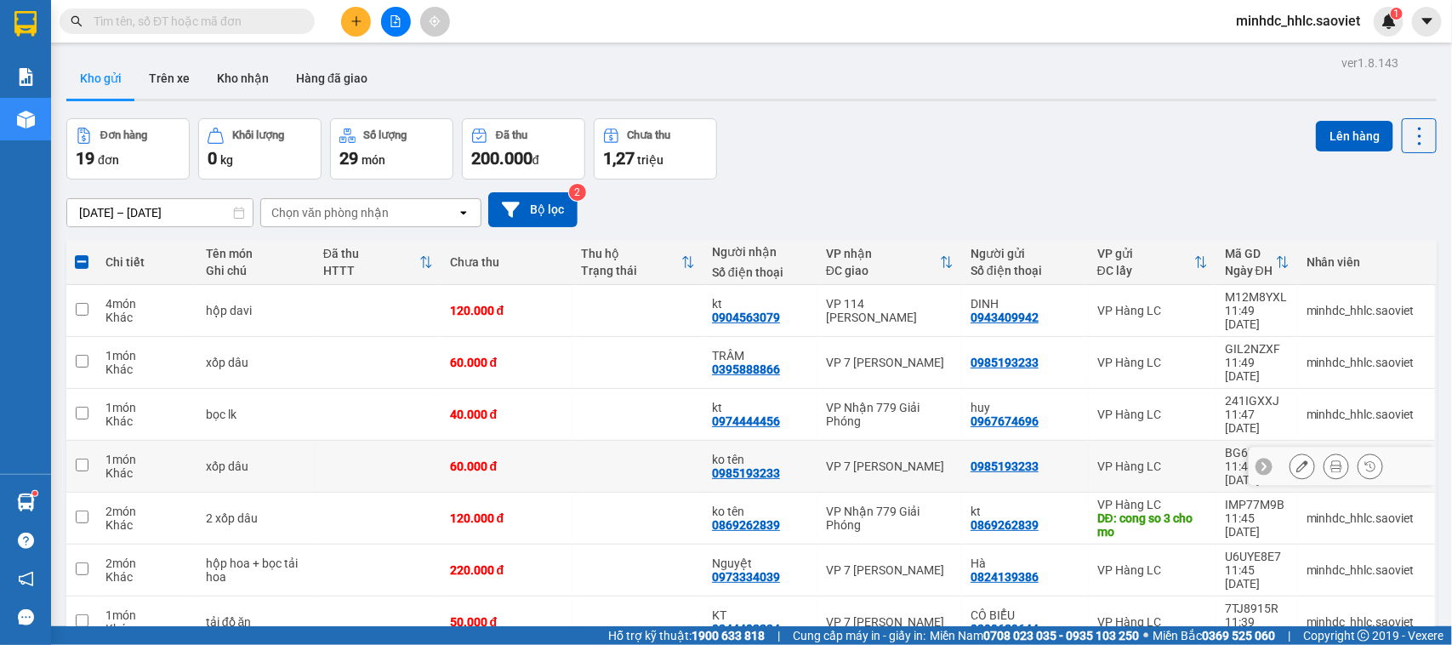
checkbox input "false"
click at [1297, 460] on icon at bounding box center [1303, 466] width 12 height 12
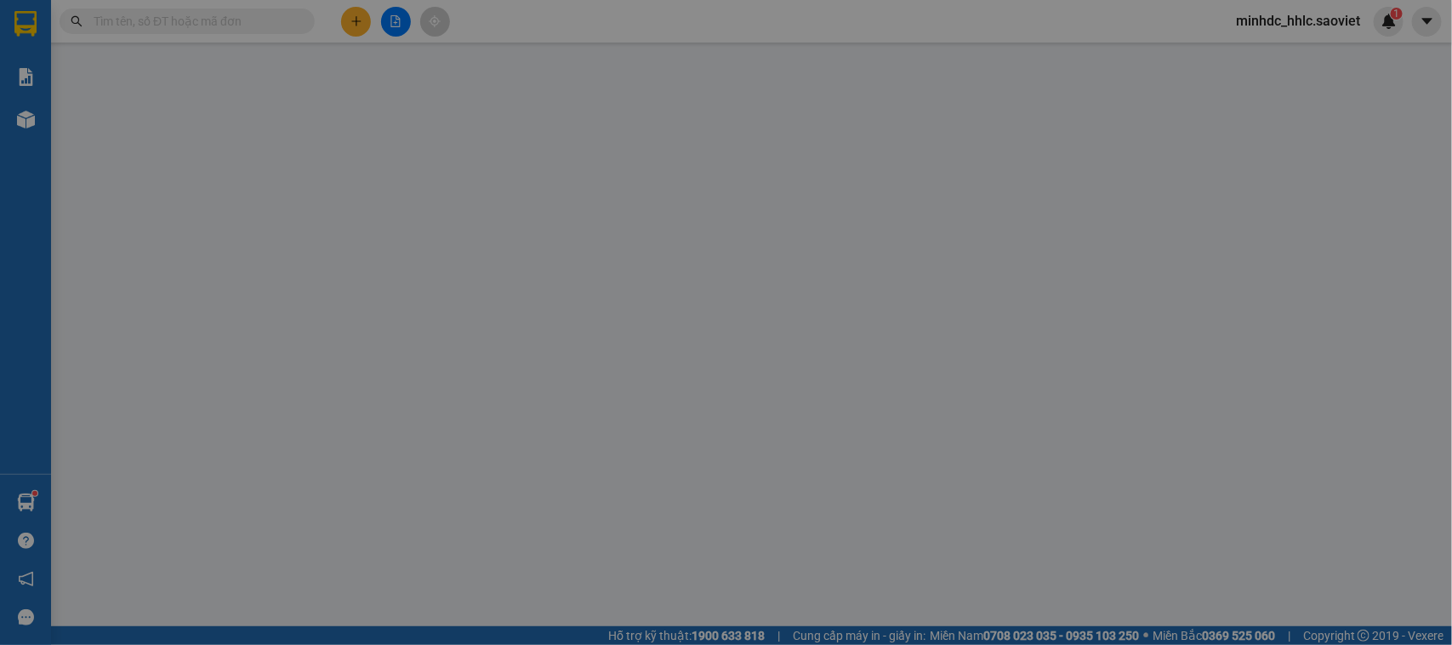
type input "0985193233"
type input "ko tên"
type input "60.000"
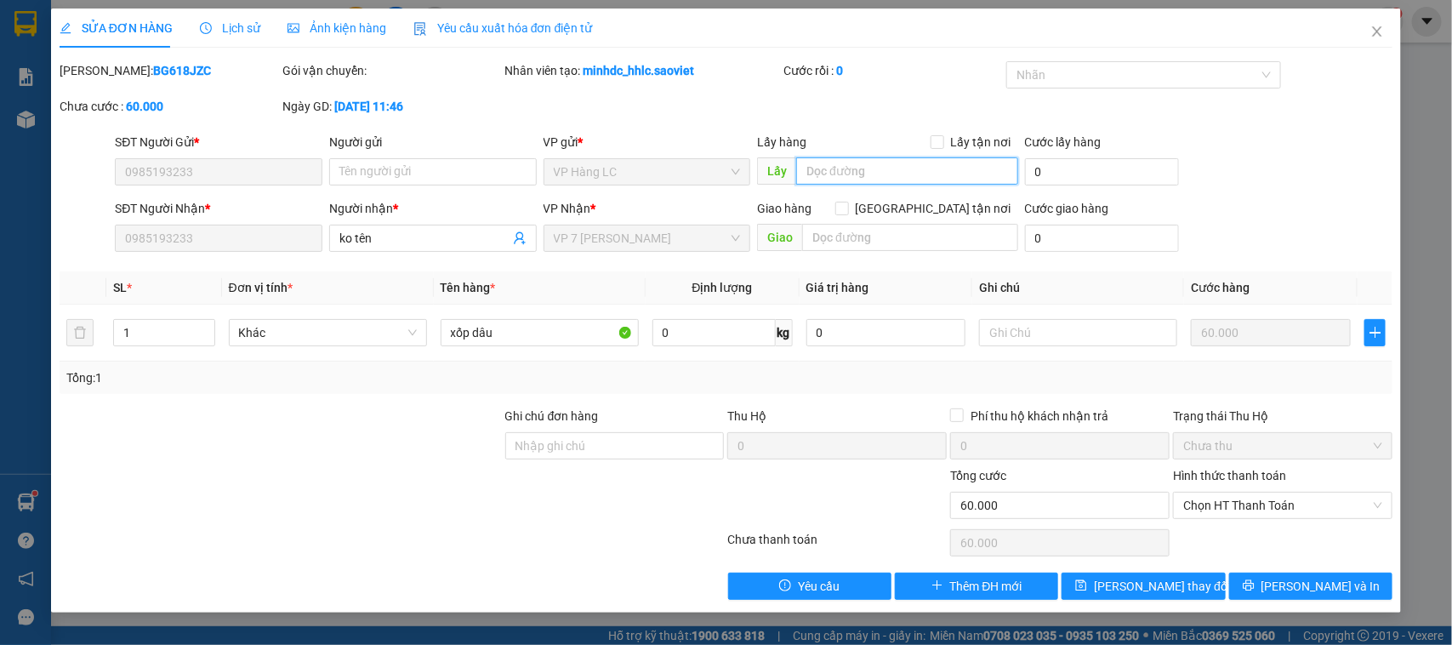
click at [873, 179] on input "text" at bounding box center [907, 170] width 222 height 27
type input "hủy sai thông tin"
click at [1346, 588] on button "[PERSON_NAME] và In" at bounding box center [1310, 586] width 163 height 27
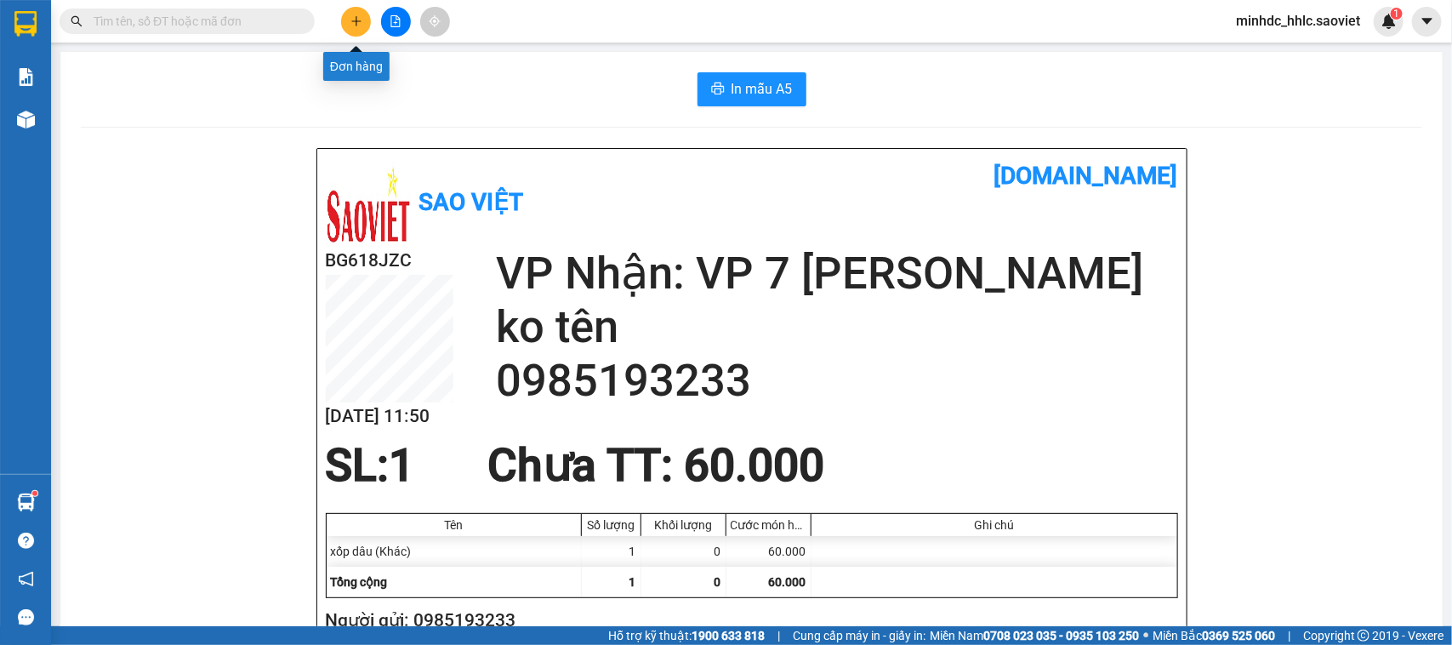
click at [358, 17] on icon "plus" at bounding box center [357, 21] width 12 height 12
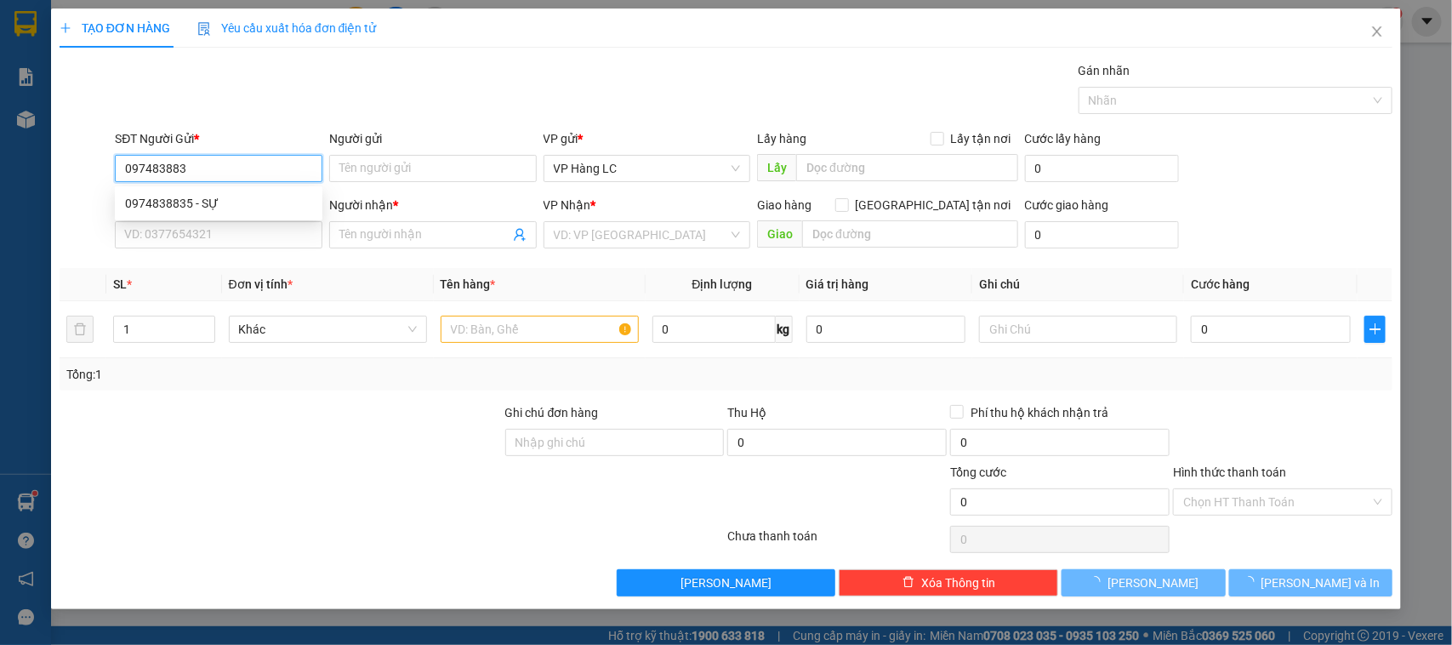
type input "0974838835"
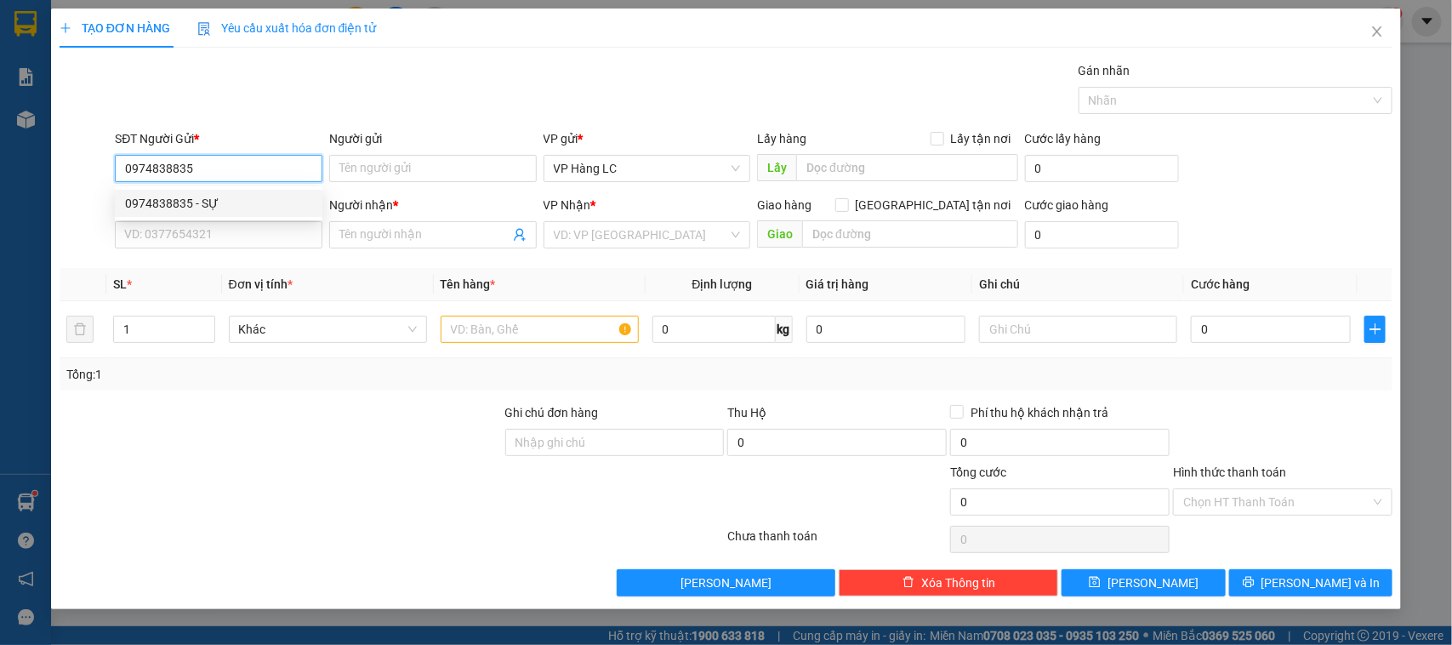
click at [217, 210] on div "0974838835 - SỰ" at bounding box center [218, 203] width 187 height 19
type input "SỰ"
type input "0902060676"
type input "dung"
type input "0974838835"
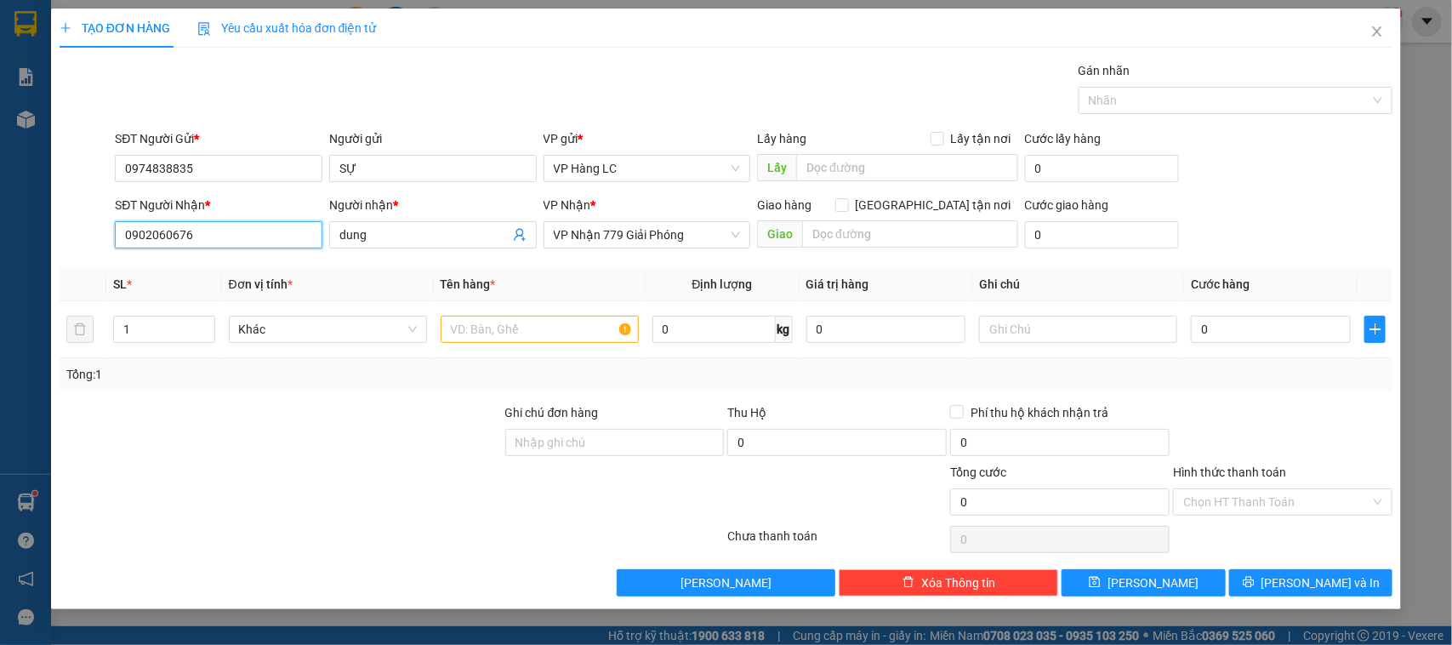
click at [219, 228] on input "0902060676" at bounding box center [219, 234] width 208 height 27
type input "0"
type input "0902060676"
click at [247, 271] on div "0902060676 - dung" at bounding box center [218, 269] width 187 height 19
click at [568, 340] on input "text" at bounding box center [540, 329] width 198 height 27
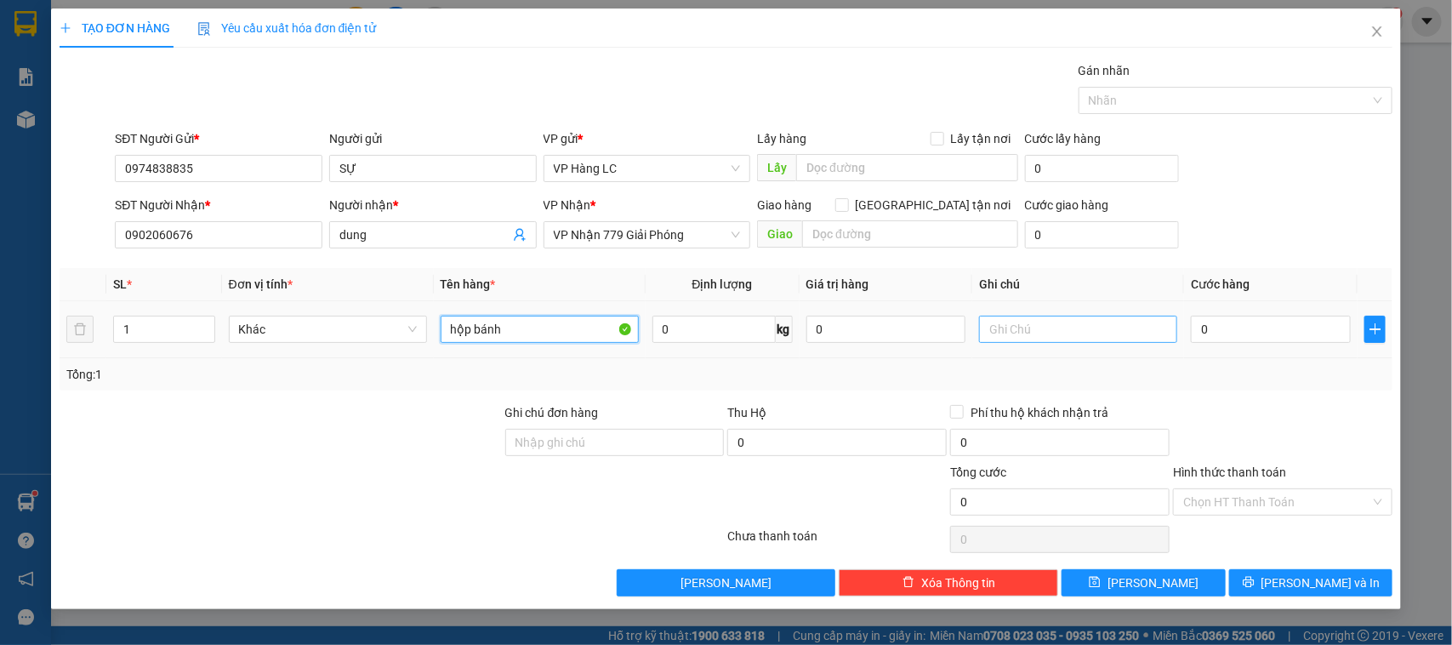
type input "hộp bánh"
click at [1089, 325] on input "text" at bounding box center [1078, 329] width 198 height 27
type input "hàng dễ vỡ"
click at [1313, 341] on input "0" at bounding box center [1271, 329] width 160 height 27
type input "4"
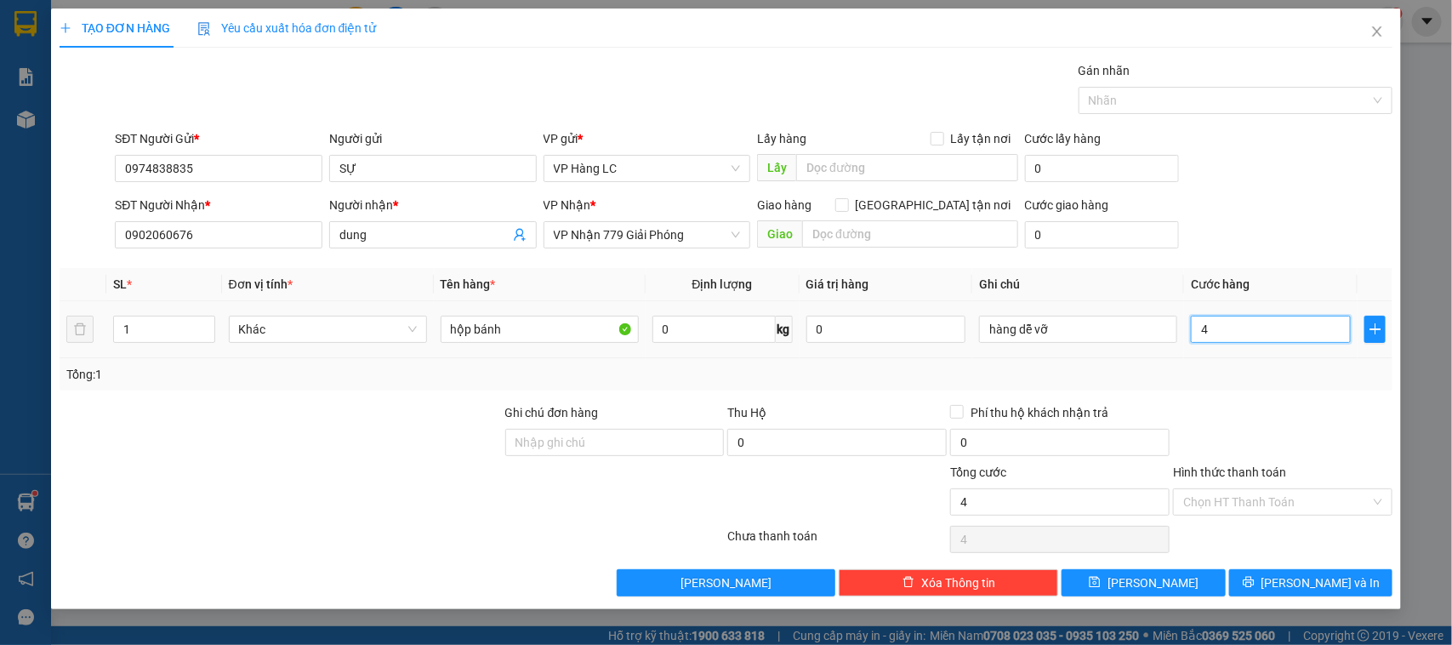
type input "4"
type input "40"
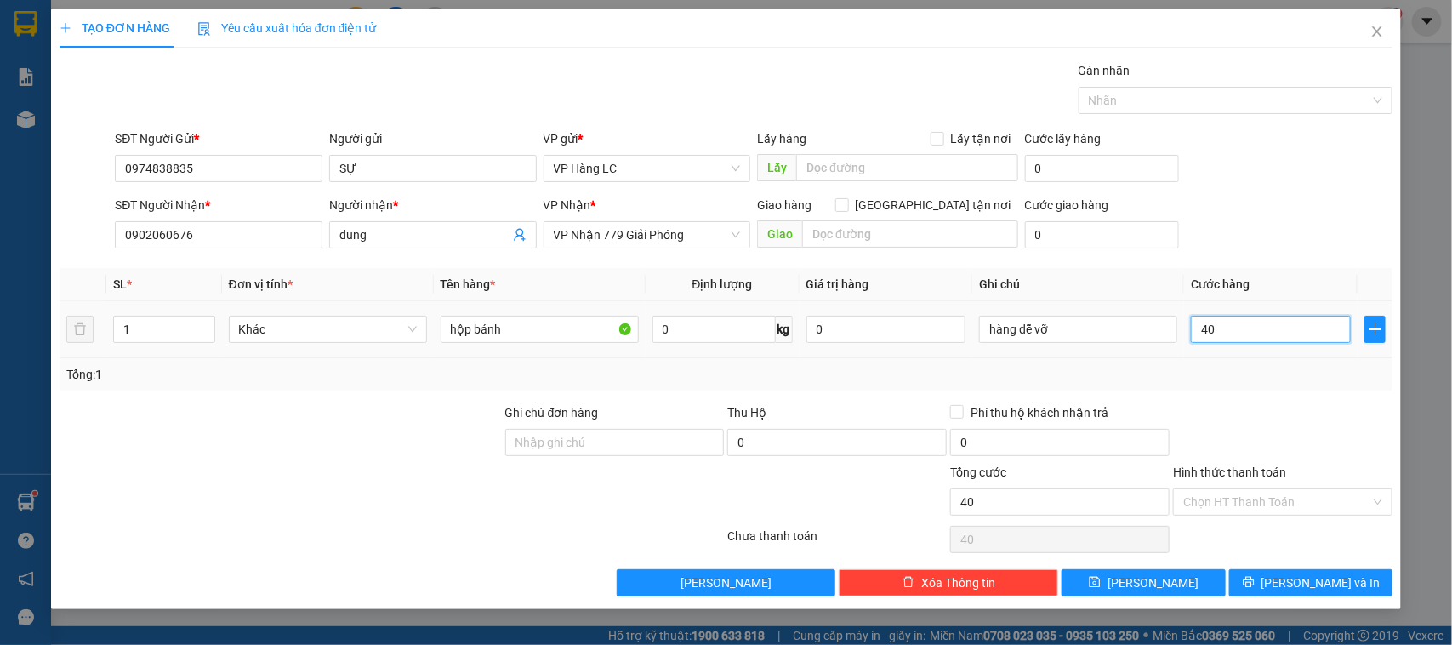
type input "400"
type input "4.000"
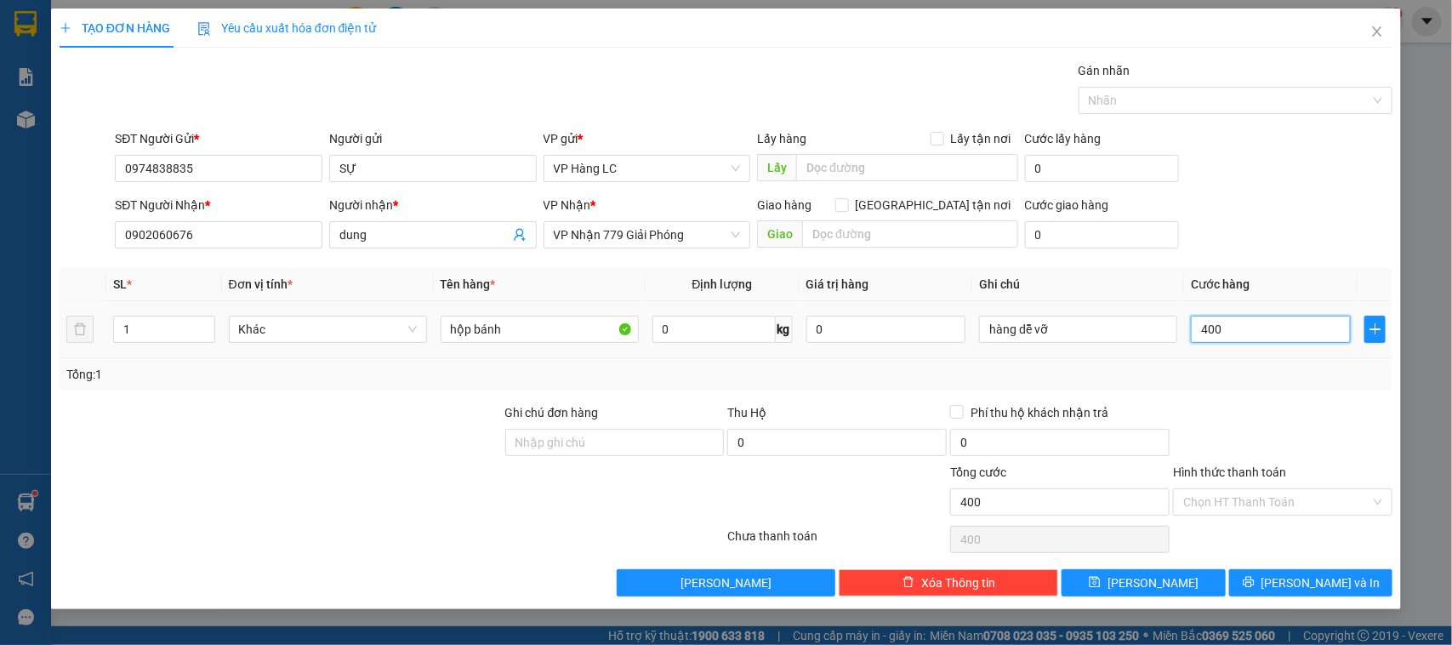
type input "4.000"
type input "40.000"
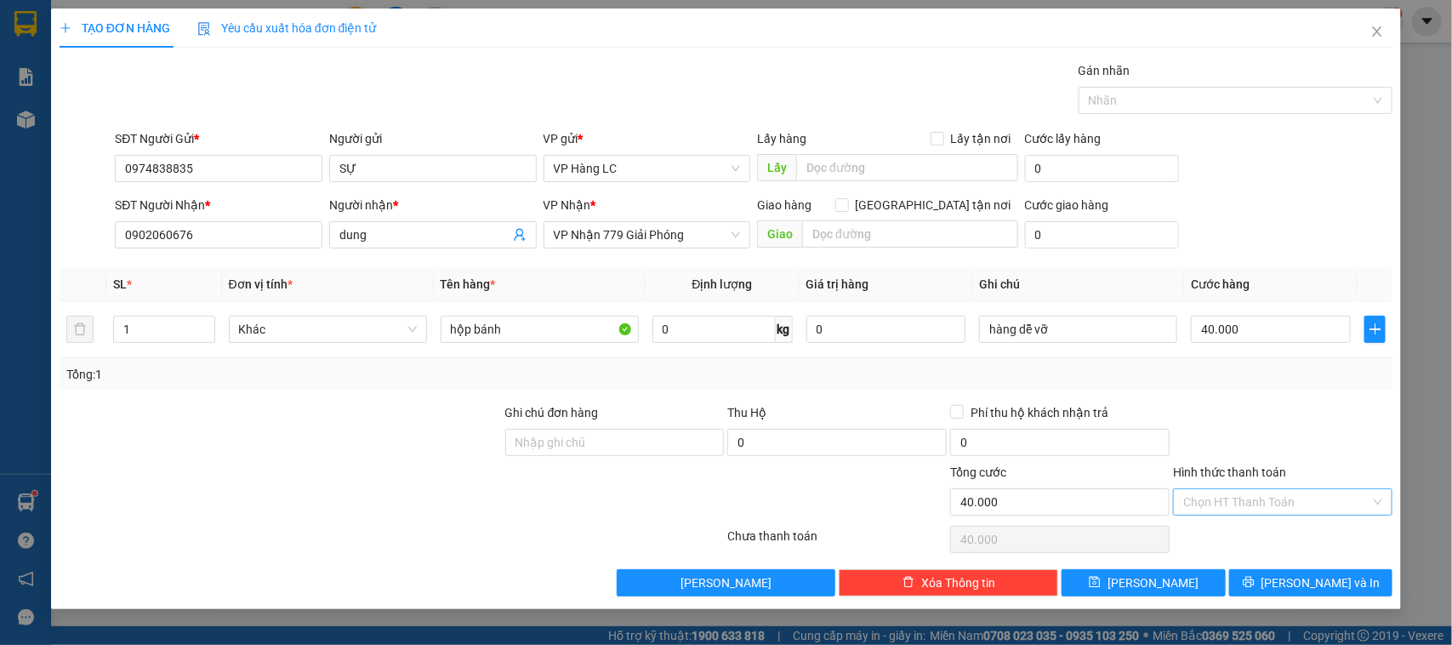
click at [1351, 503] on input "Hình thức thanh toán" at bounding box center [1276, 502] width 187 height 26
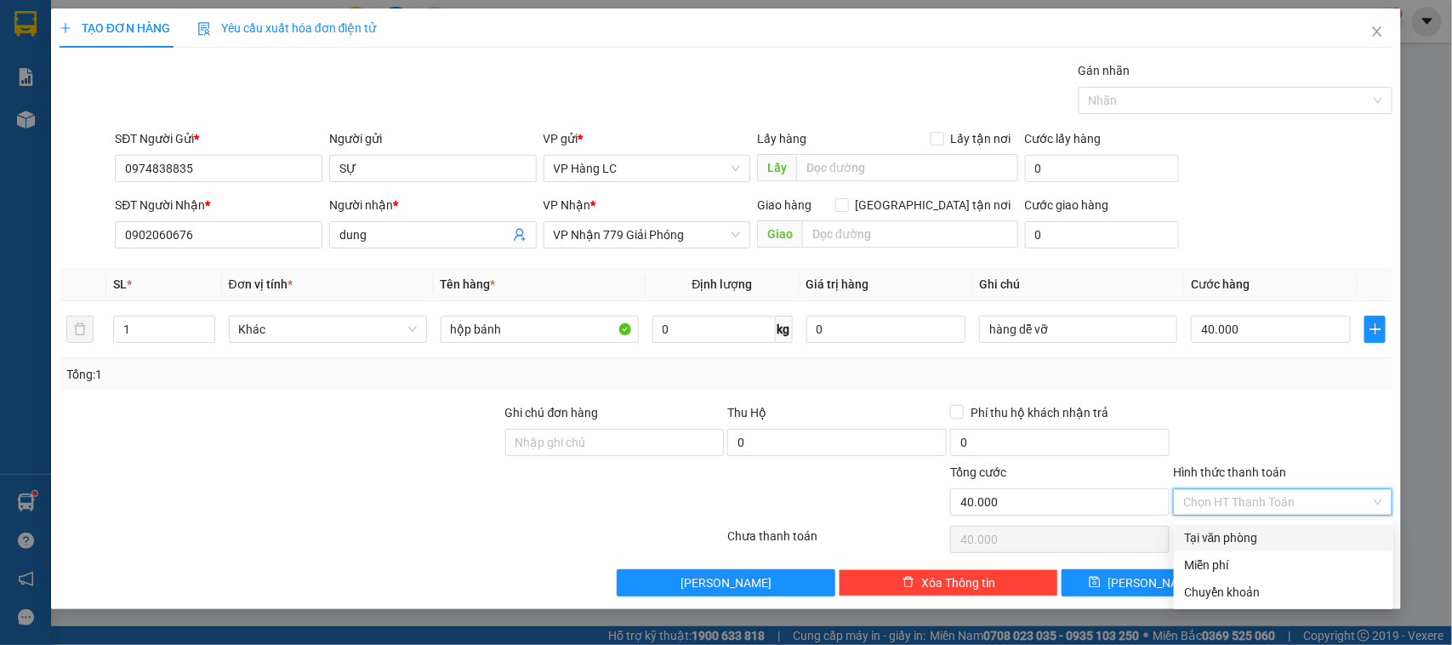
click at [1308, 534] on div "Tại văn phòng" at bounding box center [1283, 537] width 199 height 19
type input "0"
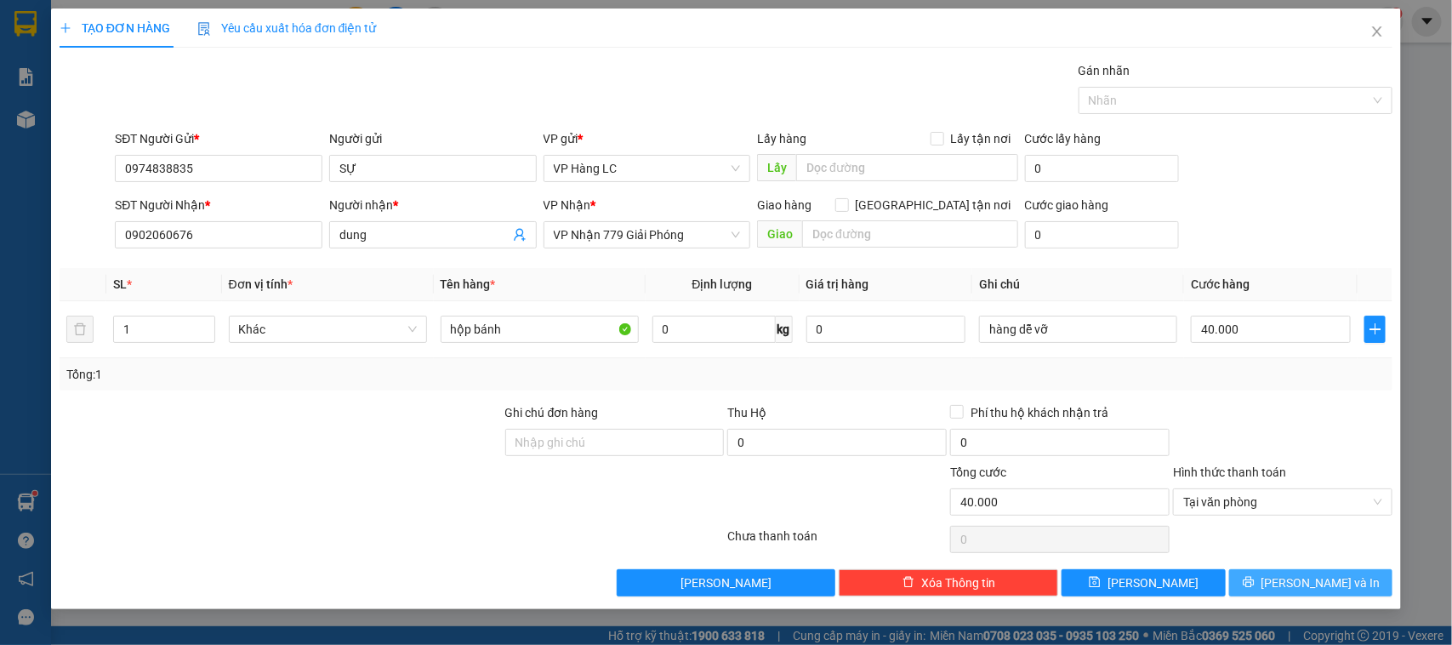
click at [1308, 578] on span "[PERSON_NAME] và In" at bounding box center [1321, 582] width 119 height 19
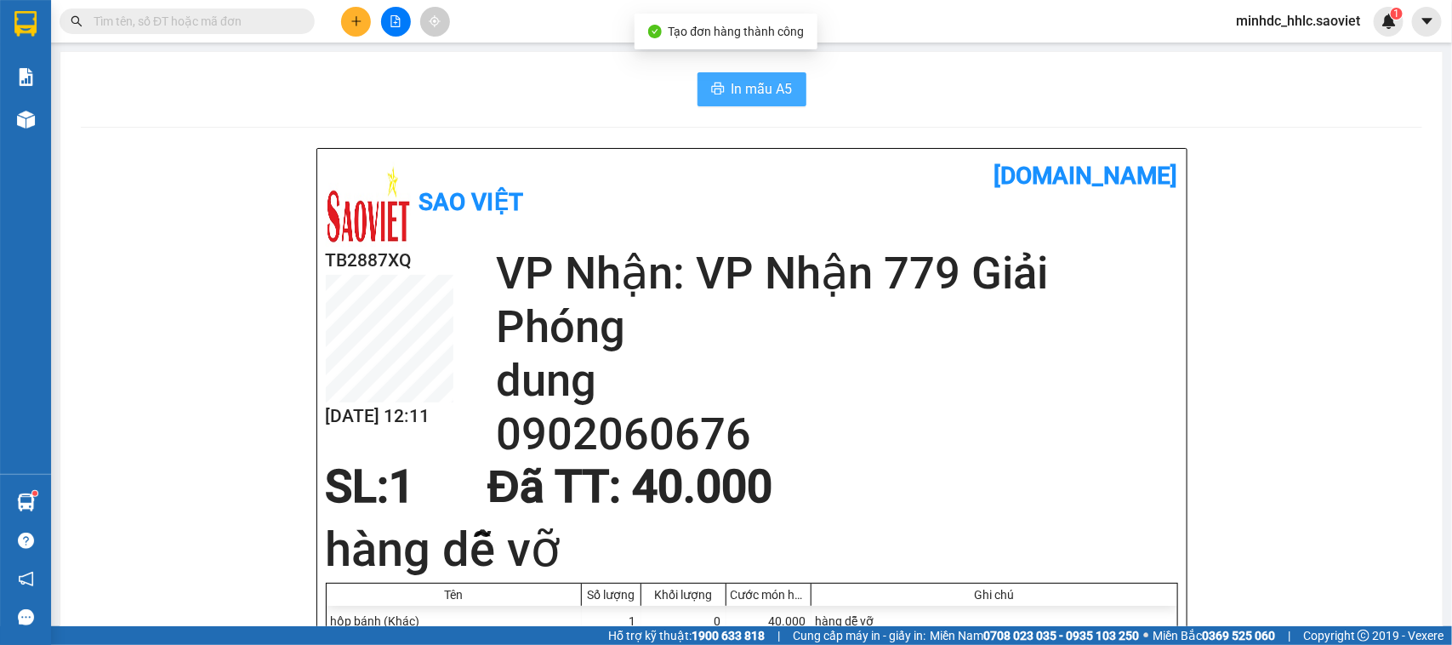
click at [736, 83] on span "In mẫu A5" at bounding box center [762, 88] width 61 height 21
click at [358, 26] on icon "plus" at bounding box center [357, 21] width 12 height 12
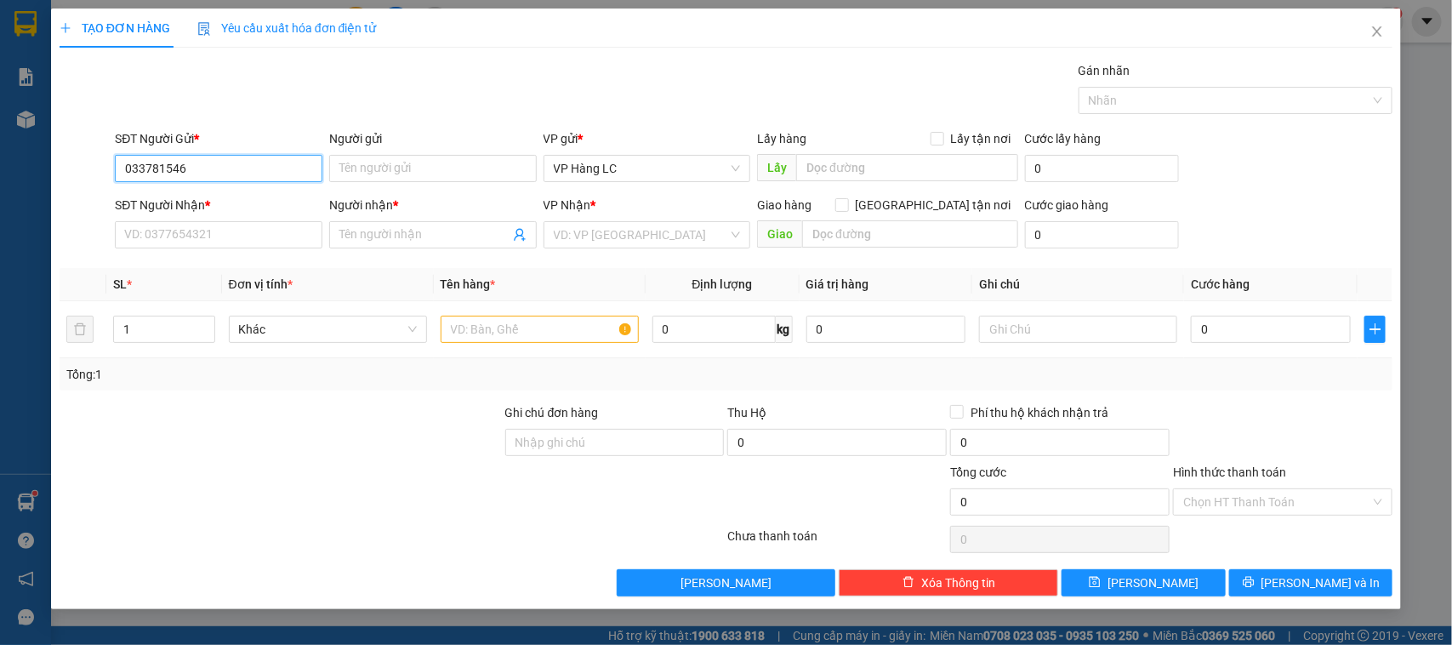
type input "0337815465"
click at [290, 209] on div "0337815465 - A GIEO" at bounding box center [218, 203] width 187 height 19
type input "A GIEO"
type input "0982669225"
type input "kt"
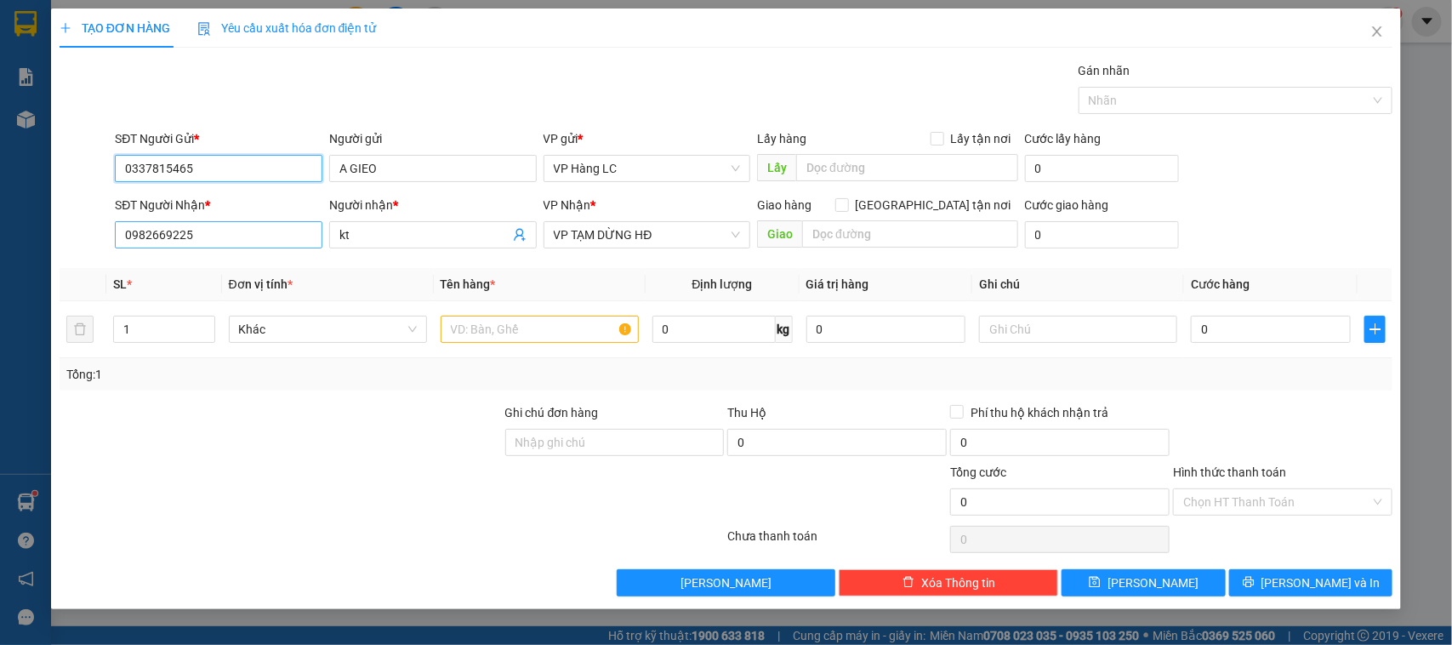
type input "0337815465"
click at [269, 231] on input "0982669225" at bounding box center [219, 234] width 208 height 27
type input "0"
type input "0982669225"
click at [704, 237] on span "VP TẠM DỪNG HĐ" at bounding box center [647, 235] width 187 height 26
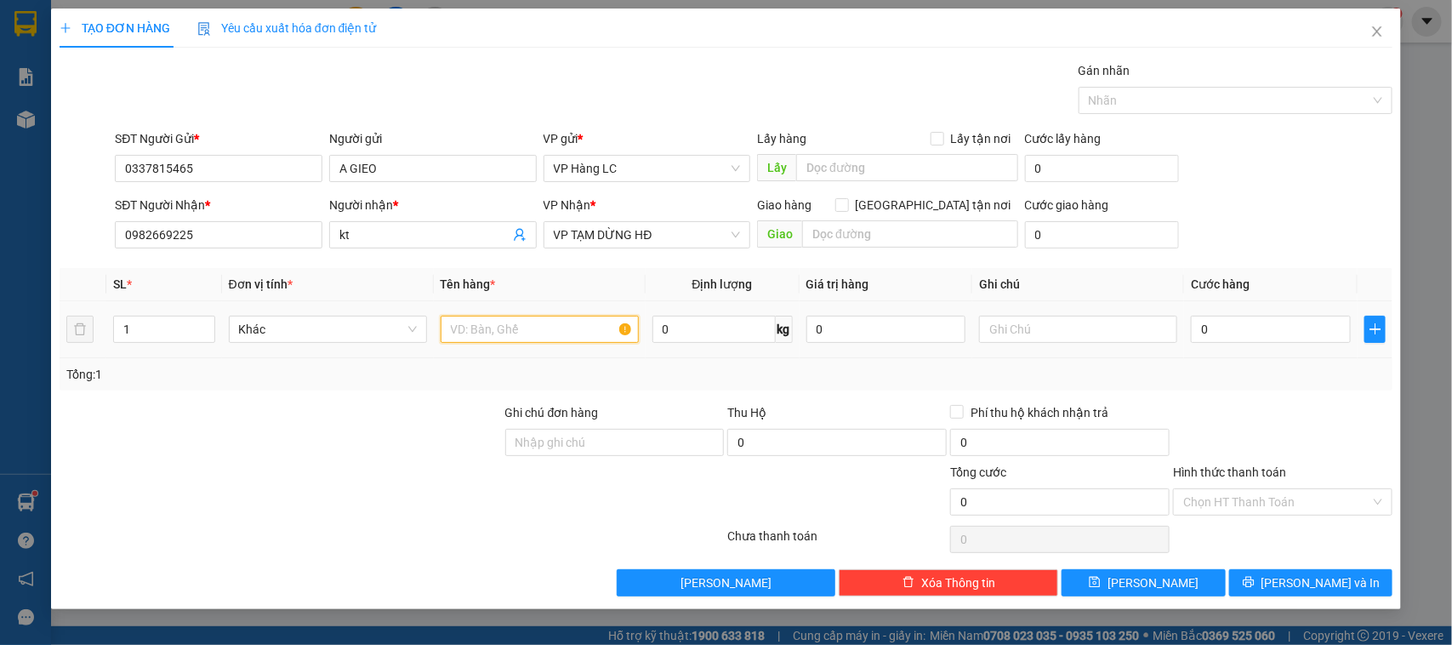
click at [522, 332] on input "text" at bounding box center [540, 329] width 198 height 27
click at [679, 235] on span "VP TẠM DỪNG HĐ" at bounding box center [647, 235] width 187 height 26
type input "hồ sơ"
